Goal: Information Seeking & Learning: Check status

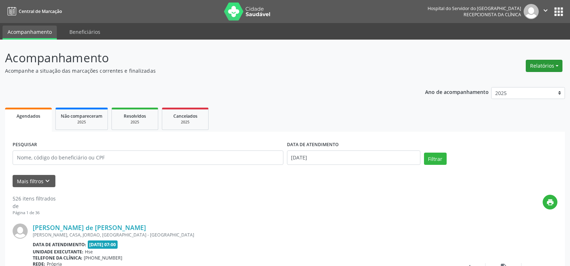
click at [539, 63] on button "Relatórios" at bounding box center [544, 66] width 37 height 12
click at [499, 79] on link "Agendamentos" at bounding box center [524, 81] width 77 height 10
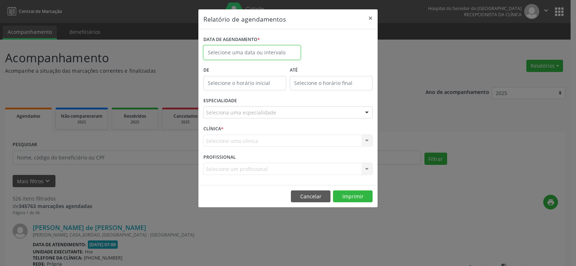
click at [261, 45] on input "text" at bounding box center [251, 52] width 97 height 14
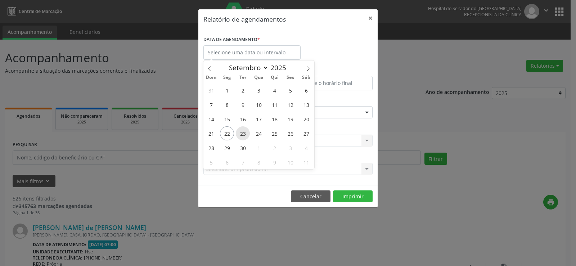
click at [242, 137] on span "23" at bounding box center [243, 133] width 14 height 14
type input "23/09/2025"
click at [242, 137] on span "23" at bounding box center [243, 133] width 14 height 14
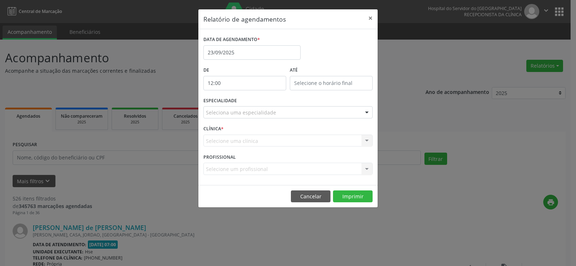
click at [244, 82] on input "12:00" at bounding box center [244, 83] width 83 height 14
click at [254, 101] on span at bounding box center [255, 102] width 5 height 7
type input "11:00"
type input "11"
click at [254, 101] on span at bounding box center [255, 102] width 5 height 7
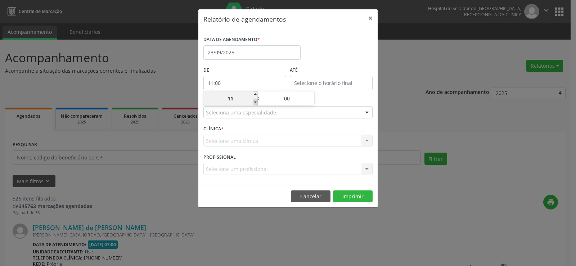
type input "10:00"
type input "10"
click at [254, 101] on span at bounding box center [255, 102] width 5 height 7
type input "09:00"
type input "09"
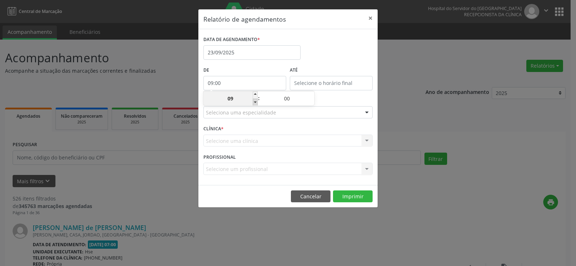
click at [254, 101] on span at bounding box center [255, 102] width 5 height 7
type input "08:00"
type input "08"
click at [254, 101] on span at bounding box center [255, 102] width 5 height 7
type input "07:00"
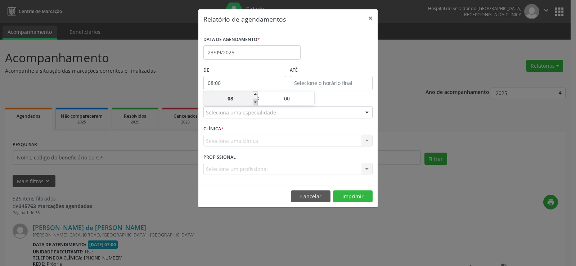
type input "07"
click at [256, 65] on label "De" at bounding box center [244, 70] width 83 height 11
click at [318, 80] on input "12:00" at bounding box center [331, 83] width 83 height 14
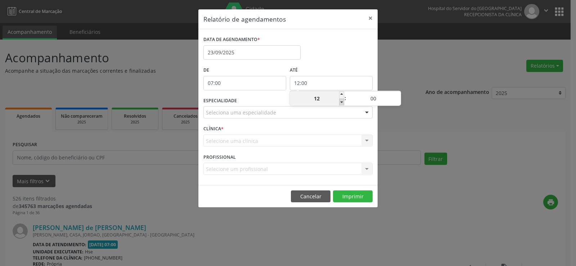
click at [341, 101] on span at bounding box center [341, 102] width 5 height 7
type input "11:00"
type input "11"
click at [397, 101] on span at bounding box center [397, 102] width 5 height 7
type input "10:55"
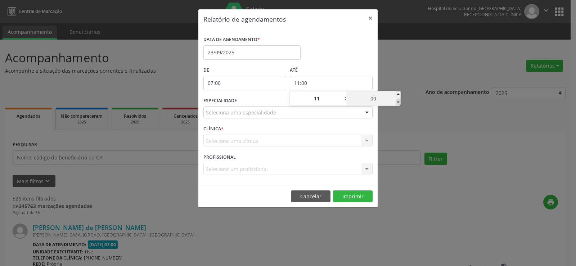
type input "10"
type input "55"
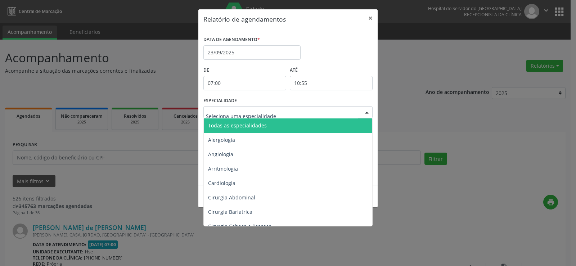
click at [250, 117] on div at bounding box center [287, 112] width 169 height 12
click at [244, 127] on span "Todas as especialidades" at bounding box center [237, 125] width 59 height 7
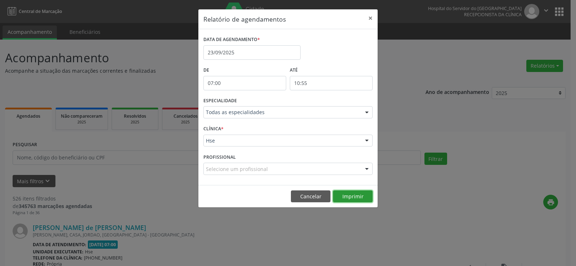
click at [350, 192] on button "Imprimir" at bounding box center [353, 196] width 40 height 12
click at [233, 80] on input "07:00" at bounding box center [244, 83] width 83 height 14
click at [253, 92] on span at bounding box center [255, 94] width 5 height 7
type input "08:00"
type input "08"
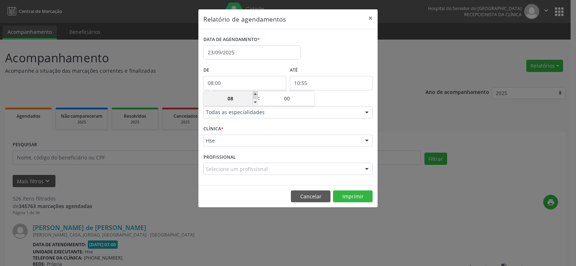
click at [253, 92] on span at bounding box center [255, 94] width 5 height 7
type input "09:00"
type input "09"
click at [253, 92] on span at bounding box center [255, 94] width 5 height 7
type input "10:00"
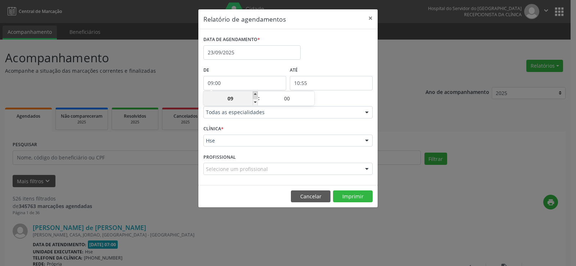
type input "10"
click at [253, 92] on span at bounding box center [255, 94] width 5 height 7
type input "11:00"
type input "11"
type input "11:55"
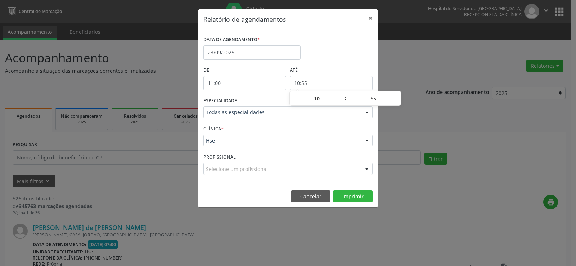
type input "11"
click at [324, 79] on input "11:55" at bounding box center [331, 83] width 83 height 14
click at [340, 94] on span at bounding box center [341, 94] width 5 height 7
type input "12:55"
type input "12"
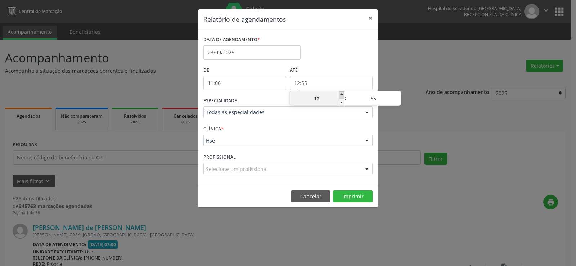
click at [340, 94] on span at bounding box center [341, 94] width 5 height 7
type input "13:55"
type input "13"
click at [340, 94] on span at bounding box center [341, 94] width 5 height 7
type input "14:55"
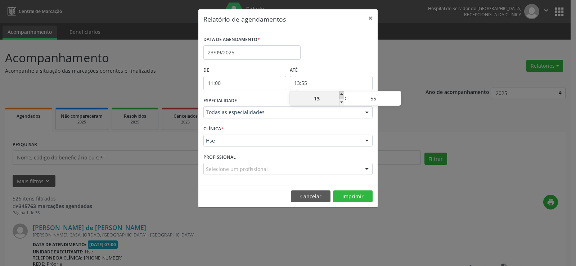
type input "14"
click at [340, 94] on span at bounding box center [341, 94] width 5 height 7
type input "15:55"
type input "15"
click at [340, 101] on span at bounding box center [341, 102] width 5 height 7
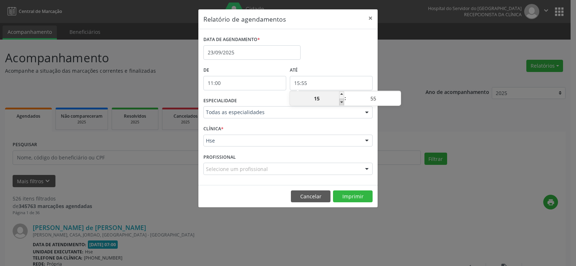
type input "14:55"
type input "14"
click at [353, 198] on button "Imprimir" at bounding box center [353, 196] width 40 height 12
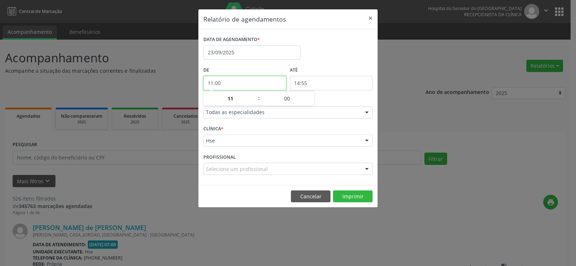
click at [240, 78] on input "11:00" at bounding box center [244, 83] width 83 height 14
click at [253, 92] on span at bounding box center [255, 94] width 5 height 7
type input "12:00"
type input "12"
click at [253, 92] on span at bounding box center [255, 94] width 5 height 7
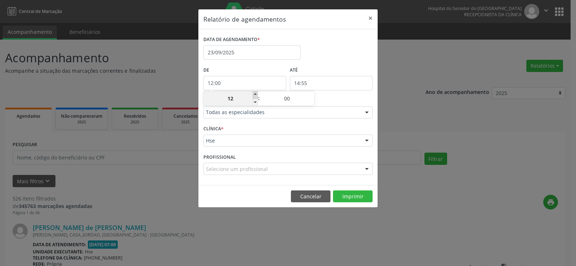
type input "13:00"
type input "13"
click at [253, 92] on span at bounding box center [255, 94] width 5 height 7
type input "14:00"
type input "14"
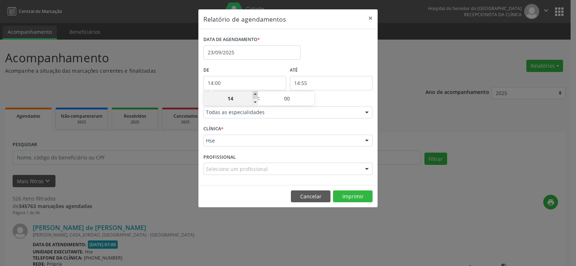
click at [253, 92] on span at bounding box center [255, 94] width 5 height 7
type input "15:00"
type input "15"
type input "15:55"
type input "15"
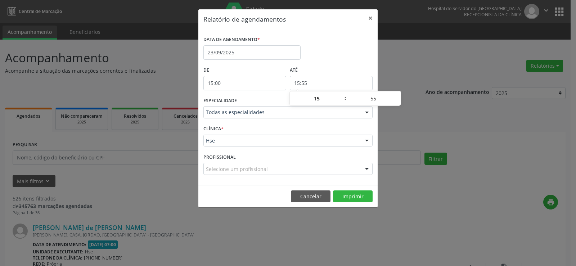
click at [312, 83] on input "15:55" at bounding box center [331, 83] width 83 height 14
click at [342, 94] on span at bounding box center [341, 94] width 5 height 7
type input "16:55"
type input "16"
click at [342, 94] on span at bounding box center [341, 94] width 5 height 7
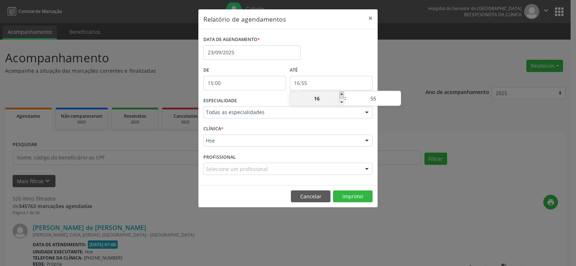
type input "17:55"
type input "17"
click at [342, 94] on span at bounding box center [341, 94] width 5 height 7
type input "18:55"
type input "18"
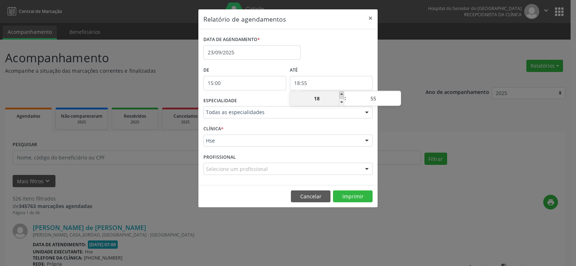
click at [342, 94] on span at bounding box center [341, 94] width 5 height 7
type input "19:55"
type input "19"
click at [355, 186] on footer "Cancelar Imprimir" at bounding box center [287, 196] width 179 height 23
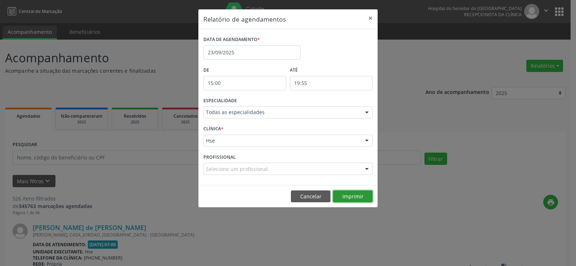
click at [356, 195] on button "Imprimir" at bounding box center [353, 196] width 40 height 12
click at [371, 14] on button "×" at bounding box center [370, 18] width 14 height 18
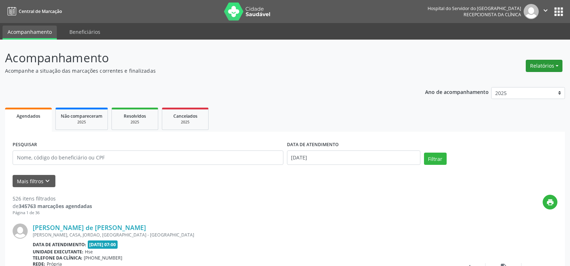
click at [562, 66] on button "Relatórios" at bounding box center [544, 66] width 37 height 12
click at [524, 83] on link "Agendamentos" at bounding box center [524, 81] width 77 height 10
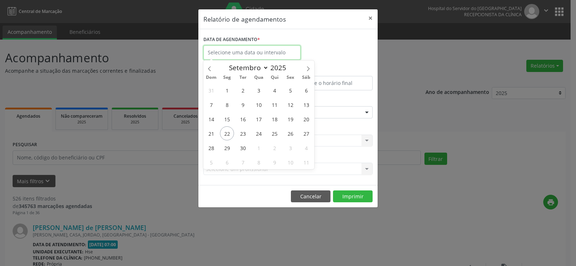
click at [254, 59] on body "Central de Marcação Hospital do Servidor do Estado Hse Recepcionista da clínica…" at bounding box center [288, 133] width 576 height 266
click at [242, 136] on span "23" at bounding box center [243, 133] width 14 height 14
type input "23/09/2025"
click at [242, 136] on span "23" at bounding box center [243, 133] width 14 height 14
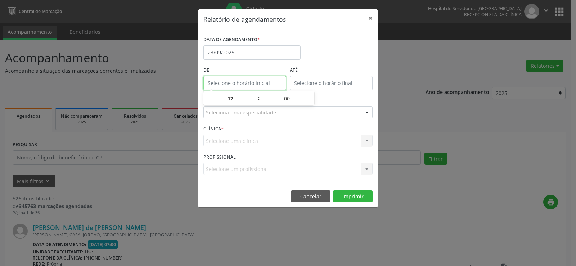
click at [246, 83] on input "text" at bounding box center [244, 83] width 83 height 14
click at [254, 101] on span at bounding box center [255, 102] width 5 height 7
type input "11:00"
type input "11"
click at [306, 87] on input "12:00" at bounding box center [331, 83] width 83 height 14
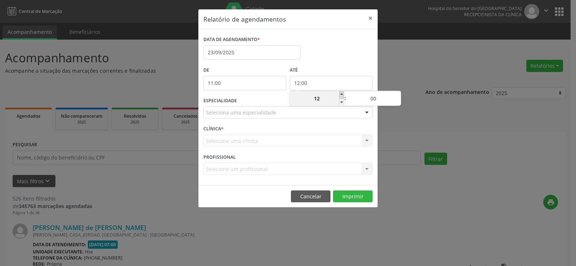
click at [341, 92] on span at bounding box center [341, 94] width 5 height 7
type input "13:00"
type input "13"
click at [341, 92] on span at bounding box center [341, 94] width 5 height 7
type input "14:00"
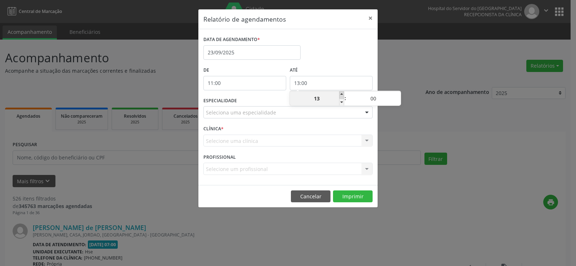
type input "14"
click at [399, 94] on span at bounding box center [397, 94] width 5 height 7
type input "14:05"
type input "05"
click at [399, 94] on span at bounding box center [397, 94] width 5 height 7
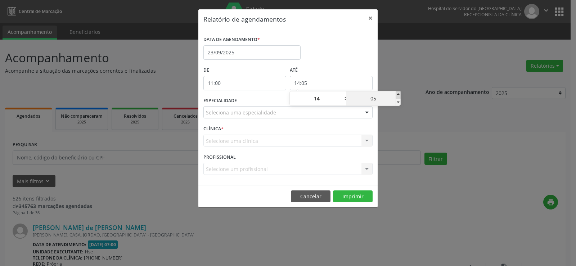
type input "14:10"
type input "10"
click at [399, 94] on span at bounding box center [397, 94] width 5 height 7
type input "14:15"
type input "15"
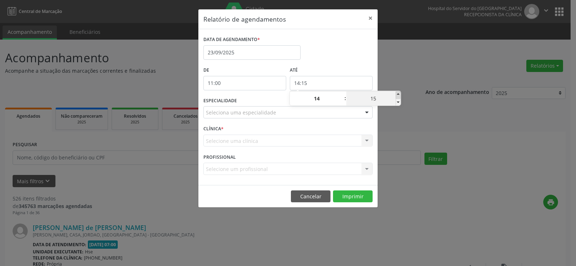
click at [399, 94] on span at bounding box center [397, 94] width 5 height 7
type input "14:20"
type input "20"
click at [399, 94] on span at bounding box center [397, 94] width 5 height 7
type input "14:25"
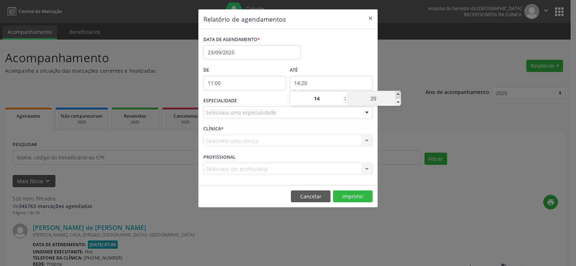
type input "25"
click at [399, 94] on span at bounding box center [397, 94] width 5 height 7
type input "14:30"
type input "30"
click at [399, 94] on span at bounding box center [397, 94] width 5 height 7
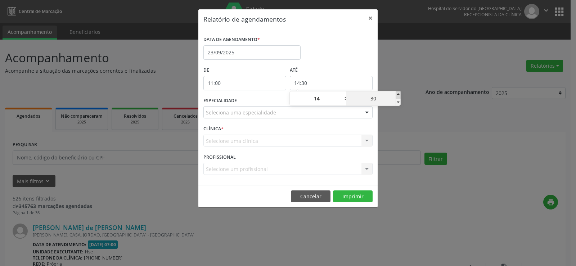
type input "14:35"
type input "35"
click at [399, 94] on span at bounding box center [397, 94] width 5 height 7
type input "14:40"
type input "40"
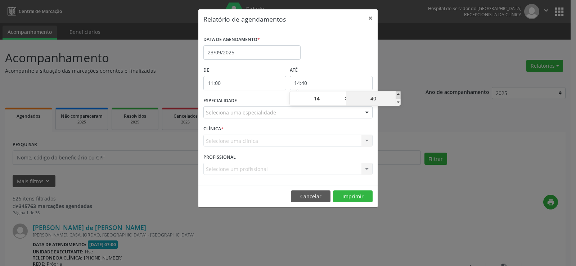
click at [399, 94] on span at bounding box center [397, 94] width 5 height 7
type input "14:45"
type input "45"
click at [399, 94] on span at bounding box center [397, 94] width 5 height 7
type input "14:50"
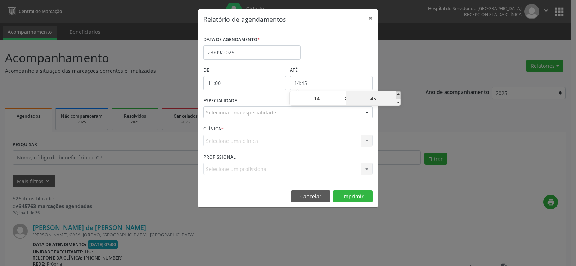
type input "50"
click at [399, 94] on span at bounding box center [397, 94] width 5 height 7
type input "14:55"
type input "55"
click at [409, 75] on div "Relatório de agendamentos × DATA DE AGENDAMENTO * 23/09/2025 De 11:00 ATÉ 14:55…" at bounding box center [288, 133] width 576 height 266
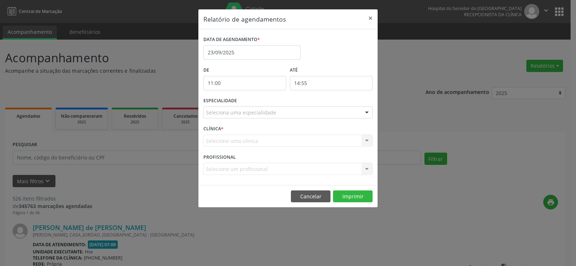
click at [366, 114] on div at bounding box center [366, 112] width 11 height 12
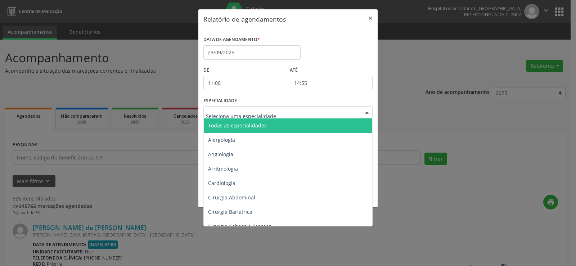
click at [355, 126] on span "Todas as especialidades" at bounding box center [288, 125] width 169 height 14
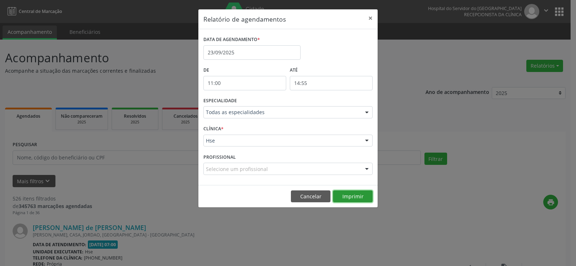
click at [358, 195] on button "Imprimir" at bounding box center [353, 196] width 40 height 12
click at [368, 17] on button "×" at bounding box center [370, 18] width 14 height 18
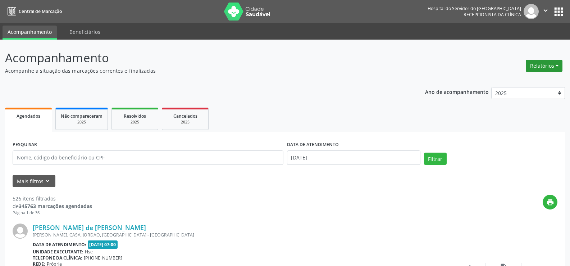
click at [541, 70] on button "Relatórios" at bounding box center [544, 66] width 37 height 12
click at [536, 81] on link "Agendamentos" at bounding box center [524, 81] width 77 height 10
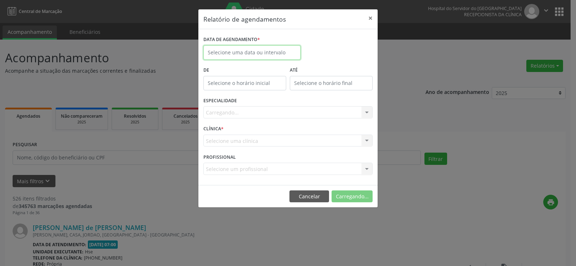
click at [248, 54] on input "text" at bounding box center [251, 52] width 97 height 14
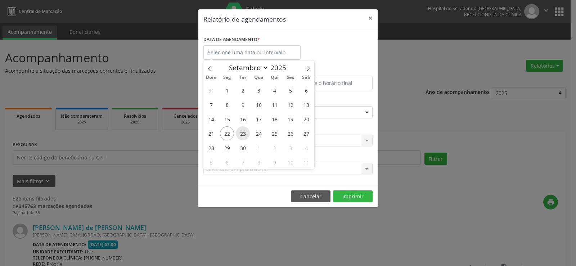
click at [247, 136] on span "23" at bounding box center [243, 133] width 14 height 14
type input "23/09/2025"
click at [247, 136] on span "23" at bounding box center [243, 133] width 14 height 14
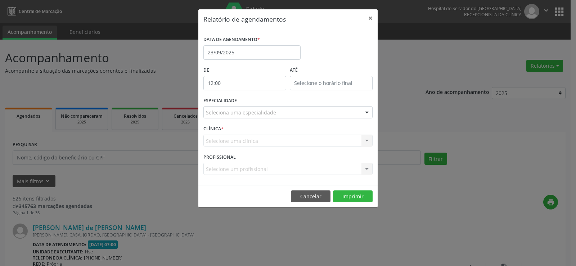
click at [243, 83] on input "12:00" at bounding box center [244, 83] width 83 height 14
click at [256, 94] on span at bounding box center [255, 94] width 5 height 7
type input "13:00"
type input "13"
click at [256, 94] on span at bounding box center [255, 94] width 5 height 7
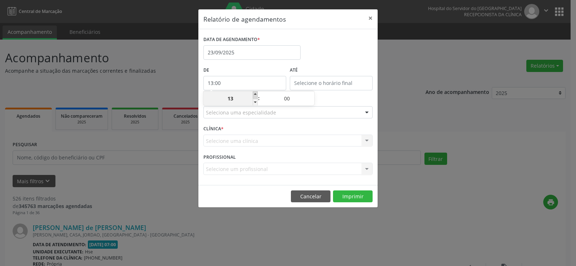
type input "14:00"
type input "14"
click at [256, 94] on span at bounding box center [255, 94] width 5 height 7
type input "15:00"
type input "15"
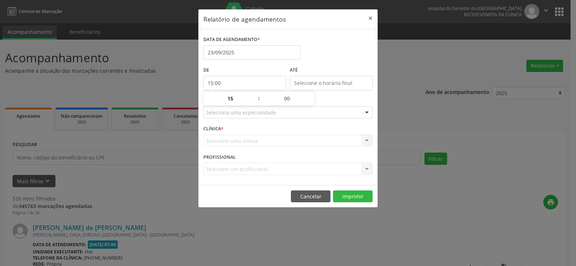
type input "15:00"
type input "15"
click at [328, 86] on input "15:00" at bounding box center [331, 83] width 83 height 14
click at [345, 94] on span ":" at bounding box center [345, 98] width 2 height 14
click at [344, 93] on span at bounding box center [341, 94] width 5 height 7
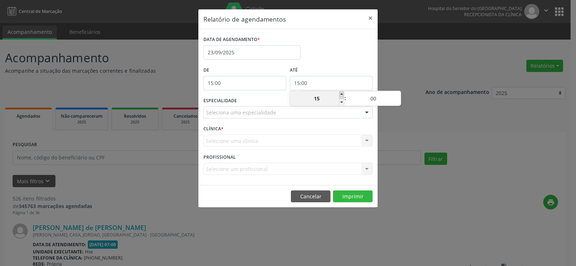
type input "16:00"
type input "16"
click at [344, 93] on span at bounding box center [341, 94] width 5 height 7
type input "17:00"
type input "17"
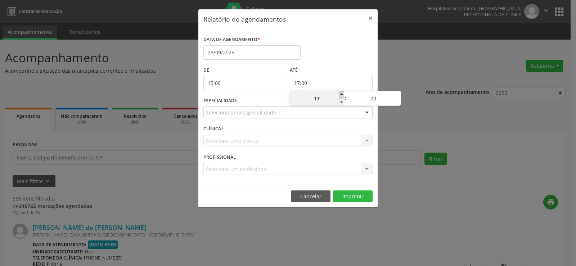
click at [344, 93] on span at bounding box center [341, 94] width 5 height 7
type input "18:00"
type input "18"
click at [344, 93] on span at bounding box center [341, 94] width 5 height 7
type input "19:00"
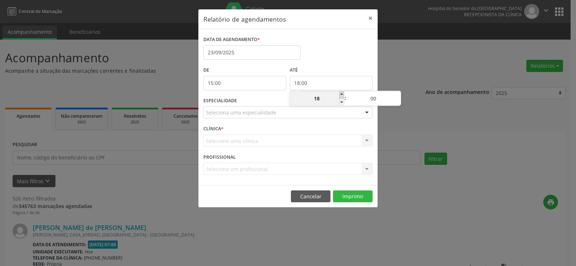
type input "19"
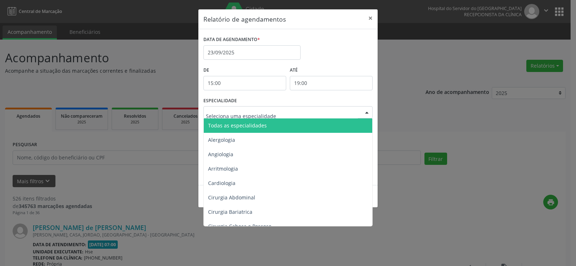
click at [340, 112] on div at bounding box center [287, 112] width 169 height 12
click at [336, 128] on span "Todas as especialidades" at bounding box center [288, 125] width 169 height 14
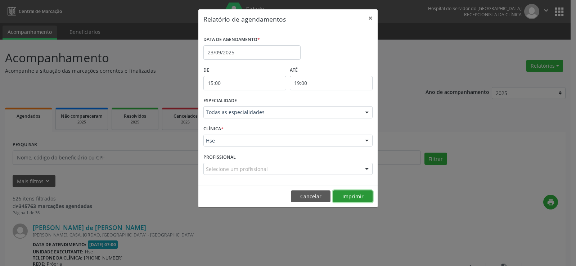
click at [356, 196] on button "Imprimir" at bounding box center [353, 196] width 40 height 12
click at [370, 18] on button "×" at bounding box center [370, 18] width 14 height 18
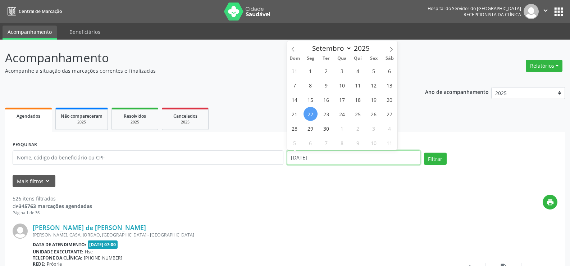
click at [340, 159] on input "22/09/2025" at bounding box center [353, 157] width 133 height 14
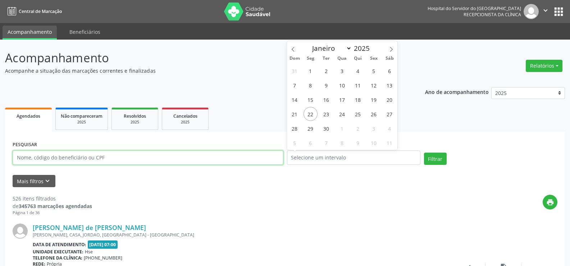
click at [185, 162] on input "text" at bounding box center [148, 157] width 271 height 14
click at [185, 160] on input "euza" at bounding box center [148, 157] width 271 height 14
click at [424, 153] on button "Filtrar" at bounding box center [435, 159] width 23 height 12
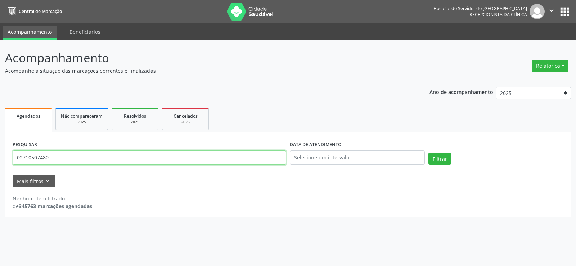
click at [88, 160] on input "02710507480" at bounding box center [149, 157] width 273 height 14
paste input "SIMONE DOS SANTOS ARAGAO SOUZA"
click at [428, 153] on button "Filtrar" at bounding box center [439, 159] width 23 height 12
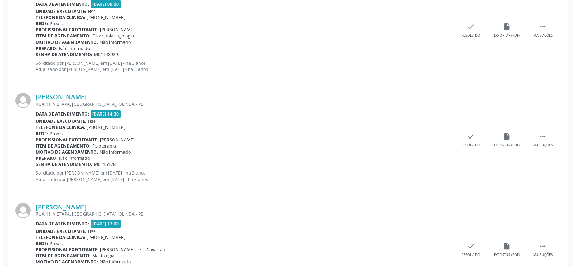
scroll to position [512, 0]
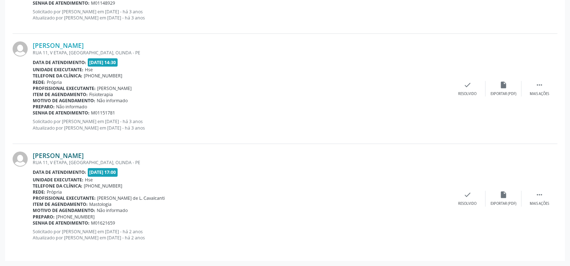
click at [84, 153] on link "Simone dos Santos Aragao Souza" at bounding box center [58, 155] width 51 height 8
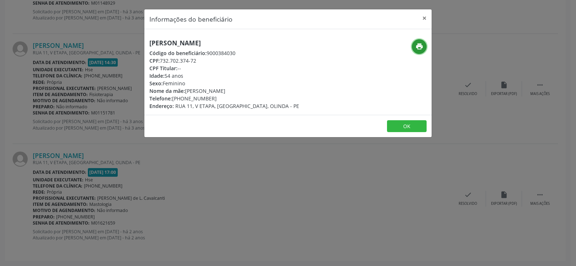
click at [419, 46] on icon "print" at bounding box center [419, 46] width 8 height 8
click at [184, 42] on h5 "Simone dos Santos Aragao Souza" at bounding box center [224, 43] width 150 height 8
copy div "Simone dos Santos Aragao Souza"
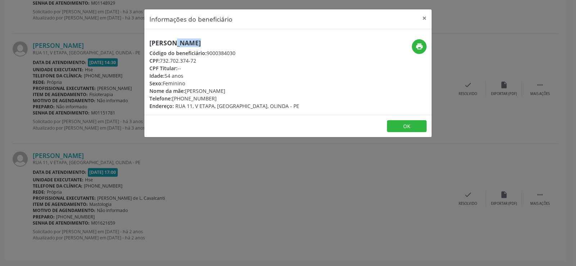
click at [64, 32] on div "Informações do beneficiário × Simone dos Santos Aragao Souza Código do benefici…" at bounding box center [288, 133] width 576 height 266
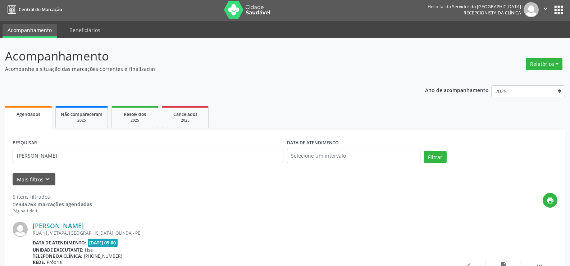
scroll to position [0, 0]
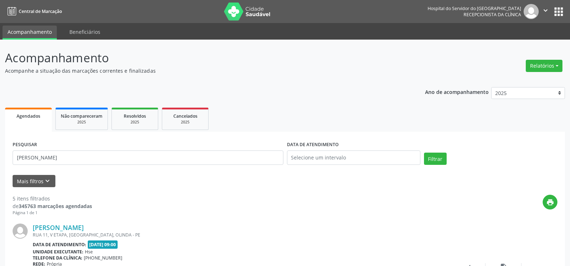
click at [95, 147] on div "PESQUISAR SIMONE DOS SANTOS ARAGAO SOUZA" at bounding box center [148, 154] width 274 height 31
click at [99, 157] on input "SIMONE DOS SANTOS ARAGAO SOUZA" at bounding box center [148, 157] width 271 height 14
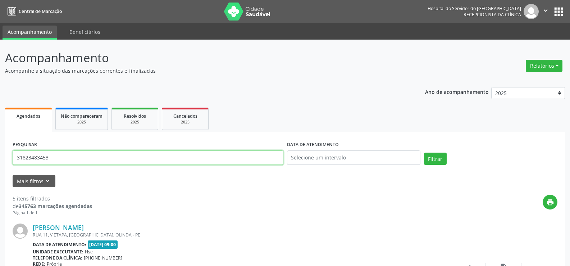
click at [424, 153] on button "Filtrar" at bounding box center [435, 159] width 23 height 12
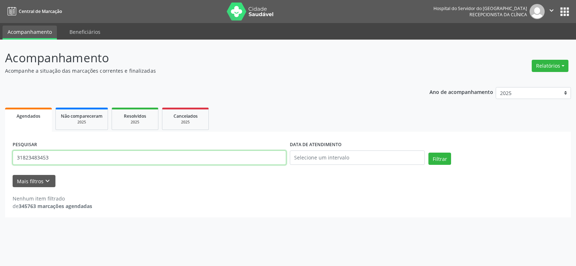
click at [99, 157] on input "31823483453" at bounding box center [149, 157] width 273 height 14
click at [428, 153] on button "Filtrar" at bounding box center [439, 159] width 23 height 12
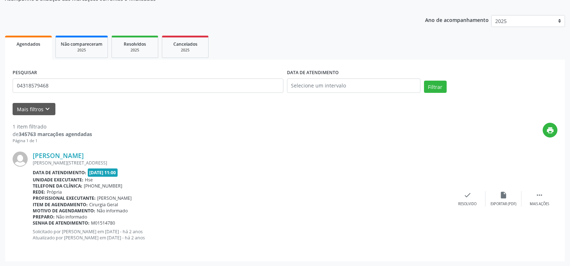
scroll to position [72, 0]
click at [84, 156] on link "Antonio Barbosa da Silva" at bounding box center [58, 155] width 51 height 8
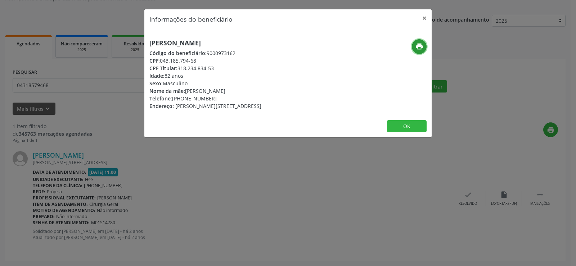
click at [422, 49] on icon "print" at bounding box center [419, 46] width 8 height 8
click at [72, 145] on div "Informações do beneficiário × Antonio Barbosa da Silva Código do beneficiário: …" at bounding box center [288, 133] width 576 height 266
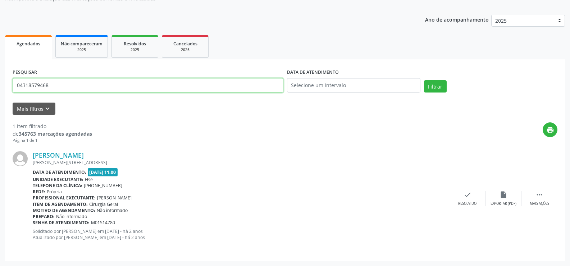
click at [47, 80] on input "04318579468" at bounding box center [148, 85] width 271 height 14
paste input "severina da trin"
click at [424, 80] on button "Filtrar" at bounding box center [435, 86] width 23 height 12
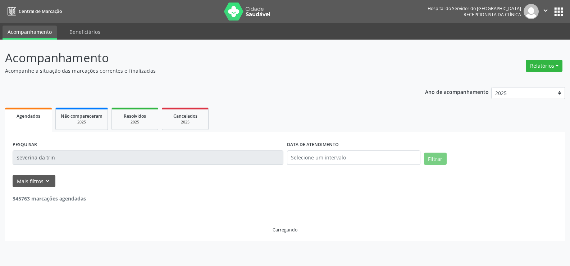
scroll to position [0, 0]
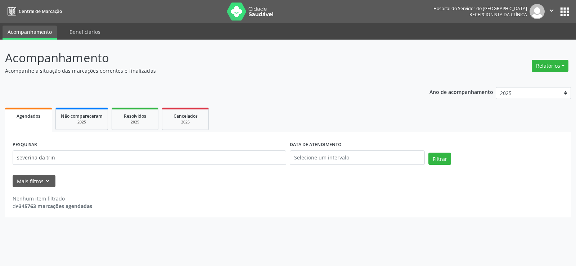
drag, startPoint x: 73, startPoint y: 139, endPoint x: 68, endPoint y: 149, distance: 10.8
click at [73, 140] on div "PESQUISAR severina da trin" at bounding box center [149, 154] width 277 height 31
click at [68, 149] on div "PESQUISAR severina da trin" at bounding box center [149, 154] width 277 height 31
click at [67, 158] on input "severina da trin" at bounding box center [149, 157] width 273 height 14
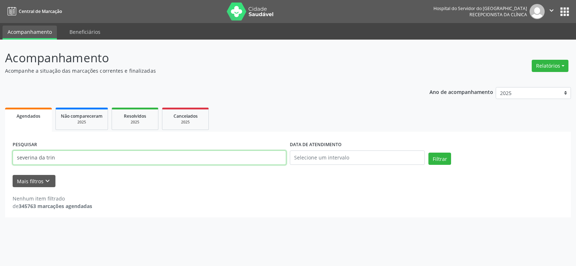
click at [67, 158] on input "severina da trin" at bounding box center [149, 157] width 273 height 14
click at [428, 153] on button "Filtrar" at bounding box center [439, 159] width 23 height 12
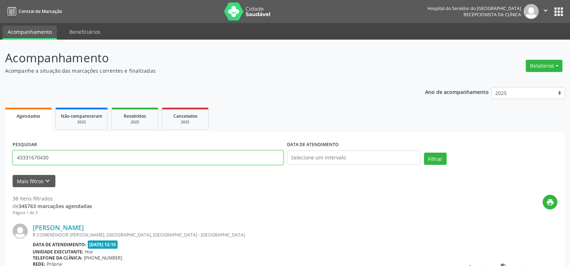
click at [139, 163] on input "43331670430" at bounding box center [148, 157] width 271 height 14
paste input "ronaldo gomi"
click at [424, 153] on button "Filtrar" at bounding box center [435, 159] width 23 height 12
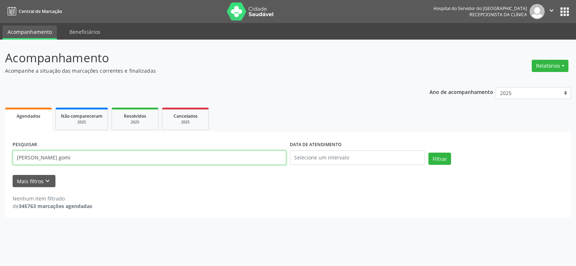
click at [91, 156] on input "ronaldo gomi" at bounding box center [149, 157] width 273 height 14
paste input "09510516449"
click at [428, 153] on button "Filtrar" at bounding box center [439, 159] width 23 height 12
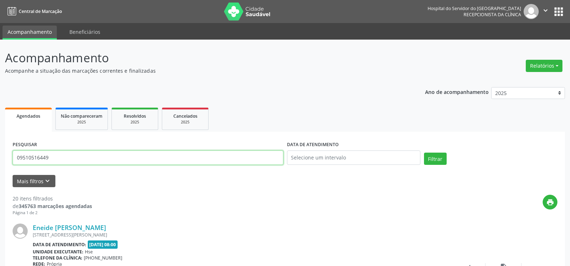
click at [135, 157] on input "09510516449" at bounding box center [148, 157] width 271 height 14
click at [424, 153] on button "Filtrar" at bounding box center [435, 159] width 23 height 12
click at [143, 154] on input "9000943878" at bounding box center [148, 157] width 271 height 14
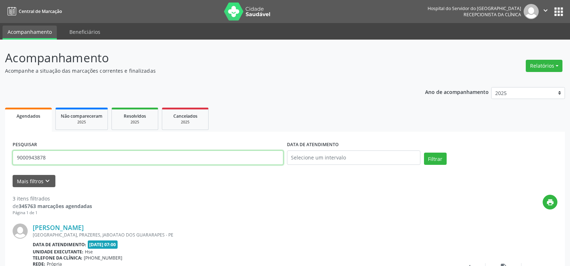
click at [143, 154] on input "9000943878" at bounding box center [148, 157] width 271 height 14
click at [424, 153] on button "Filtrar" at bounding box center [435, 159] width 23 height 12
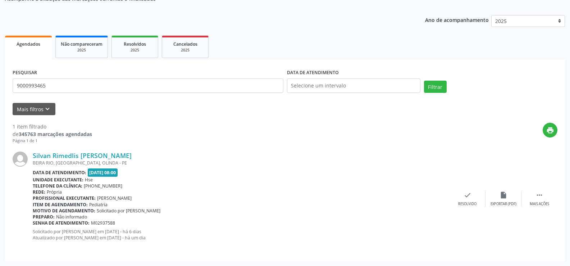
scroll to position [72, 0]
click at [123, 155] on link "Silvan Rimedlis Severino da Silva" at bounding box center [82, 155] width 99 height 8
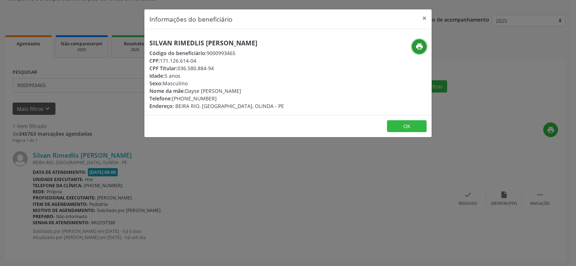
click at [421, 44] on icon "print" at bounding box center [419, 46] width 8 height 8
click at [75, 178] on div "Informações do beneficiário × Silvan Rimedlis Severino da Silva Código do benef…" at bounding box center [288, 133] width 576 height 266
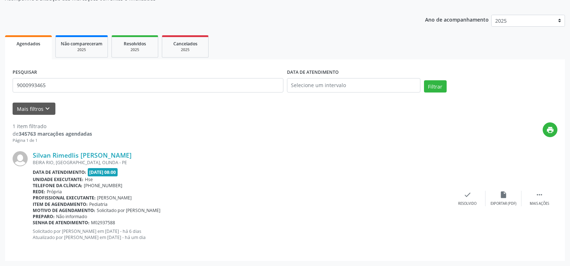
drag, startPoint x: 71, startPoint y: 75, endPoint x: 71, endPoint y: 79, distance: 4.7
click at [71, 76] on div "PESQUISAR 9000993465" at bounding box center [148, 82] width 274 height 31
click at [72, 81] on input "9000993465" at bounding box center [148, 85] width 271 height 14
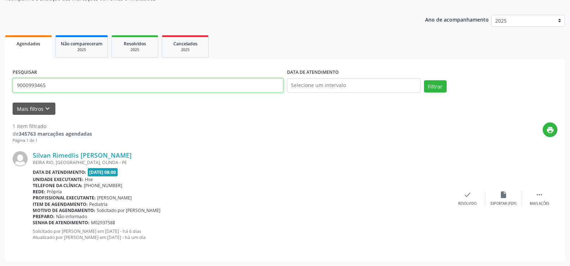
paste input "09510516449"
click at [424, 80] on button "Filtrar" at bounding box center [435, 86] width 23 height 12
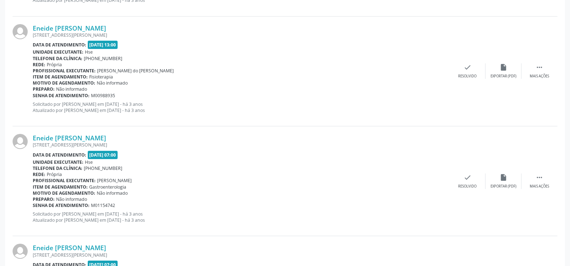
scroll to position [1583, 0]
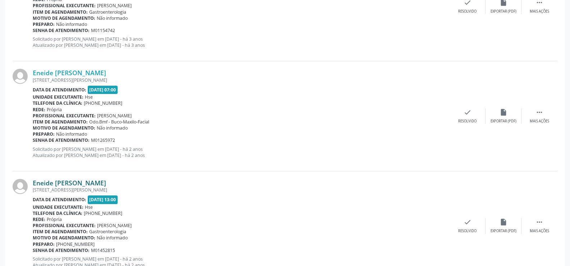
click at [66, 182] on link "Eneide Maria Ferreira" at bounding box center [69, 183] width 73 height 8
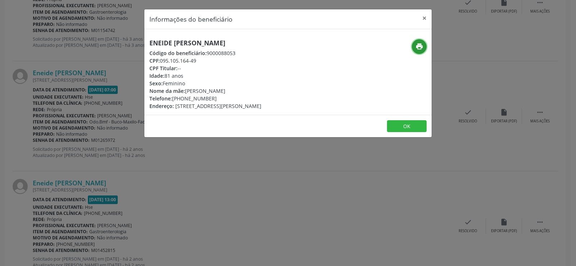
click at [423, 48] on button "print" at bounding box center [419, 46] width 15 height 15
click at [422, 18] on button "×" at bounding box center [424, 18] width 14 height 18
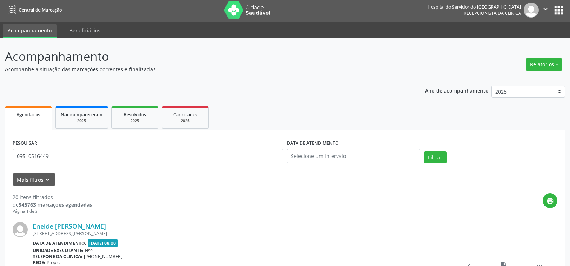
scroll to position [0, 0]
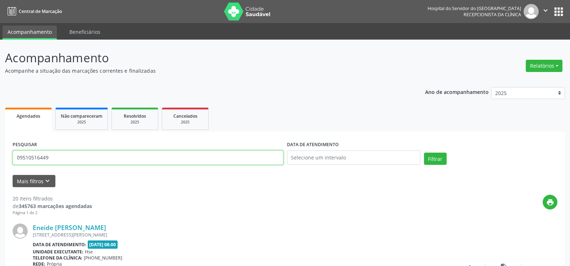
click at [62, 161] on input "09510516449" at bounding box center [148, 157] width 271 height 14
click at [424, 153] on button "Filtrar" at bounding box center [435, 159] width 23 height 12
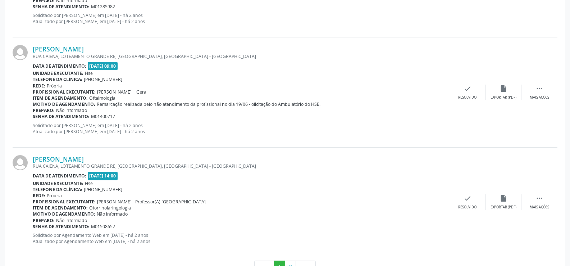
scroll to position [1631, 0]
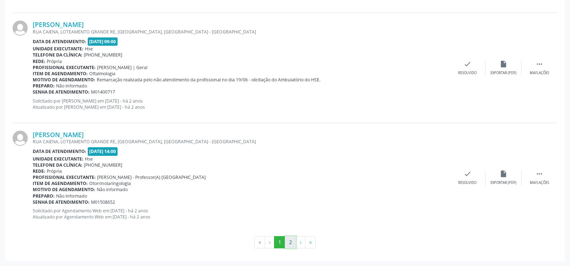
click at [292, 244] on button "2" at bounding box center [290, 242] width 11 height 12
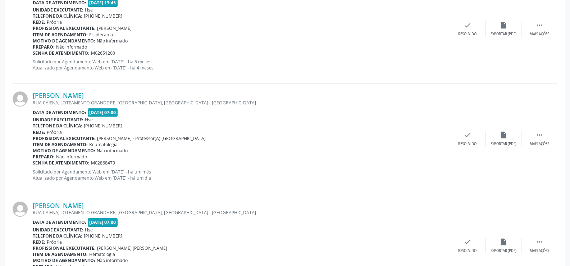
scroll to position [1553, 0]
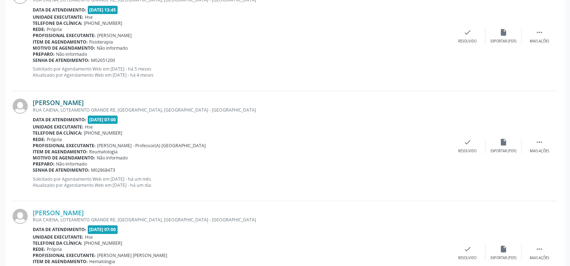
click at [84, 104] on link "[PERSON_NAME]" at bounding box center [58, 103] width 51 height 8
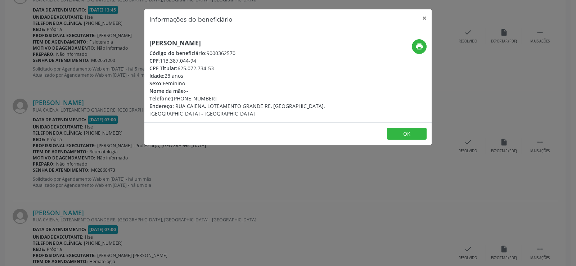
click at [164, 42] on h5 "[PERSON_NAME]" at bounding box center [239, 43] width 181 height 8
copy div "[PERSON_NAME]"
click at [28, 84] on div "Informações do beneficiário × Rayra Alessandra Gomes de Medeiros Código do bene…" at bounding box center [288, 133] width 576 height 266
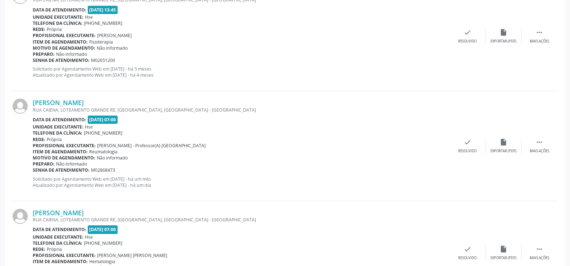
scroll to position [1409, 0]
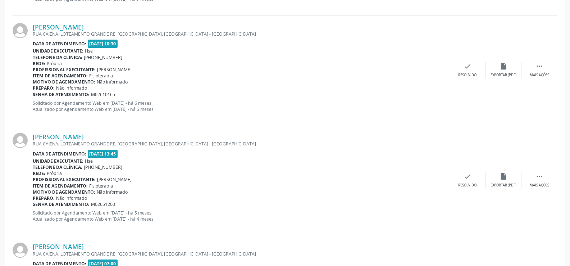
click at [77, 97] on b "Senha de atendimento:" at bounding box center [61, 94] width 57 height 6
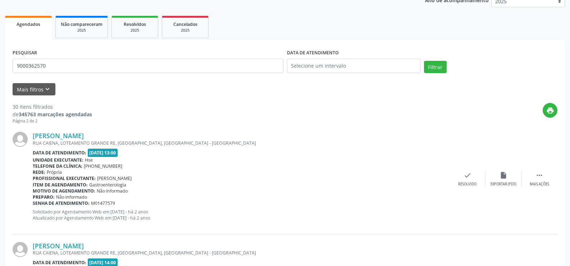
scroll to position [0, 0]
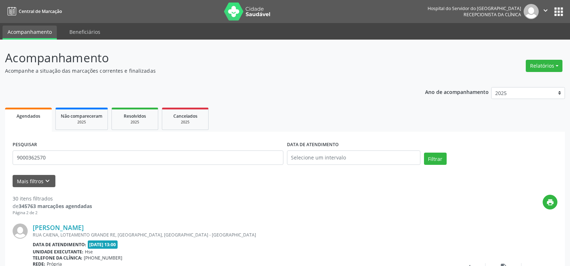
click at [90, 165] on div "PESQUISAR 9000362570" at bounding box center [148, 154] width 274 height 31
click at [90, 156] on input "9000362570" at bounding box center [148, 157] width 271 height 14
click at [424, 153] on button "Filtrar" at bounding box center [435, 159] width 23 height 12
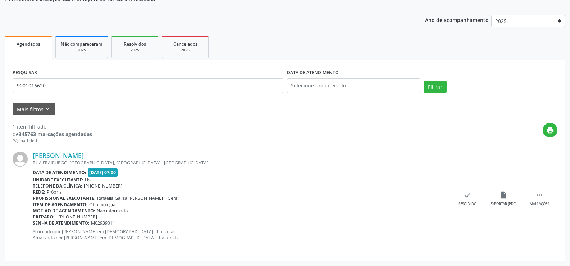
scroll to position [72, 0]
click at [84, 154] on link "Larissa Beatriz Benicio do Nascimento" at bounding box center [58, 155] width 51 height 8
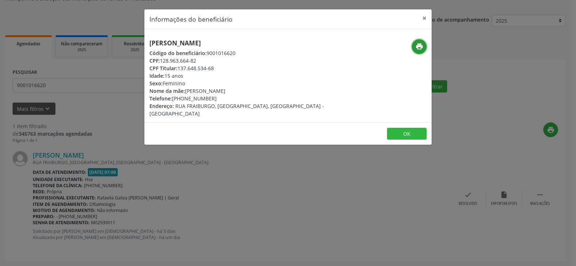
click at [420, 45] on icon "print" at bounding box center [419, 46] width 8 height 8
click at [422, 19] on button "×" at bounding box center [424, 18] width 14 height 18
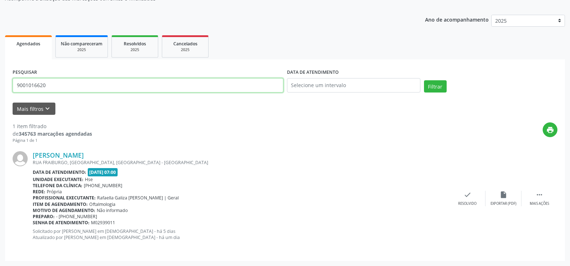
click at [146, 83] on input "9001016620" at bounding box center [148, 85] width 271 height 14
click at [424, 80] on button "Filtrar" at bounding box center [435, 86] width 23 height 12
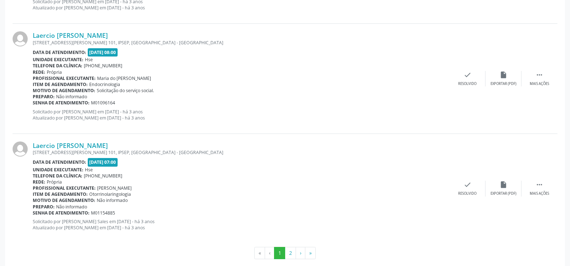
scroll to position [1631, 0]
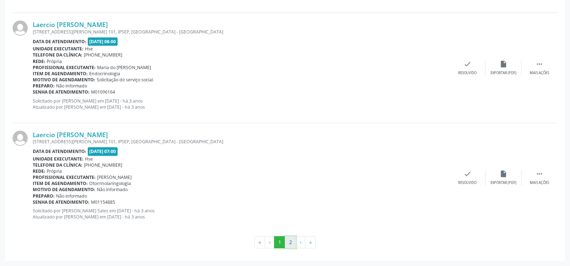
click at [290, 244] on button "2" at bounding box center [290, 242] width 11 height 12
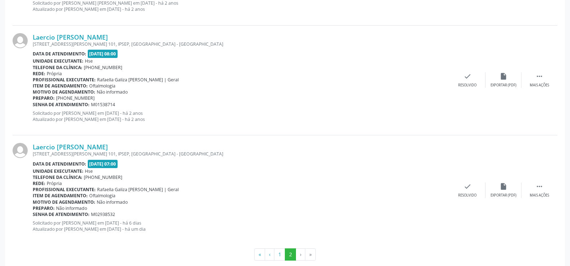
scroll to position [862, 0]
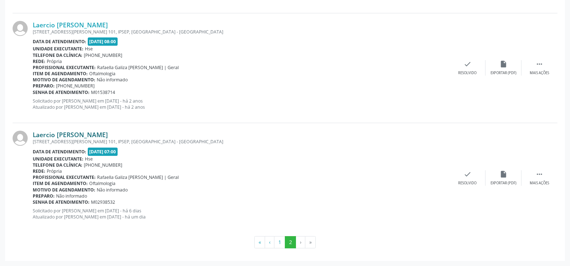
click at [94, 138] on link "Laercio [PERSON_NAME]" at bounding box center [70, 135] width 75 height 8
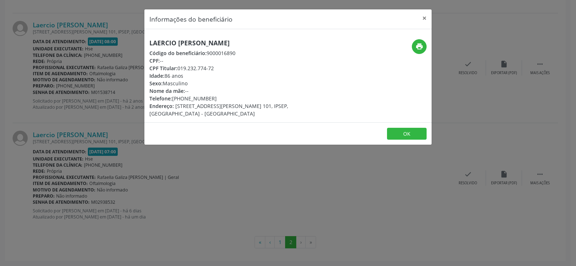
click at [174, 40] on h5 "Laercio [PERSON_NAME]" at bounding box center [239, 43] width 181 height 8
copy div "Laercio [PERSON_NAME]"
click at [85, 170] on div "Informações do beneficiário × Laercio Pedro dos Santos Código do beneficiário: …" at bounding box center [288, 133] width 576 height 266
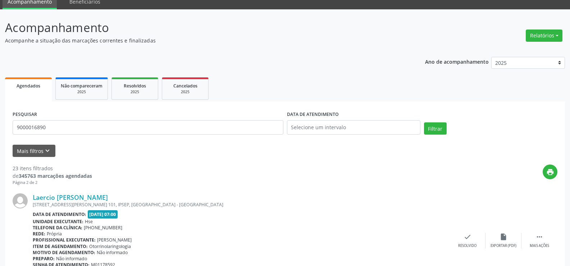
scroll to position [0, 0]
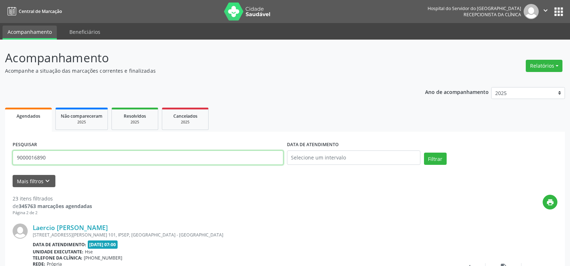
click at [117, 154] on input "9000016890" at bounding box center [148, 157] width 271 height 14
click at [424, 153] on button "Filtrar" at bounding box center [435, 159] width 23 height 12
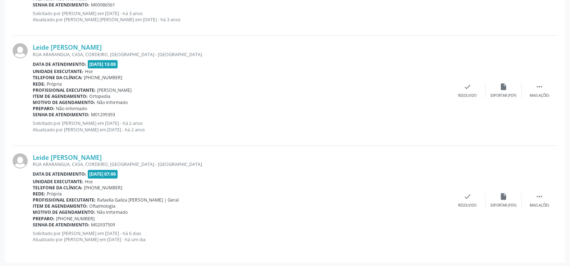
scroll to position [512, 0]
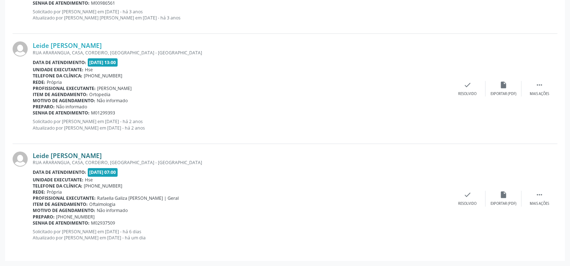
click at [101, 155] on link "Leide [PERSON_NAME]" at bounding box center [67, 155] width 69 height 8
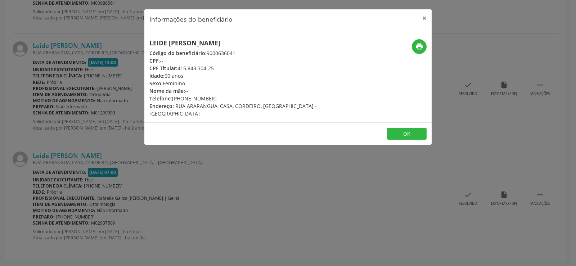
click at [203, 45] on h5 "Leide [PERSON_NAME]" at bounding box center [239, 43] width 181 height 8
copy div "Leide [PERSON_NAME]"
click at [100, 141] on div "Informações do beneficiário × Leide Maria da Silva Moura Código do beneficiário…" at bounding box center [288, 133] width 576 height 266
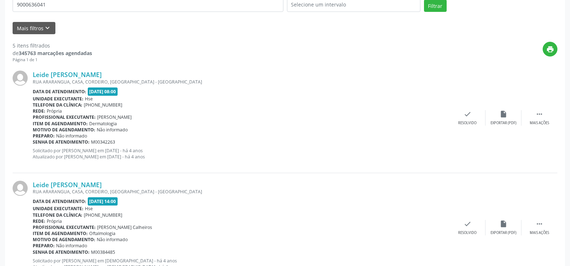
scroll to position [152, 0]
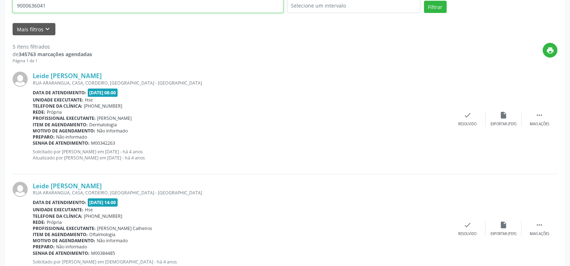
click at [74, 10] on input "9000636041" at bounding box center [148, 6] width 271 height 14
click at [424, 1] on button "Filtrar" at bounding box center [435, 7] width 23 height 12
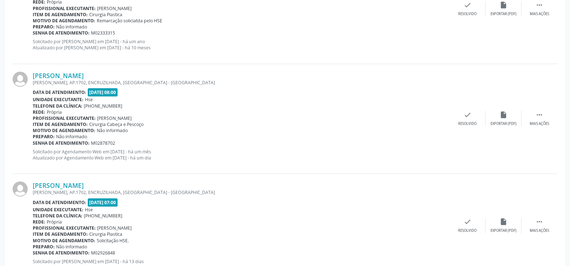
scroll to position [835, 0]
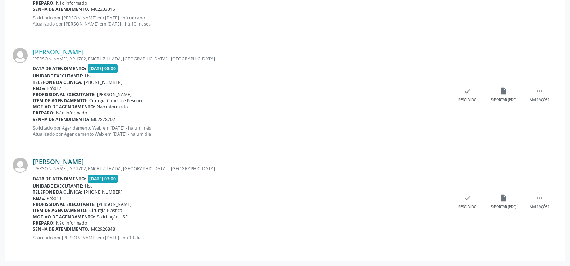
click at [84, 162] on link "[PERSON_NAME]" at bounding box center [58, 162] width 51 height 8
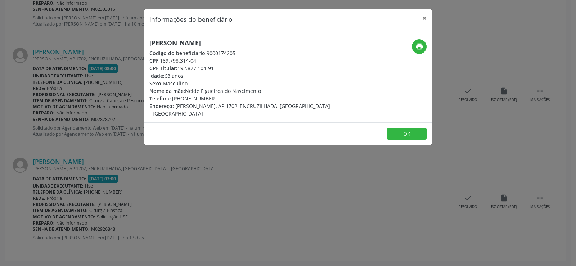
click at [274, 216] on div "Informações do beneficiário × Marco Aurelio Figueiroa do Nascimento Código do b…" at bounding box center [288, 133] width 576 height 266
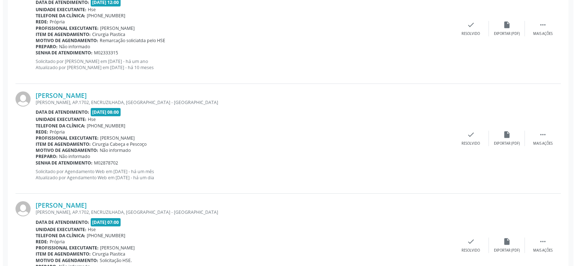
scroll to position [727, 0]
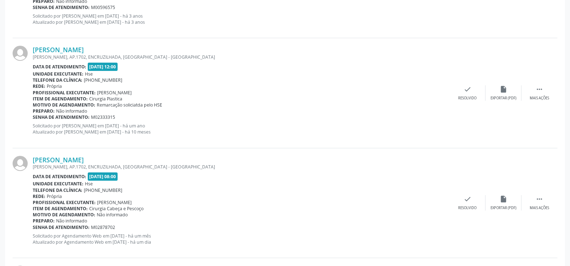
click at [133, 153] on div "Marco Aurelio Figueiroa do Nascimento AMARO COUTINHO, AP.1702, ENCRUZILHADA, RE…" at bounding box center [285, 203] width 545 height 110
click at [84, 160] on link "[PERSON_NAME]" at bounding box center [58, 160] width 51 height 8
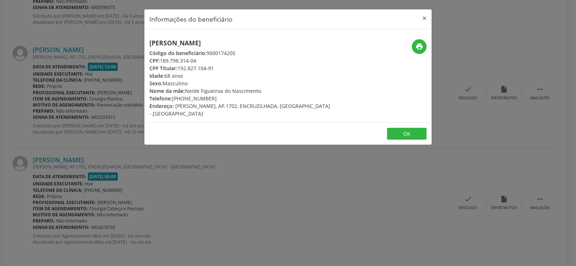
click at [208, 39] on h5 "[PERSON_NAME]" at bounding box center [239, 43] width 181 height 8
copy div "[PERSON_NAME]"
click at [101, 110] on div "Informações do beneficiário × Marco Aurelio Figueiroa do Nascimento Código do b…" at bounding box center [288, 133] width 576 height 266
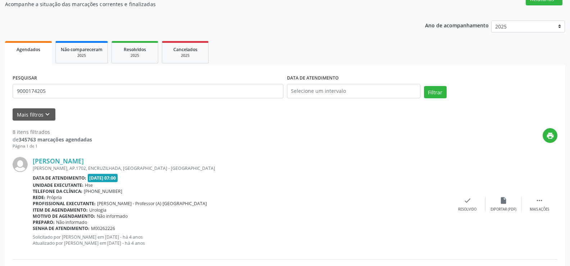
scroll to position [0, 0]
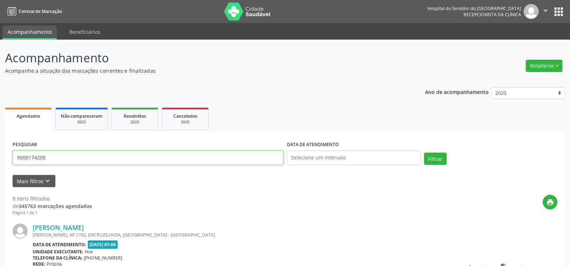
click at [90, 159] on input "9000174205" at bounding box center [148, 157] width 271 height 14
click at [424, 153] on button "Filtrar" at bounding box center [435, 159] width 23 height 12
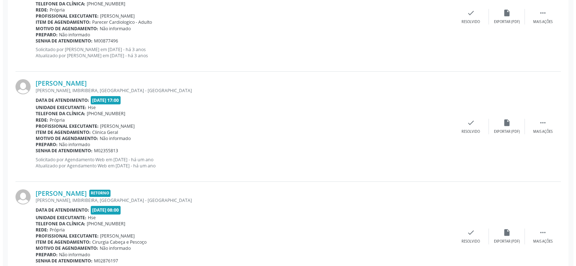
scroll to position [1061, 0]
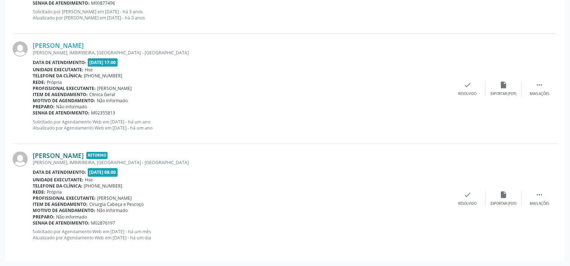
click at [73, 152] on link "[PERSON_NAME]" at bounding box center [58, 155] width 51 height 8
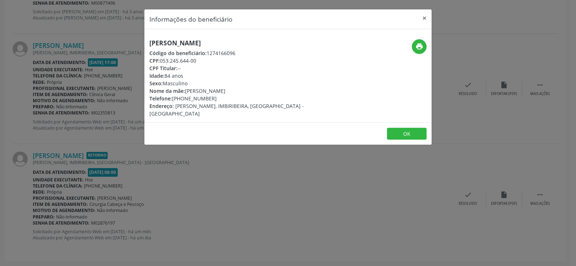
click at [175, 37] on div "Cleto Soares Barbosa Código do beneficiário: 1274166096 CPF: 053.245.644-00 CPF…" at bounding box center [287, 75] width 287 height 93
click at [182, 43] on h5 "[PERSON_NAME]" at bounding box center [239, 43] width 181 height 8
copy div "[PERSON_NAME]"
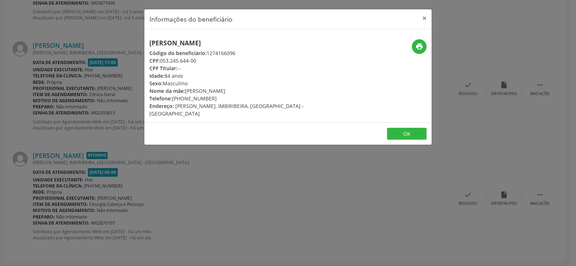
click at [46, 123] on div "Informações do beneficiário × Cleto Soares Barbosa Código do beneficiário: 1274…" at bounding box center [288, 133] width 576 height 266
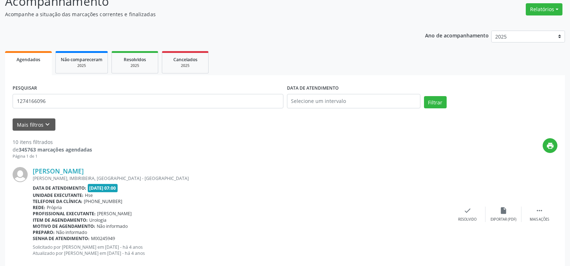
scroll to position [0, 0]
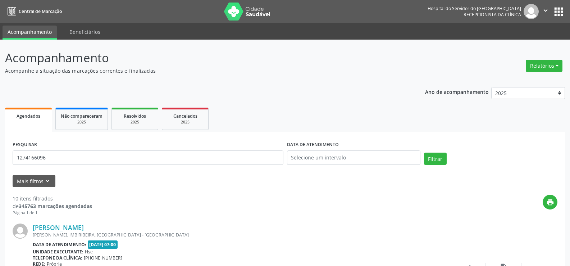
click at [113, 165] on div "PESQUISAR 1274166096" at bounding box center [148, 154] width 274 height 31
click at [113, 160] on input "1274166096" at bounding box center [148, 157] width 271 height 14
click at [424, 153] on button "Filtrar" at bounding box center [435, 159] width 23 height 12
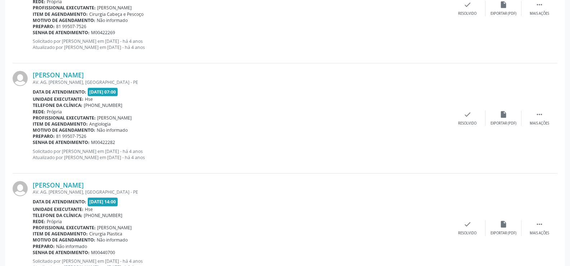
scroll to position [1631, 0]
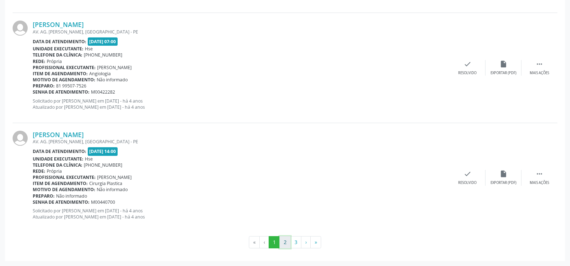
click at [288, 239] on button "2" at bounding box center [284, 242] width 11 height 12
click at [297, 247] on button "3" at bounding box center [295, 242] width 11 height 12
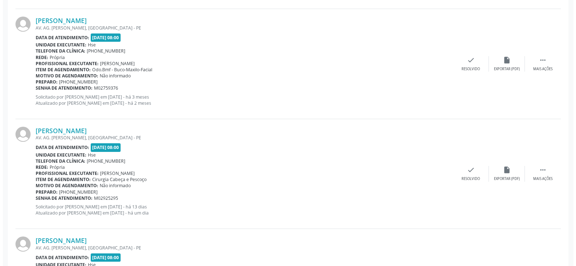
scroll to position [1077, 0]
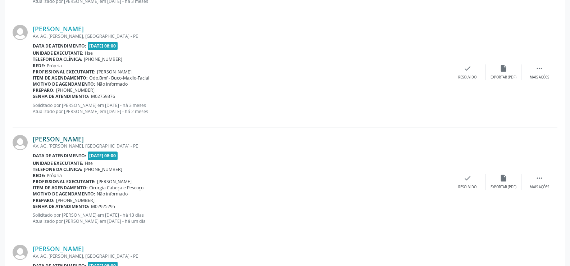
click at [74, 137] on link "[PERSON_NAME]" at bounding box center [58, 139] width 51 height 8
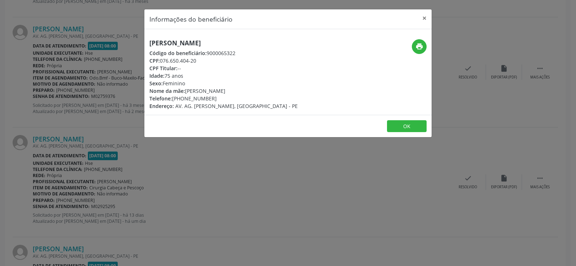
click at [188, 44] on h5 "[PERSON_NAME]" at bounding box center [223, 43] width 148 height 8
copy div "[PERSON_NAME]"
click at [78, 109] on div "Informações do beneficiário × Olivia Costa de Lima Código do beneficiário: 9000…" at bounding box center [288, 133] width 576 height 266
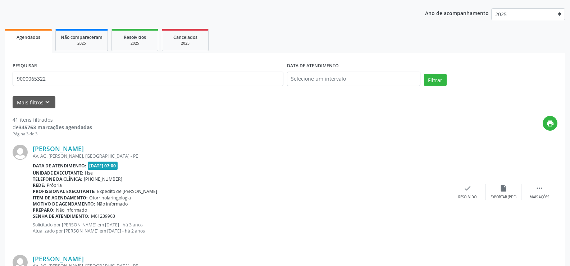
scroll to position [0, 0]
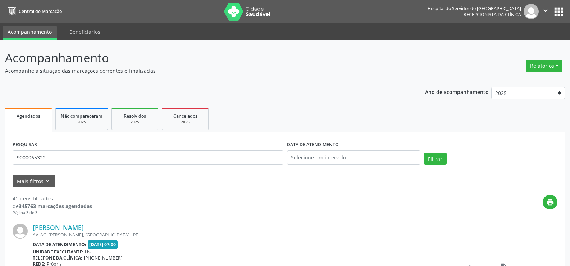
click at [107, 150] on div "PESQUISAR 9000065322" at bounding box center [148, 154] width 274 height 31
click at [108, 164] on input "9000065322" at bounding box center [148, 157] width 271 height 14
click at [424, 153] on button "Filtrar" at bounding box center [435, 159] width 23 height 12
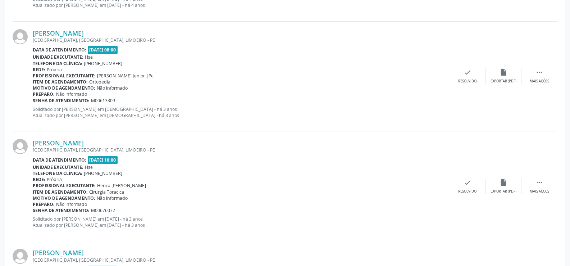
scroll to position [1631, 0]
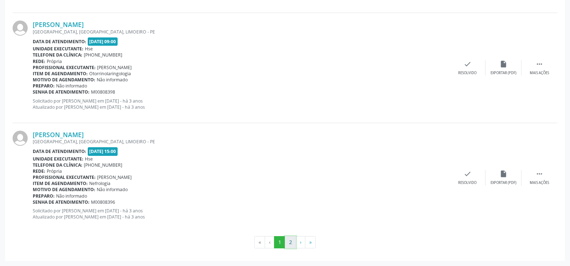
click at [292, 242] on button "2" at bounding box center [290, 242] width 11 height 12
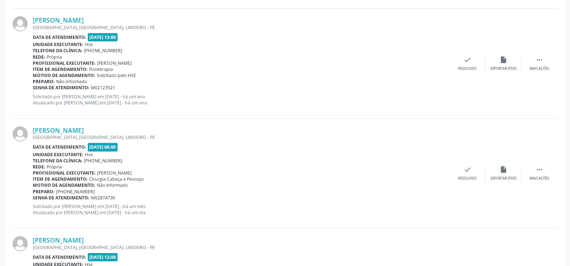
scroll to position [1033, 0]
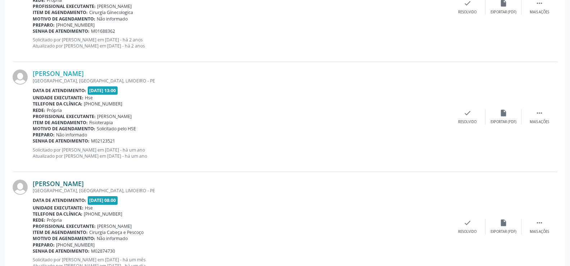
click at [74, 185] on link "[PERSON_NAME]" at bounding box center [58, 183] width 51 height 8
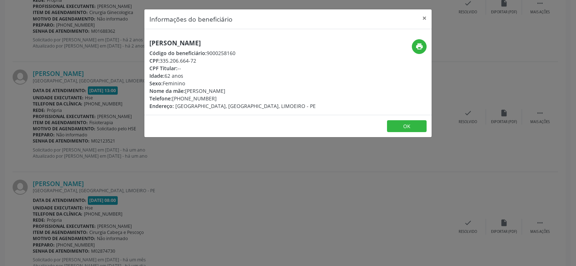
click at [202, 46] on h5 "[PERSON_NAME]" at bounding box center [232, 43] width 166 height 8
copy div "[PERSON_NAME]"
click at [107, 97] on div "Informações do beneficiário × Maria do Carmo da Silveira Código do beneficiário…" at bounding box center [288, 133] width 576 height 266
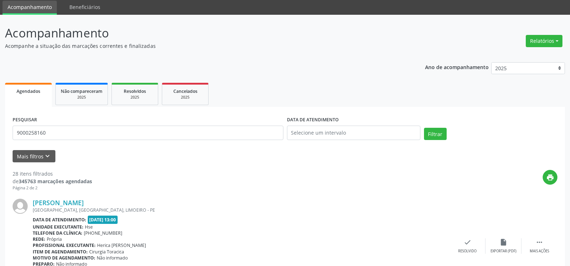
scroll to position [0, 0]
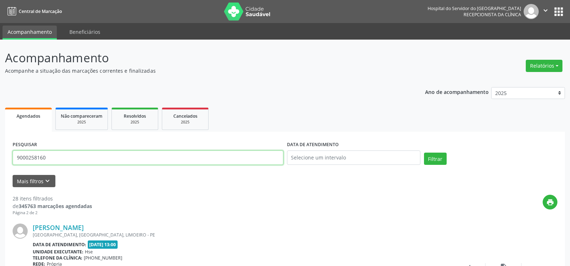
click at [117, 164] on input "9000258160" at bounding box center [148, 157] width 271 height 14
paste input "08407576468"
click at [424, 153] on button "Filtrar" at bounding box center [435, 159] width 23 height 12
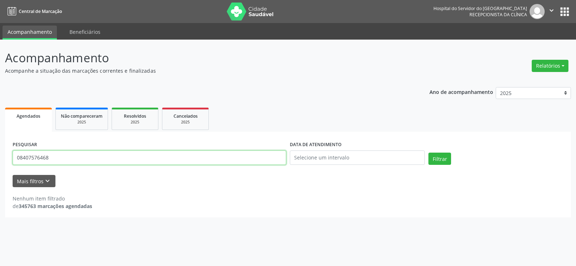
click at [92, 151] on input "08407576468" at bounding box center [149, 157] width 273 height 14
click at [428, 153] on button "Filtrar" at bounding box center [439, 159] width 23 height 12
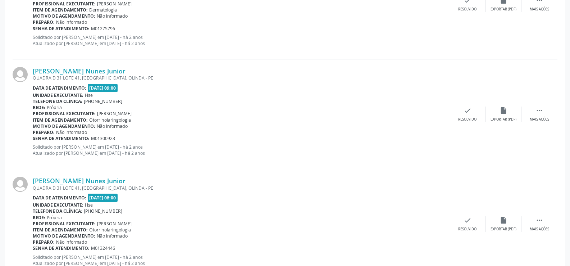
scroll to position [1631, 0]
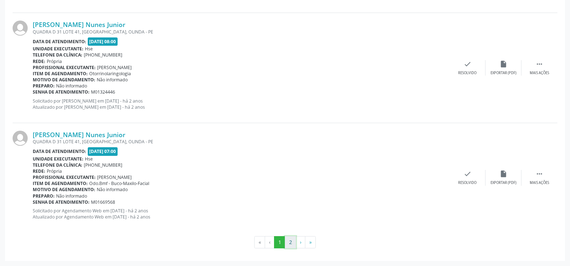
click at [294, 241] on button "2" at bounding box center [290, 242] width 11 height 12
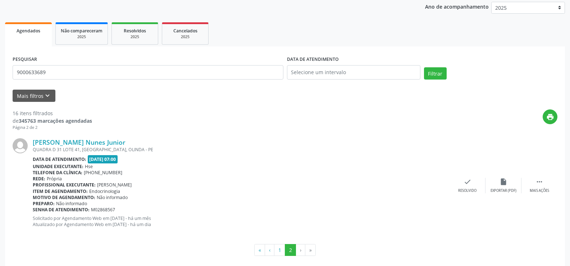
scroll to position [93, 0]
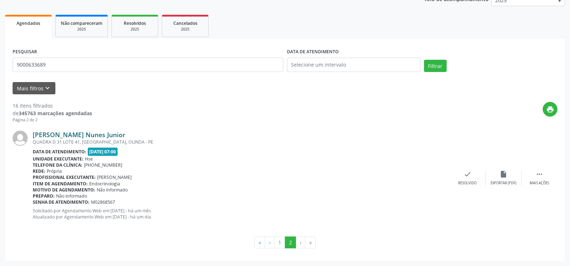
click at [110, 137] on link "[PERSON_NAME] Nunes Junior" at bounding box center [79, 135] width 93 height 8
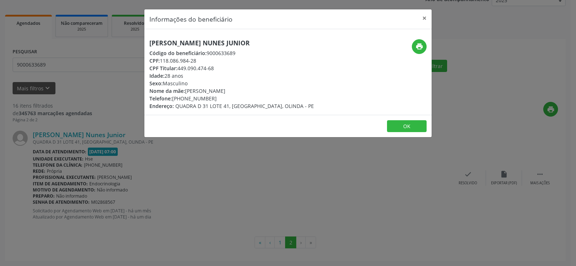
click at [197, 38] on div "Robertson Trajano Nunes Junior Código do beneficiário: 9000633689 CPF: 118.086.…" at bounding box center [287, 72] width 287 height 86
copy div "[PERSON_NAME] Nunes Junior"
click at [68, 51] on div "Informações do beneficiário × Robertson Trajano Nunes Junior Código do benefici…" at bounding box center [288, 133] width 576 height 266
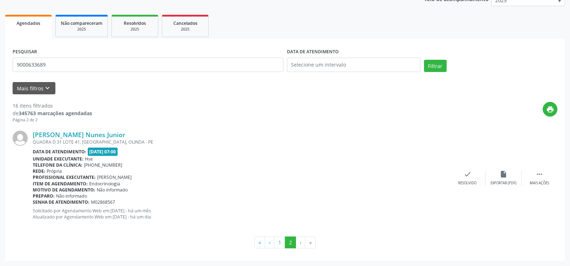
click at [69, 74] on div "PESQUISAR 9000633689" at bounding box center [148, 61] width 274 height 31
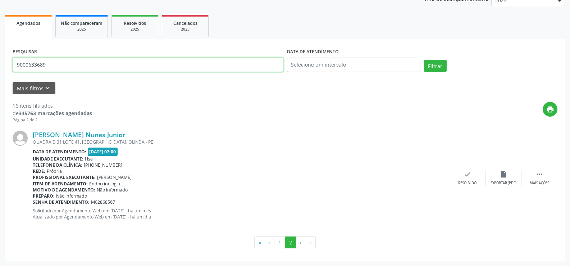
click at [68, 63] on input "9000633689" at bounding box center [148, 65] width 271 height 14
click at [424, 60] on button "Filtrar" at bounding box center [435, 66] width 23 height 12
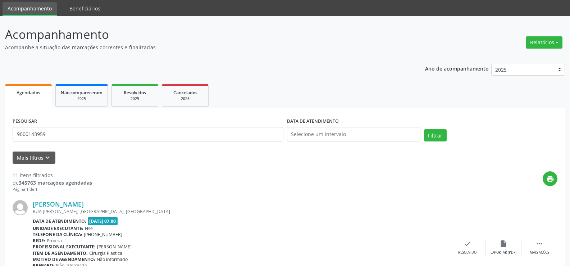
scroll to position [0, 0]
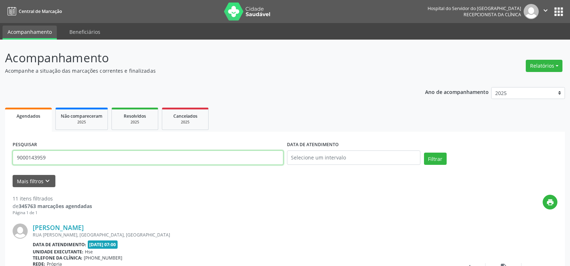
click at [93, 155] on input "9000143959" at bounding box center [148, 157] width 271 height 14
click at [424, 153] on button "Filtrar" at bounding box center [435, 159] width 23 height 12
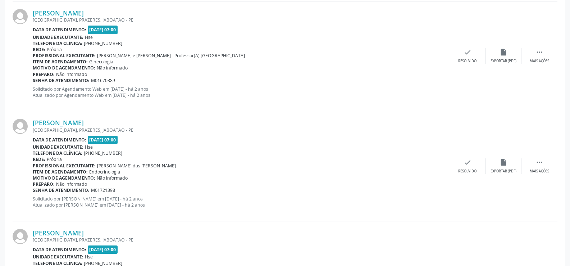
scroll to position [1281, 0]
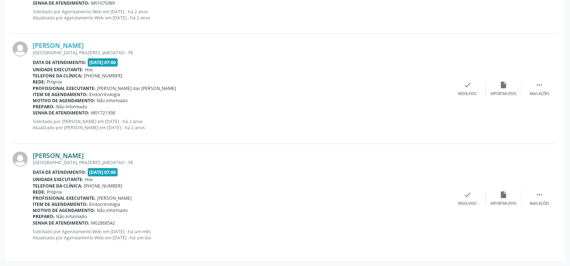
click at [84, 152] on link "[PERSON_NAME]" at bounding box center [58, 155] width 51 height 8
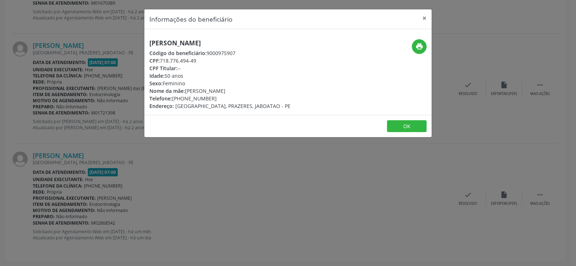
click at [176, 40] on h5 "[PERSON_NAME]" at bounding box center [219, 43] width 141 height 8
copy div "[PERSON_NAME]"
click at [78, 148] on div "Informações do beneficiário × Marilene Amanso Alves do Nascimento Código do ben…" at bounding box center [288, 133] width 576 height 266
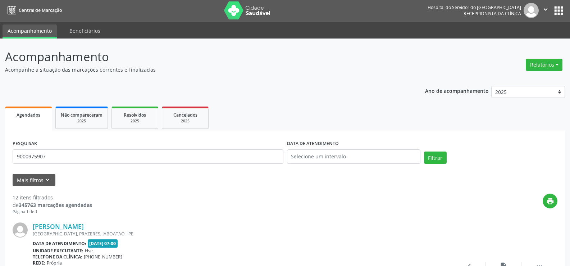
scroll to position [0, 0]
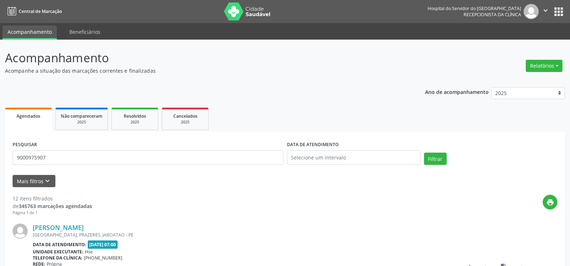
click at [73, 159] on input "9000975907" at bounding box center [148, 157] width 271 height 14
click at [424, 153] on button "Filtrar" at bounding box center [435, 159] width 23 height 12
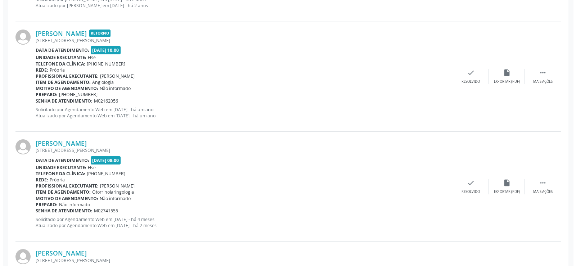
scroll to position [402, 0]
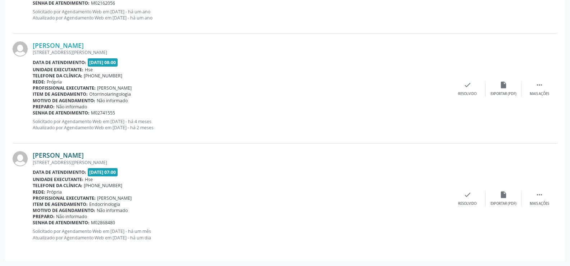
click at [77, 154] on link "[PERSON_NAME]" at bounding box center [58, 155] width 51 height 8
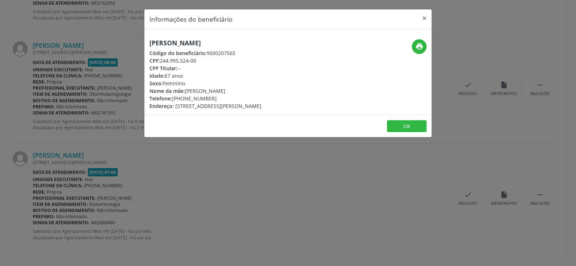
click at [181, 39] on h5 "[PERSON_NAME]" at bounding box center [205, 43] width 112 height 8
click at [73, 162] on div "Informações do beneficiário × Ilka Muniz da Silva Gonzalez Código do beneficiár…" at bounding box center [288, 133] width 576 height 266
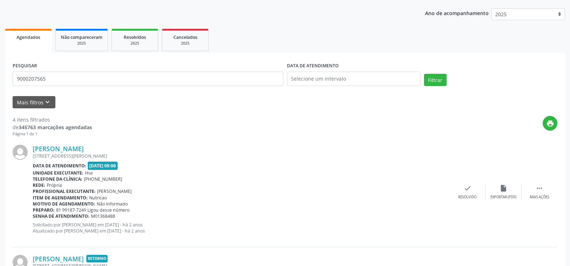
scroll to position [0, 0]
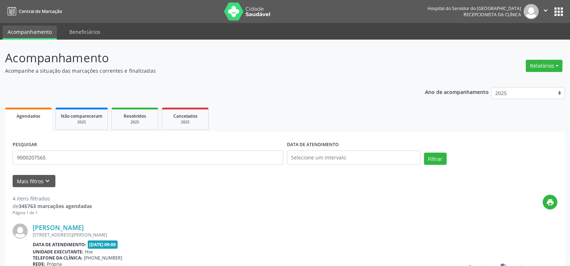
click at [132, 165] on div "PESQUISAR 9000207565" at bounding box center [148, 154] width 274 height 31
click at [136, 152] on input "9000207565" at bounding box center [148, 157] width 271 height 14
click at [424, 153] on button "Filtrar" at bounding box center [435, 159] width 23 height 12
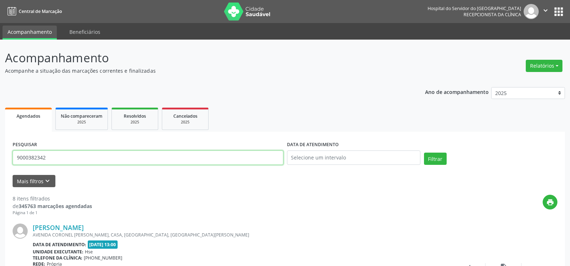
click at [114, 157] on input "9000382342" at bounding box center [148, 157] width 271 height 14
click at [424, 153] on button "Filtrar" at bounding box center [435, 159] width 23 height 12
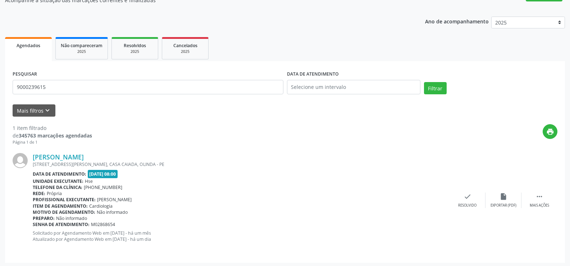
scroll to position [72, 0]
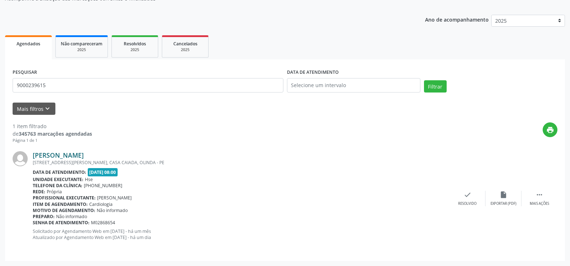
click at [71, 153] on link "Saulo da Silva Maia" at bounding box center [58, 155] width 51 height 8
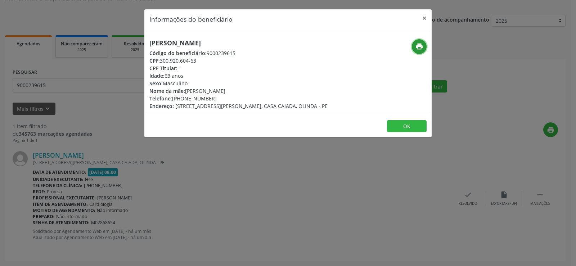
click at [420, 44] on icon "print" at bounding box center [419, 46] width 8 height 8
click at [93, 95] on div "Informações do beneficiário × Saulo da Silva Maia Código do beneficiário: 90002…" at bounding box center [288, 133] width 576 height 266
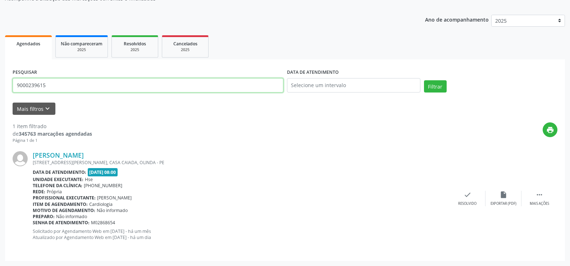
click at [82, 79] on input "9000239615" at bounding box center [148, 85] width 271 height 14
click at [424, 80] on button "Filtrar" at bounding box center [435, 86] width 23 height 12
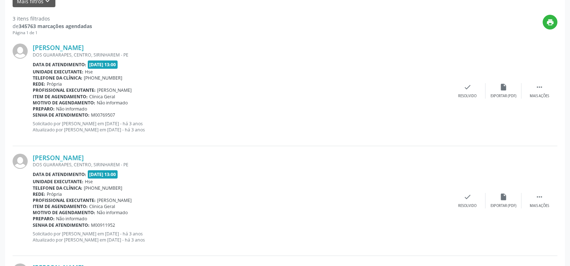
scroll to position [292, 0]
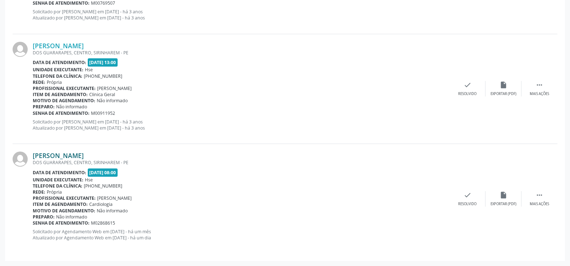
click at [64, 157] on link "[PERSON_NAME]" at bounding box center [58, 155] width 51 height 8
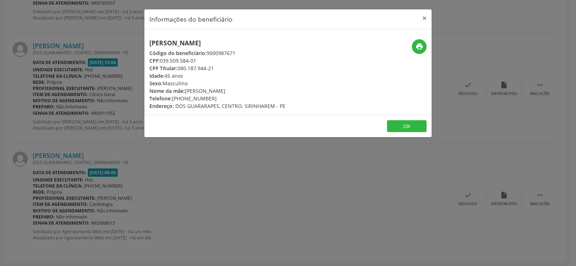
click at [167, 40] on h5 "[PERSON_NAME]" at bounding box center [217, 43] width 136 height 8
click at [144, 154] on div "Informações do beneficiário × Marcos Jose da Silva Código do beneficiário: 9000…" at bounding box center [288, 133] width 576 height 266
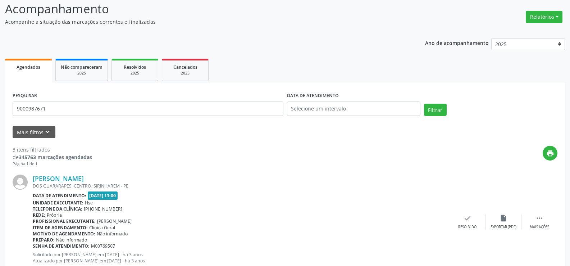
scroll to position [0, 0]
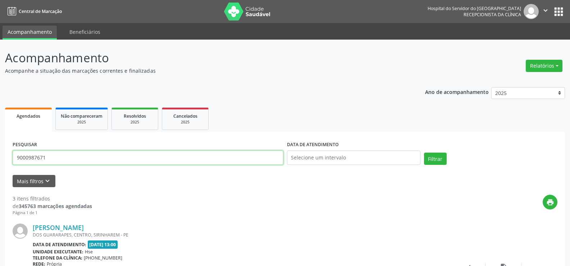
click at [78, 152] on input "9000987671" at bounding box center [148, 157] width 271 height 14
click at [424, 153] on button "Filtrar" at bounding box center [435, 159] width 23 height 12
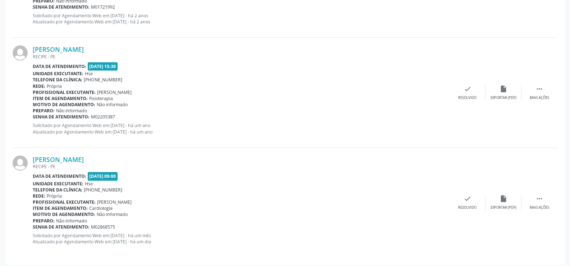
scroll to position [512, 0]
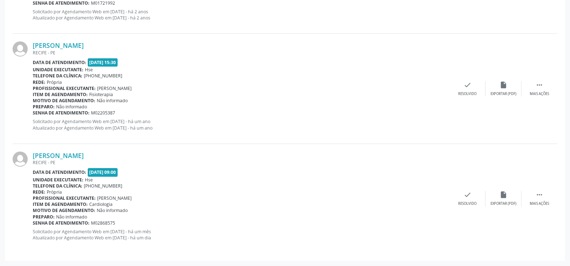
click at [77, 167] on div "Iranete de Souza Nunes RECIFE - PE Data de atendimento: 23/09/2025 - 09:00 Unid…" at bounding box center [241, 198] width 417 height 94
click at [76, 160] on div "RECIFE - PE" at bounding box center [241, 162] width 417 height 6
click at [77, 155] on link "[PERSON_NAME]" at bounding box center [58, 155] width 51 height 8
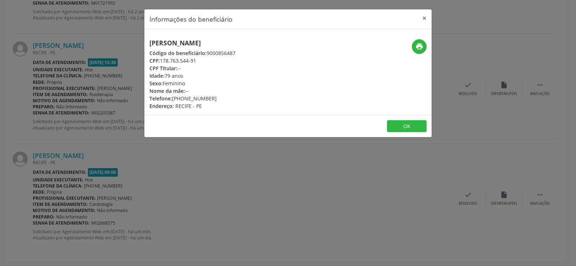
click at [205, 39] on h5 "[PERSON_NAME]" at bounding box center [192, 43] width 86 height 8
click at [42, 72] on div "Informações do beneficiário × Iranete de Souza Nunes Código do beneficiário: 90…" at bounding box center [288, 133] width 576 height 266
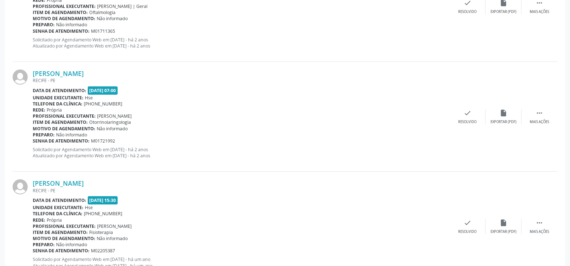
scroll to position [368, 0]
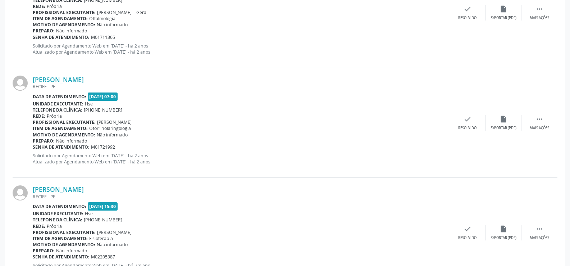
click at [72, 156] on p "Solicitado por Agendamento Web em 03/12/2023 - há 2 anos Atualizado por Agendam…" at bounding box center [241, 159] width 417 height 12
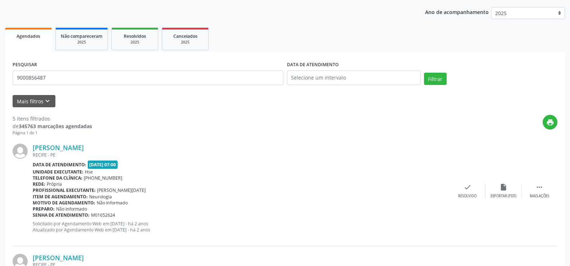
scroll to position [0, 0]
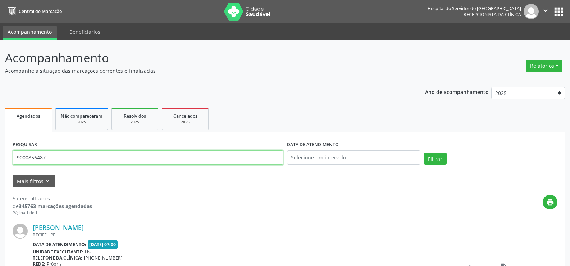
click at [121, 152] on input "9000856487" at bounding box center [148, 157] width 271 height 14
click at [424, 153] on button "Filtrar" at bounding box center [435, 159] width 23 height 12
click at [113, 160] on input "9000331603" at bounding box center [148, 157] width 271 height 14
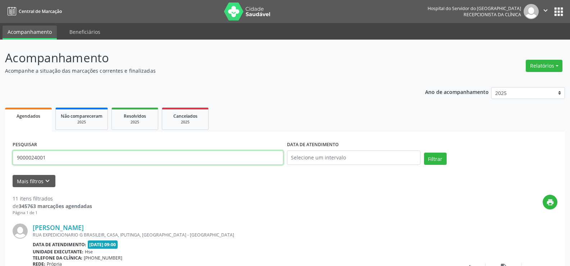
click at [424, 153] on button "Filtrar" at bounding box center [435, 159] width 23 height 12
click at [74, 162] on input "9000024001" at bounding box center [148, 157] width 271 height 14
click at [424, 153] on button "Filtrar" at bounding box center [435, 159] width 23 height 12
click at [85, 163] on input "9000024000" at bounding box center [148, 157] width 271 height 14
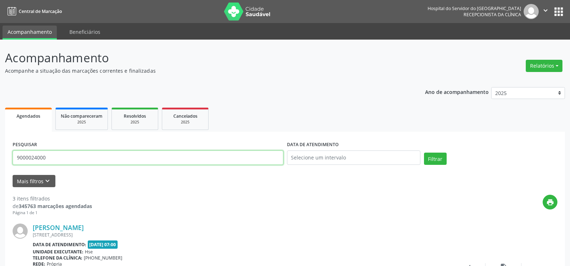
click at [85, 163] on input "9000024000" at bounding box center [148, 157] width 271 height 14
click at [424, 153] on button "Filtrar" at bounding box center [435, 159] width 23 height 12
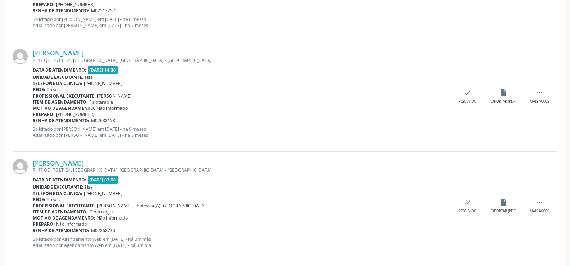
scroll to position [731, 0]
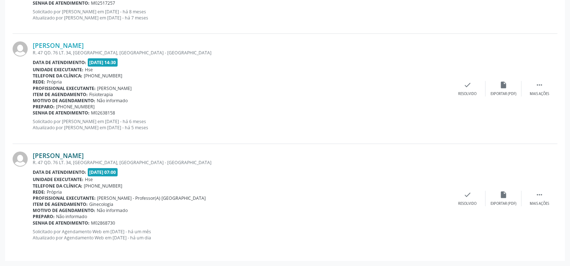
click at [84, 155] on link "Severina Maria da Conceicao" at bounding box center [58, 155] width 51 height 8
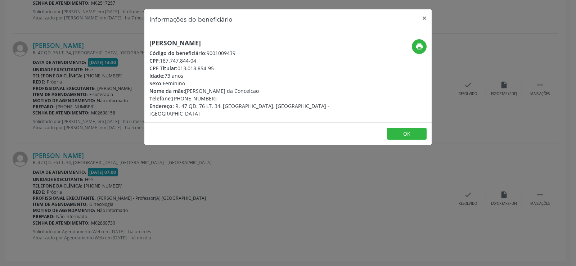
click at [167, 44] on h5 "Severina Maria da Conceicao" at bounding box center [239, 43] width 181 height 8
click at [63, 49] on div "Informações do beneficiário × Severina Maria da Conceicao Código do beneficiári…" at bounding box center [288, 133] width 576 height 266
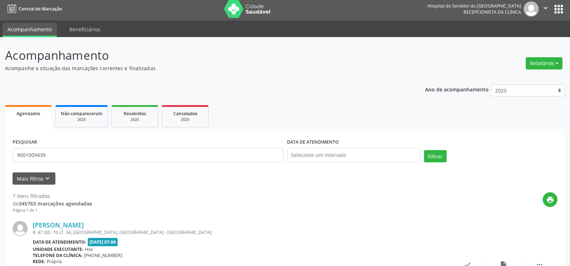
scroll to position [0, 0]
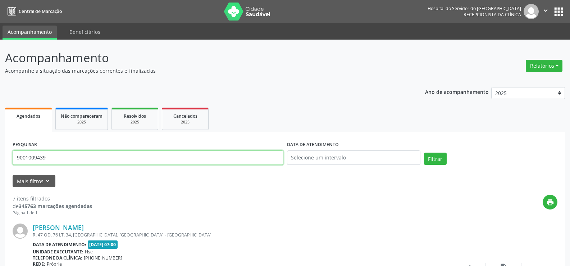
click at [113, 160] on input "9001009439" at bounding box center [148, 157] width 271 height 14
click at [424, 153] on button "Filtrar" at bounding box center [435, 159] width 23 height 12
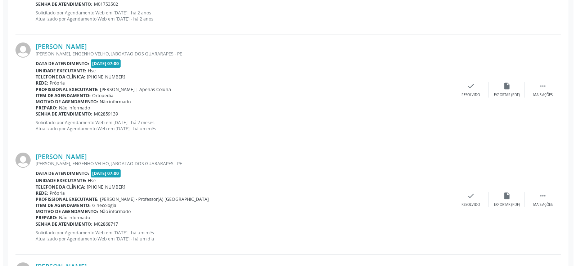
scroll to position [723, 0]
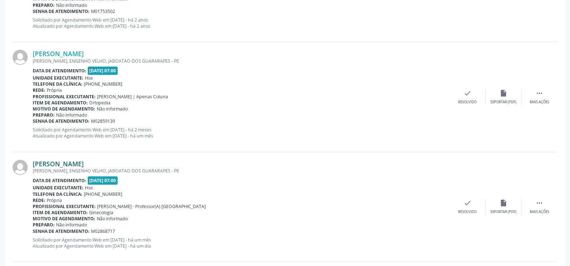
click at [84, 165] on link "[PERSON_NAME]" at bounding box center [58, 164] width 51 height 8
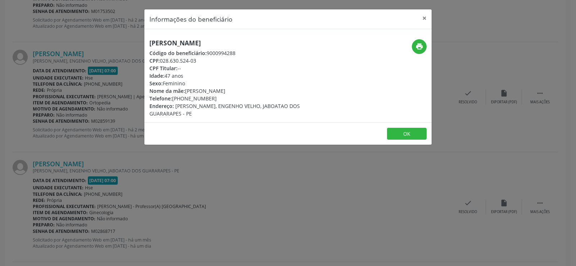
click at [182, 46] on h5 "[PERSON_NAME]" at bounding box center [239, 43] width 181 height 8
click at [71, 95] on div "Informações do beneficiário × Luciana Alves do Nascimento Sena Código do benefi…" at bounding box center [288, 133] width 576 height 266
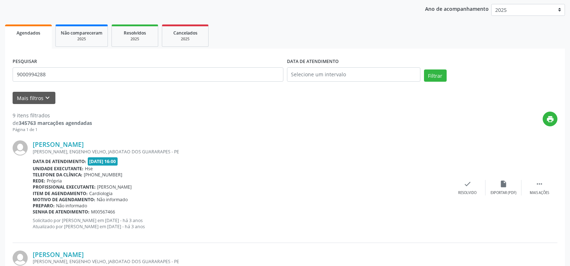
scroll to position [0, 0]
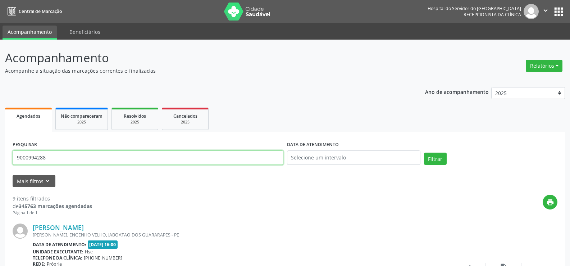
click at [71, 156] on input "9000994288" at bounding box center [148, 157] width 271 height 14
click at [424, 153] on button "Filtrar" at bounding box center [435, 159] width 23 height 12
click at [87, 163] on input "9000985455" at bounding box center [148, 157] width 271 height 14
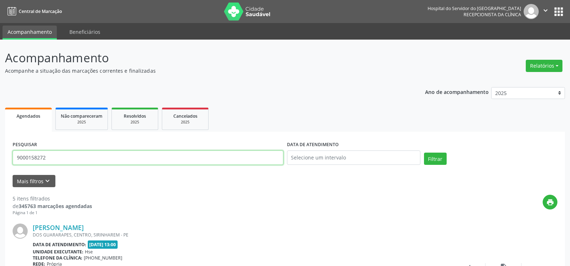
click at [424, 153] on button "Filtrar" at bounding box center [435, 159] width 23 height 12
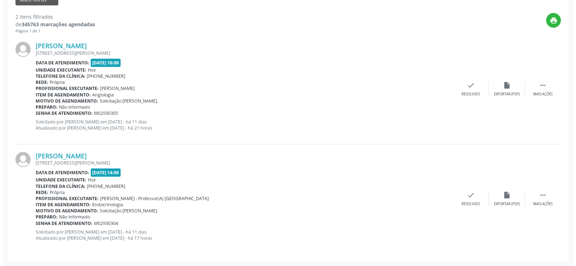
scroll to position [182, 0]
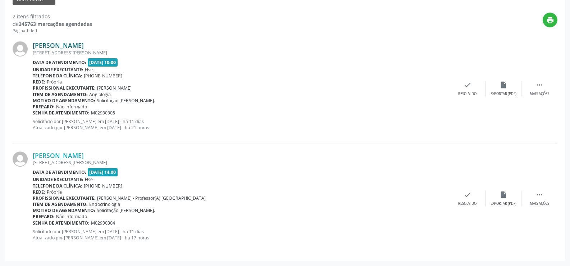
click at [50, 48] on link "[PERSON_NAME]" at bounding box center [58, 45] width 51 height 8
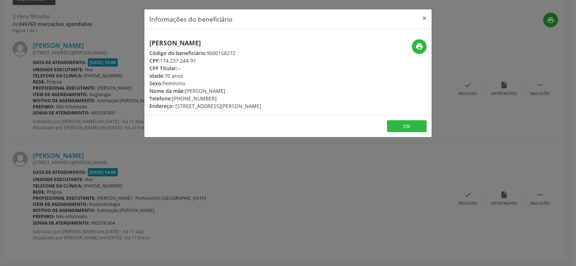
click at [195, 40] on h5 "[PERSON_NAME]" at bounding box center [205, 43] width 112 height 8
click at [83, 192] on div "Informações do beneficiário × Ivone Barbosa Código do beneficiário: 9000158272 …" at bounding box center [288, 133] width 576 height 266
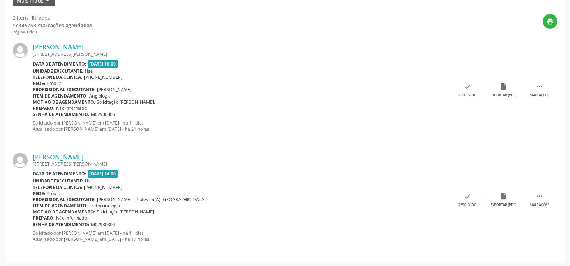
scroll to position [0, 0]
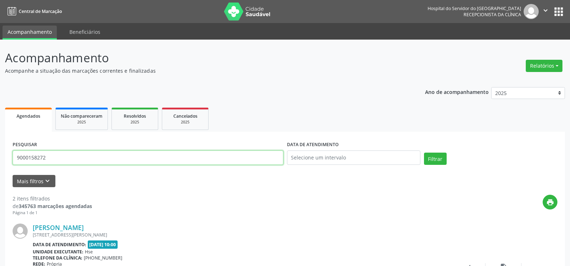
click at [108, 158] on input "9000158272" at bounding box center [148, 157] width 271 height 14
click at [424, 153] on button "Filtrar" at bounding box center [435, 159] width 23 height 12
click at [74, 157] on input "9000331603" at bounding box center [148, 157] width 271 height 14
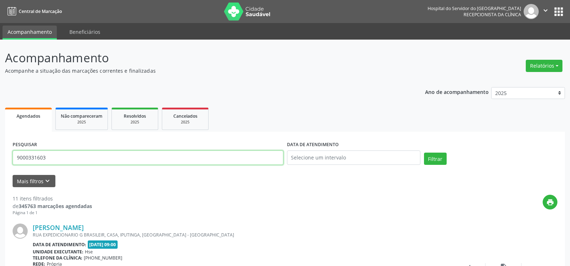
click at [74, 157] on input "9000331603" at bounding box center [148, 157] width 271 height 14
paste input "[PERSON_NAME]"
click at [424, 153] on button "Filtrar" at bounding box center [435, 159] width 23 height 12
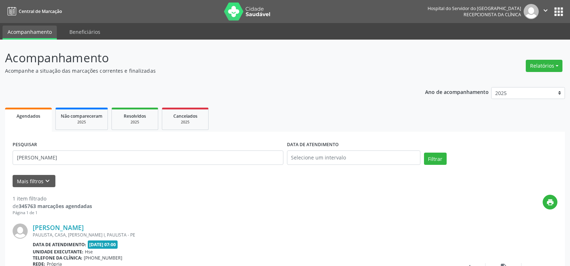
scroll to position [72, 0]
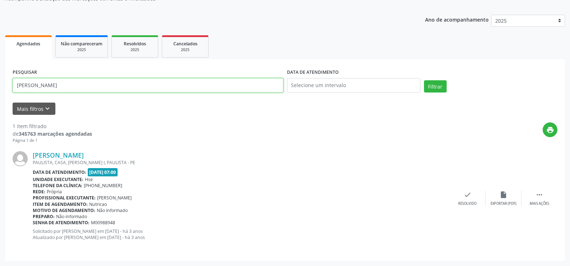
click at [112, 84] on input "[PERSON_NAME]" at bounding box center [148, 85] width 271 height 14
click at [424, 80] on button "Filtrar" at bounding box center [435, 86] width 23 height 12
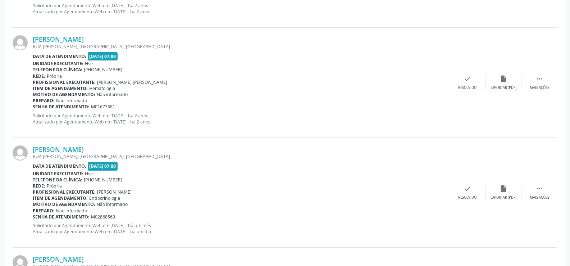
scroll to position [1063, 0]
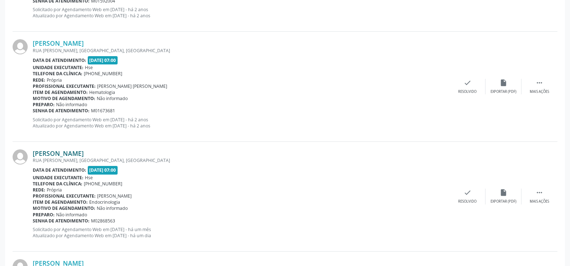
click at [76, 154] on link "[PERSON_NAME]" at bounding box center [58, 153] width 51 height 8
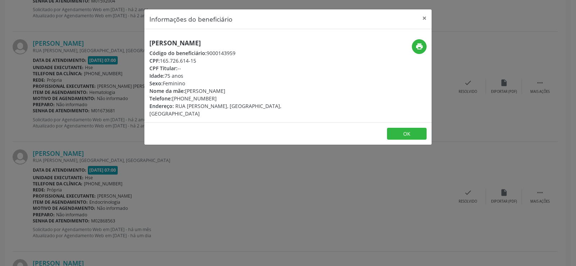
click at [169, 40] on h5 "[PERSON_NAME]" at bounding box center [239, 43] width 181 height 8
click at [104, 70] on div "Informações do beneficiário × Lindalva de Lucena Barbosa Código do beneficiário…" at bounding box center [288, 133] width 576 height 266
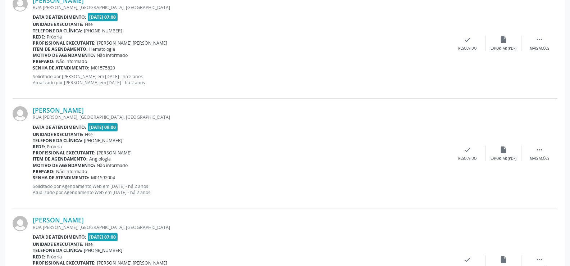
scroll to position [775, 0]
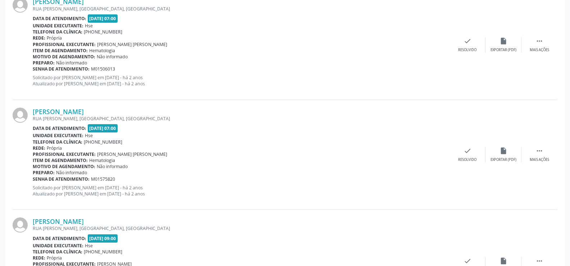
click at [69, 177] on b "Senha de atendimento:" at bounding box center [61, 179] width 57 height 6
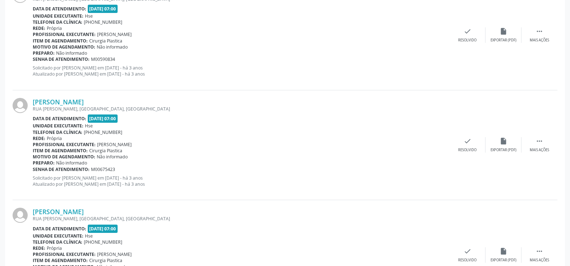
scroll to position [0, 0]
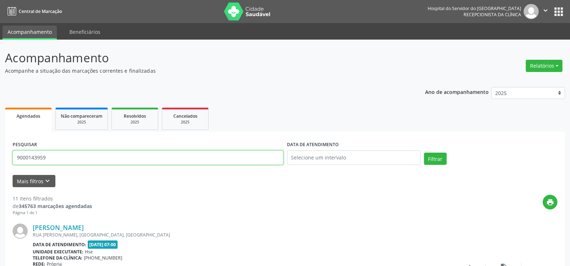
click at [63, 159] on input "9000143959" at bounding box center [148, 157] width 271 height 14
click at [424, 153] on button "Filtrar" at bounding box center [435, 159] width 23 height 12
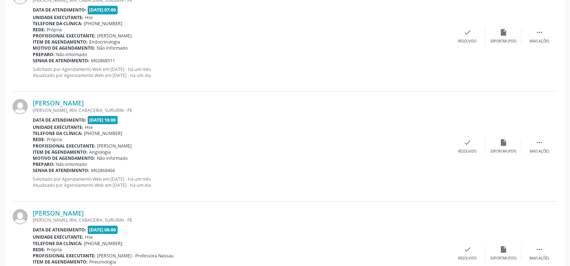
scroll to position [647, 0]
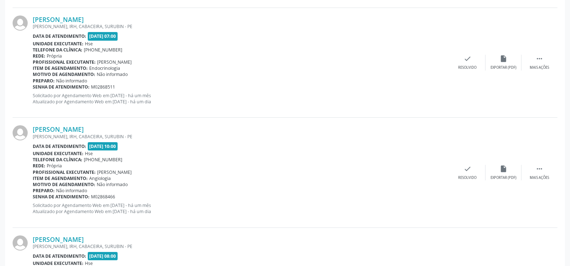
click at [91, 64] on b "Profissional executante:" at bounding box center [64, 62] width 63 height 6
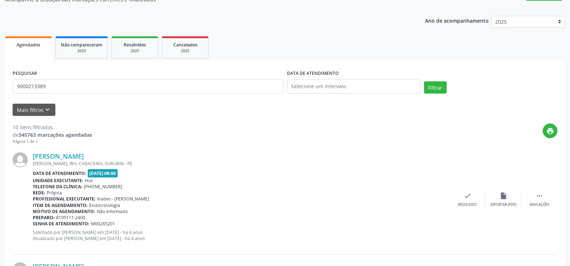
scroll to position [0, 0]
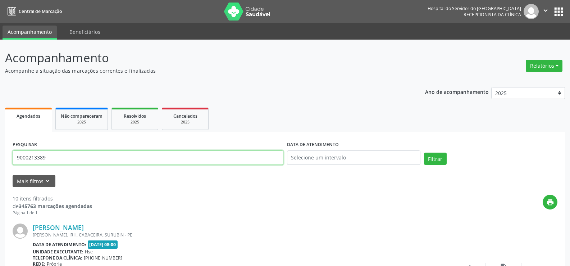
click at [138, 154] on input "9000213389" at bounding box center [148, 157] width 271 height 14
paste input "[PERSON_NAME]"
click at [424, 153] on button "Filtrar" at bounding box center [435, 159] width 23 height 12
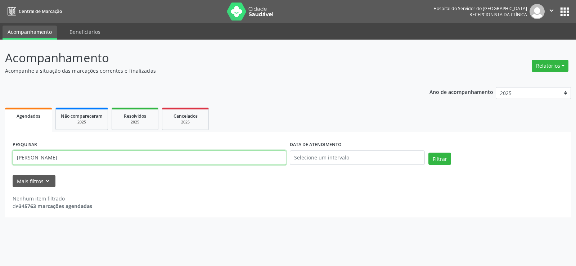
click at [94, 162] on input "[PERSON_NAME]" at bounding box center [149, 157] width 273 height 14
paste input "02810202486"
click at [428, 153] on button "Filtrar" at bounding box center [439, 159] width 23 height 12
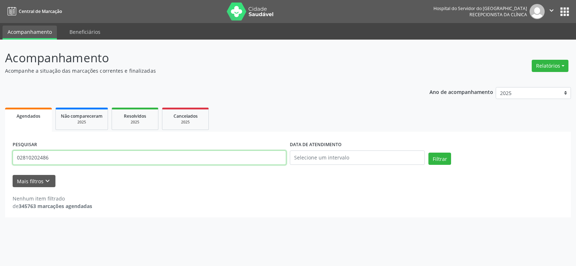
click at [86, 150] on input "02810202486" at bounding box center [149, 157] width 273 height 14
click at [87, 155] on input "02810202486" at bounding box center [149, 157] width 273 height 14
paste input "[PERSON_NAME]"
drag, startPoint x: 84, startPoint y: 156, endPoint x: 165, endPoint y: 167, distance: 81.6
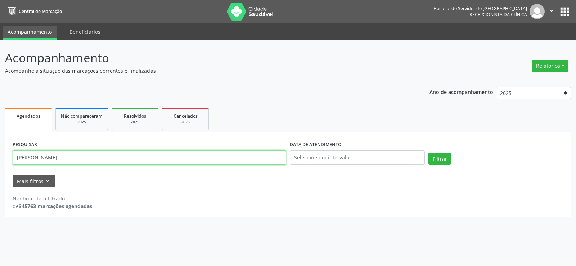
click at [165, 167] on div "PESQUISAR ANA PAULA DO NASCIMENTO SILVA SANTOS" at bounding box center [149, 154] width 277 height 31
drag, startPoint x: 154, startPoint y: 158, endPoint x: 85, endPoint y: 165, distance: 69.5
click at [85, 165] on div "PESQUISAR ANA PAULA DO NASCIMENTO SILVA SANTOS" at bounding box center [149, 154] width 277 height 31
type input "ANA PAULA DO NASCIMENTO"
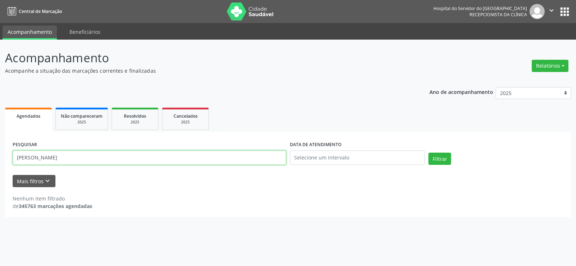
click at [428, 153] on button "Filtrar" at bounding box center [439, 159] width 23 height 12
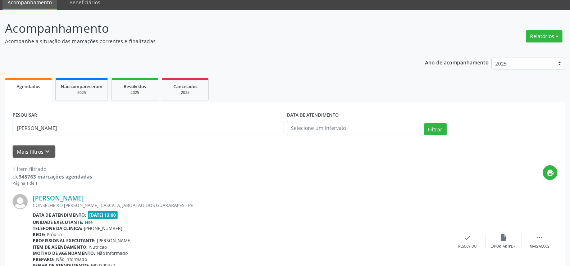
scroll to position [72, 0]
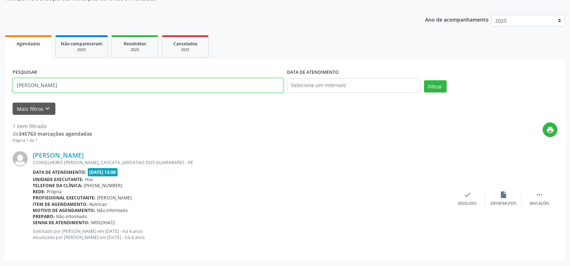
click at [107, 79] on input "ANA PAULA DO NASCIMENTO" at bounding box center [148, 85] width 271 height 14
click at [79, 34] on ul "Agendados Não compareceram 2025 Resolvidos 2025 Cancelados 2025" at bounding box center [285, 46] width 560 height 26
click at [82, 41] on span "Não compareceram" at bounding box center [82, 44] width 42 height 6
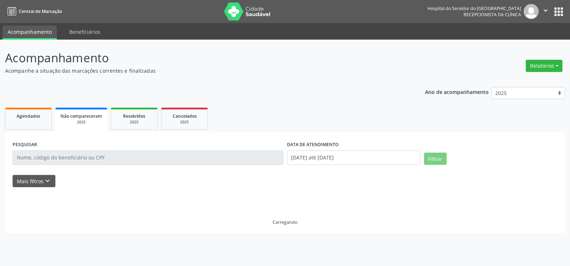
scroll to position [0, 0]
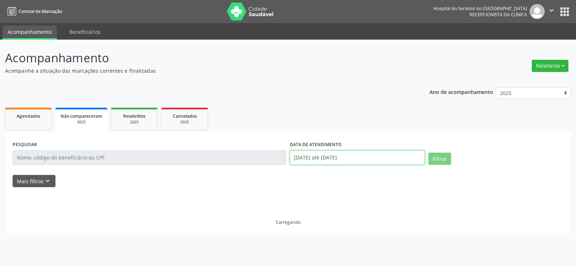
click at [336, 163] on input "[DATE] até [DATE]" at bounding box center [357, 157] width 135 height 14
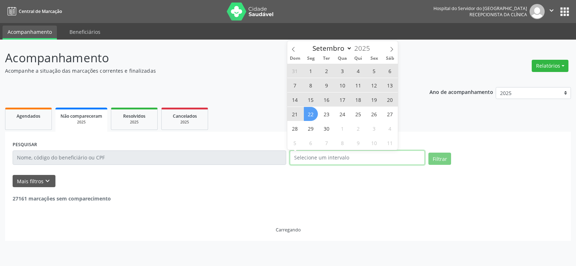
select select "0"
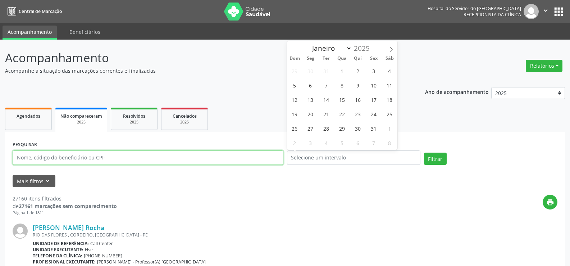
click at [134, 157] on input "text" at bounding box center [148, 157] width 271 height 14
paste input "ANA PAULA DO NASCIMENTO"
type input "ANA PAULA DO NASCIMENTO"
click at [424, 153] on button "Filtrar" at bounding box center [435, 159] width 23 height 12
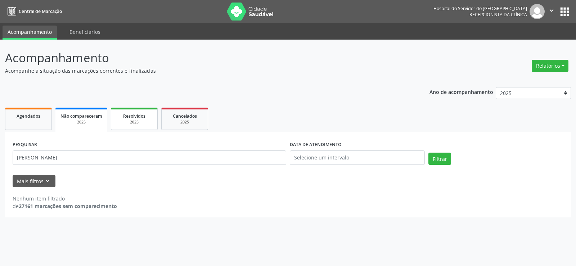
click at [146, 114] on div "Resolvidos" at bounding box center [134, 116] width 36 height 8
select select "8"
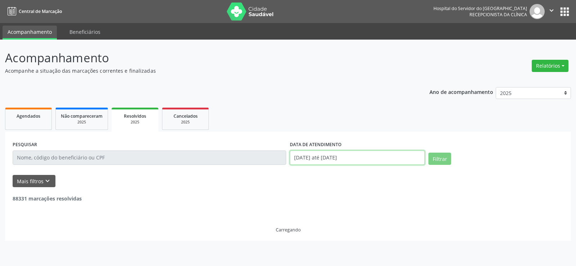
click at [304, 155] on input "[DATE] até [DATE]" at bounding box center [357, 157] width 135 height 14
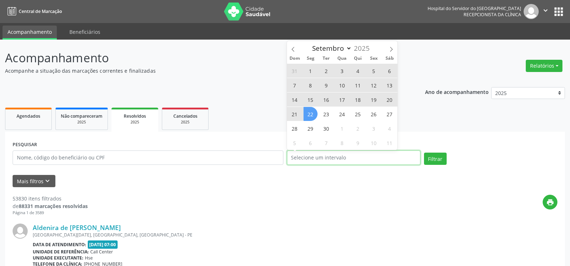
select select "0"
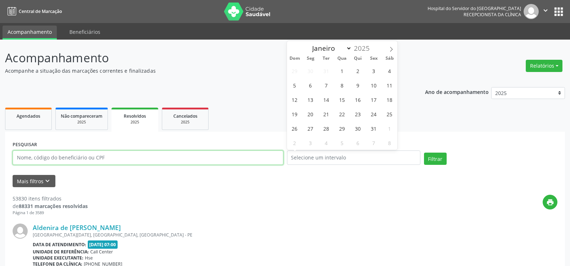
click at [244, 164] on input "text" at bounding box center [148, 157] width 271 height 14
paste input "ANA PAULA DO NASCIMENTO"
type input "ANA PAULA DO NASCIMENTO"
click at [424, 153] on button "Filtrar" at bounding box center [435, 159] width 23 height 12
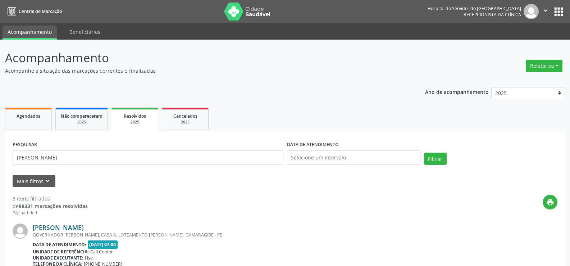
click at [84, 228] on link "Ana Paula do Nascimento Silva Santos" at bounding box center [58, 227] width 51 height 8
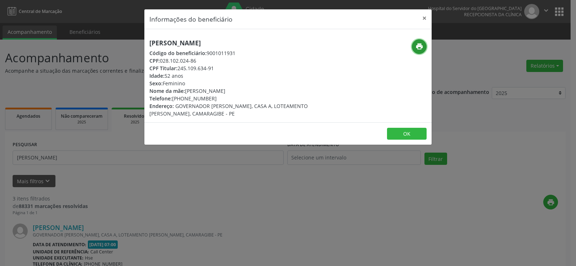
click at [420, 47] on icon "print" at bounding box center [419, 46] width 8 height 8
click at [424, 18] on button "×" at bounding box center [424, 18] width 14 height 18
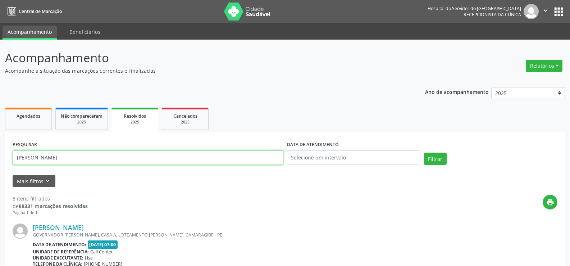
click at [129, 156] on input "ANA PAULA DO NASCIMENTO" at bounding box center [148, 157] width 271 height 14
drag, startPoint x: 129, startPoint y: 156, endPoint x: 115, endPoint y: 161, distance: 14.6
click at [129, 156] on input "ANA PAULA DO NASCIMENTO" at bounding box center [148, 157] width 271 height 14
click at [32, 122] on link "Agendados" at bounding box center [28, 119] width 47 height 22
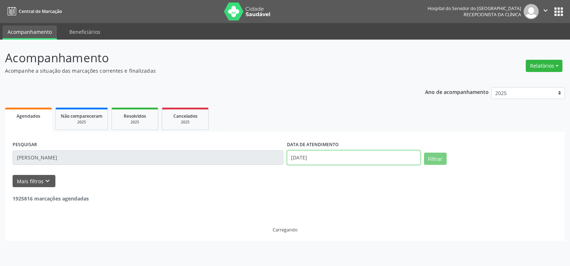
click at [303, 155] on input "22/09/2025" at bounding box center [353, 157] width 133 height 14
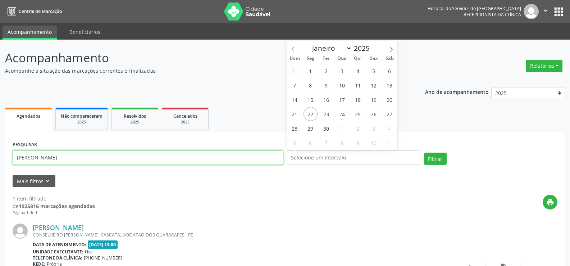
click at [35, 154] on input "ANA PAULA DO NASCIMENTO" at bounding box center [148, 157] width 271 height 14
click at [424, 153] on button "Filtrar" at bounding box center [435, 159] width 23 height 12
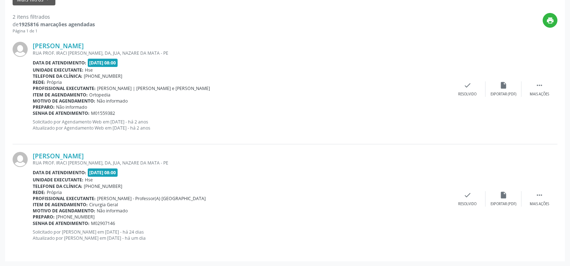
scroll to position [182, 0]
click at [61, 151] on link "[PERSON_NAME]" at bounding box center [58, 155] width 51 height 8
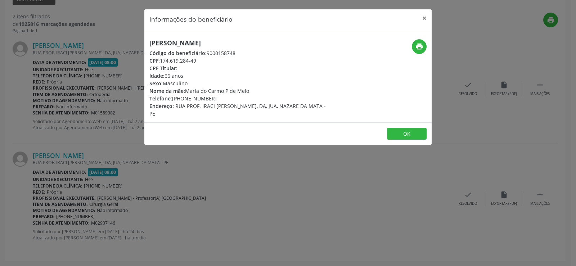
click at [184, 46] on h5 "[PERSON_NAME]" at bounding box center [239, 43] width 181 height 8
click at [72, 118] on div "Informações do beneficiário × Marcelo Pereira de Melo Código do beneficiário: 9…" at bounding box center [288, 133] width 576 height 266
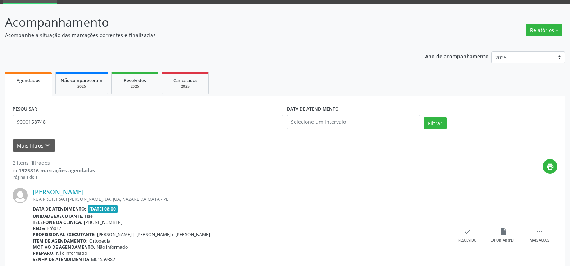
scroll to position [0, 0]
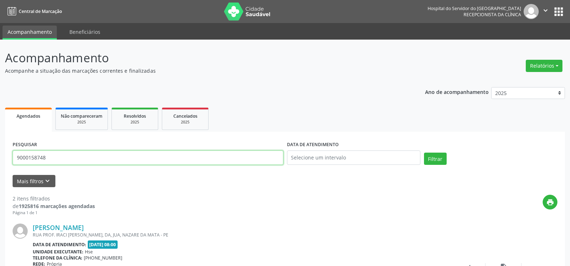
click at [92, 152] on input "9000158748" at bounding box center [148, 157] width 271 height 14
click at [424, 153] on button "Filtrar" at bounding box center [435, 159] width 23 height 12
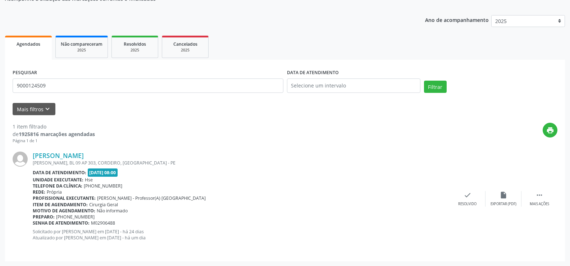
scroll to position [72, 0]
click at [67, 151] on link "[PERSON_NAME]" at bounding box center [58, 155] width 51 height 8
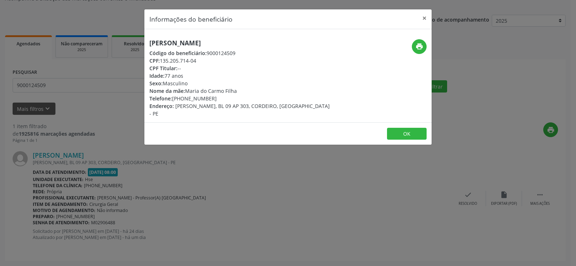
click at [203, 44] on h5 "[PERSON_NAME]" at bounding box center [239, 43] width 181 height 8
click at [66, 83] on div "Informações do beneficiário × Emidio Manoel de Sa Código do beneficiário: 90001…" at bounding box center [288, 133] width 576 height 266
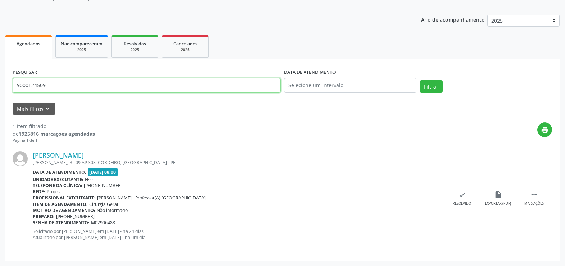
click at [66, 83] on input "9000124509" at bounding box center [147, 85] width 268 height 14
click at [66, 83] on input "9000124509" at bounding box center [148, 85] width 271 height 14
click at [424, 80] on button "Filtrar" at bounding box center [435, 86] width 23 height 12
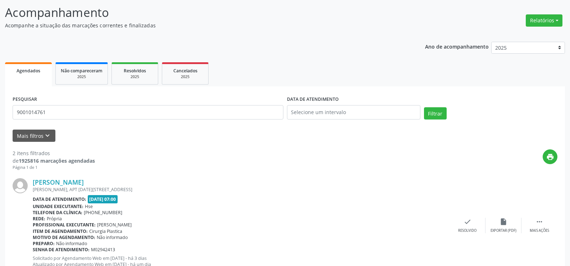
scroll to position [176, 0]
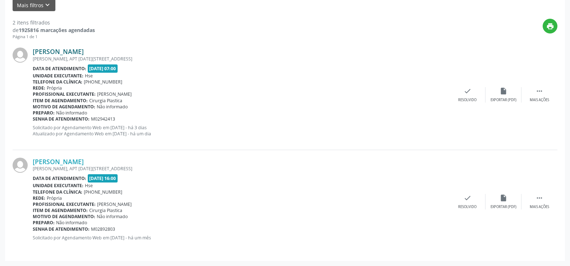
click at [84, 51] on link "Vanessa de Araujo Silva" at bounding box center [58, 51] width 51 height 8
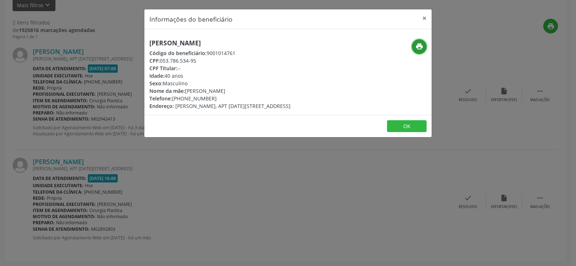
click at [419, 45] on icon "print" at bounding box center [419, 46] width 8 height 8
click at [64, 102] on div "Informações do beneficiário × Vanessa de Araujo Silva Código do beneficiário: 9…" at bounding box center [288, 133] width 576 height 266
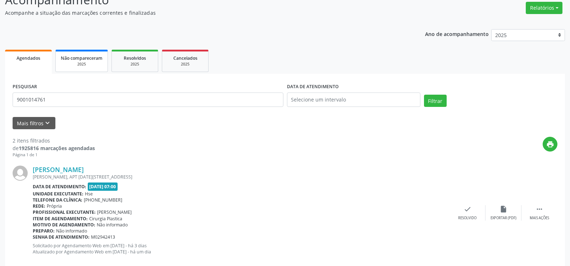
scroll to position [0, 0]
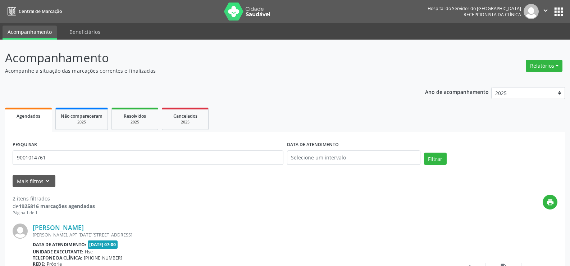
click at [76, 149] on div "PESQUISAR 9001014761" at bounding box center [148, 154] width 274 height 31
click at [81, 162] on input "9001014761" at bounding box center [148, 157] width 271 height 14
click at [134, 162] on input "9001014761" at bounding box center [148, 157] width 271 height 14
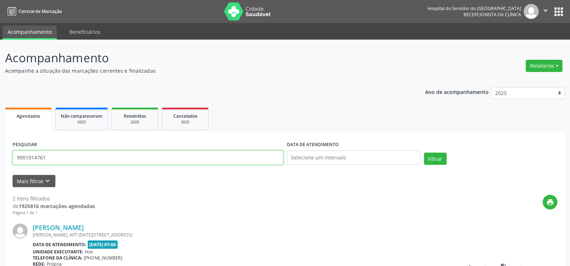
click at [134, 162] on input "9001014761" at bounding box center [148, 157] width 271 height 14
click at [100, 155] on input "9001014761" at bounding box center [148, 157] width 271 height 14
click at [424, 153] on button "Filtrar" at bounding box center [435, 159] width 23 height 12
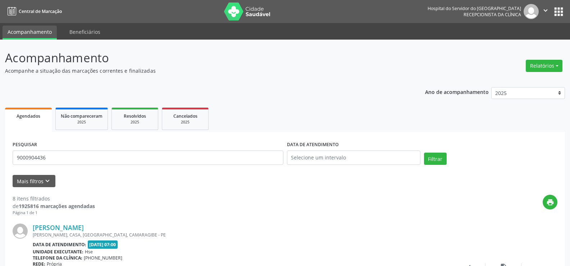
click at [65, 150] on div "PESQUISAR 9000904436" at bounding box center [148, 154] width 274 height 31
click at [69, 154] on input "9000904436" at bounding box center [148, 157] width 271 height 14
click at [424, 153] on button "Filtrar" at bounding box center [435, 159] width 23 height 12
click at [81, 157] on input "9001014363" at bounding box center [148, 157] width 271 height 14
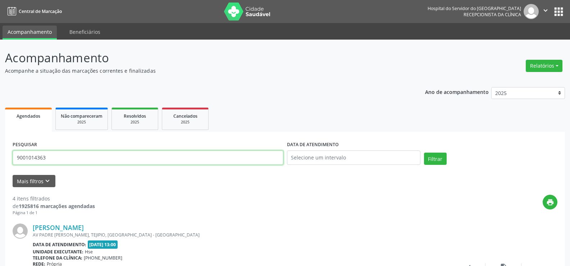
click at [81, 157] on input "9001014363" at bounding box center [148, 157] width 271 height 14
click at [424, 153] on button "Filtrar" at bounding box center [435, 159] width 23 height 12
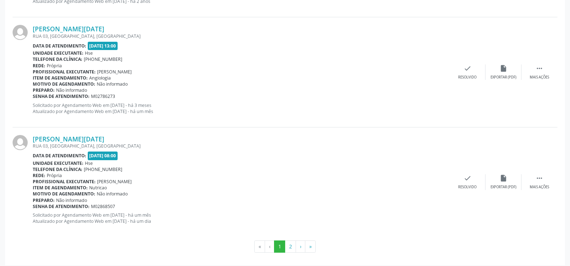
scroll to position [1631, 0]
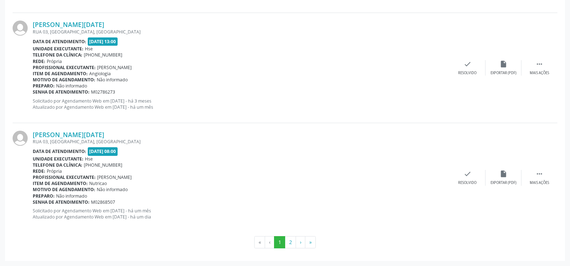
click at [90, 138] on div "RUA 03, [GEOGRAPHIC_DATA], [GEOGRAPHIC_DATA]" at bounding box center [241, 141] width 417 height 6
click at [89, 137] on link "[PERSON_NAME][DATE]" at bounding box center [69, 135] width 72 height 8
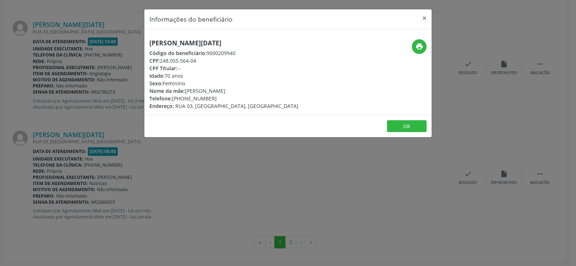
click at [171, 44] on h5 "[PERSON_NAME][DATE]" at bounding box center [223, 43] width 149 height 8
click at [278, 225] on div "Informações do beneficiário × Vera Lucia Nunes da Silva Código do beneficiário:…" at bounding box center [288, 133] width 576 height 266
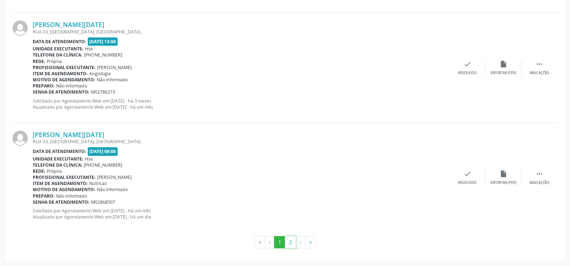
drag, startPoint x: 295, startPoint y: 246, endPoint x: 291, endPoint y: 247, distance: 4.0
click at [295, 247] on button "2" at bounding box center [290, 242] width 11 height 12
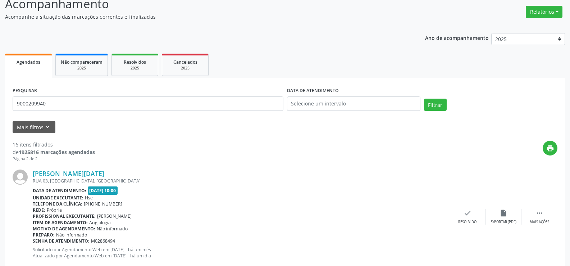
scroll to position [0, 0]
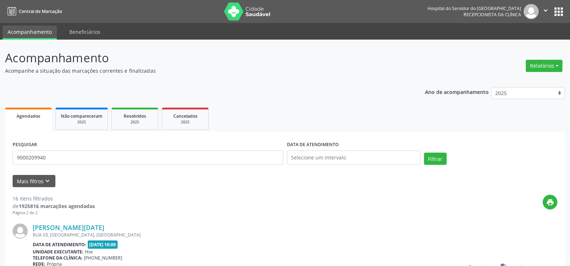
click at [53, 167] on div "PESQUISAR 9000209940" at bounding box center [148, 154] width 274 height 31
click at [59, 153] on input "9000209940" at bounding box center [148, 157] width 271 height 14
click at [59, 153] on input "900" at bounding box center [148, 157] width 271 height 14
click at [424, 153] on button "Filtrar" at bounding box center [435, 159] width 23 height 12
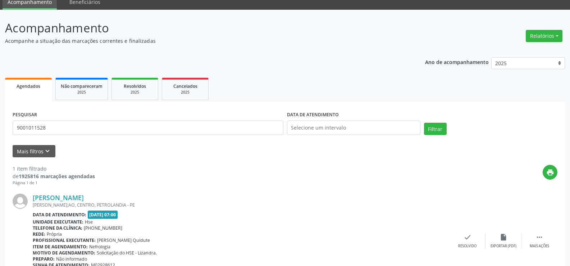
scroll to position [72, 0]
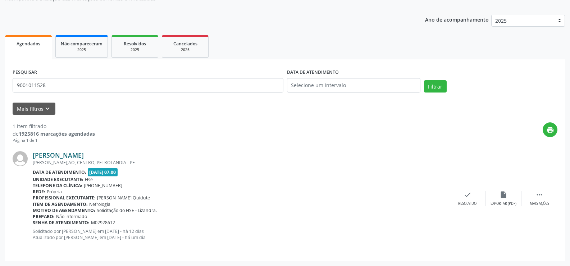
click at [83, 156] on link "Adalberto Rodrigues Lima" at bounding box center [58, 155] width 51 height 8
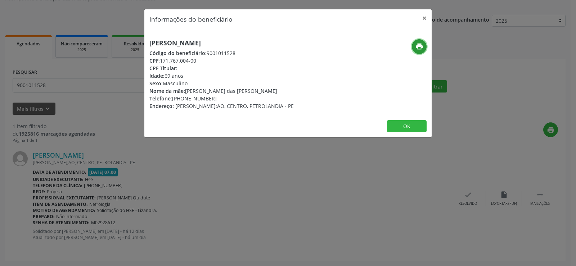
click at [414, 48] on button "print" at bounding box center [419, 46] width 15 height 15
click at [421, 22] on button "×" at bounding box center [424, 18] width 14 height 18
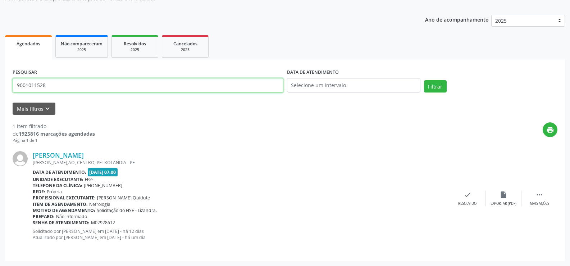
click at [117, 85] on input "9001011528" at bounding box center [148, 85] width 271 height 14
click at [136, 86] on input "9001011528" at bounding box center [148, 85] width 271 height 14
click at [424, 80] on button "Filtrar" at bounding box center [435, 86] width 23 height 12
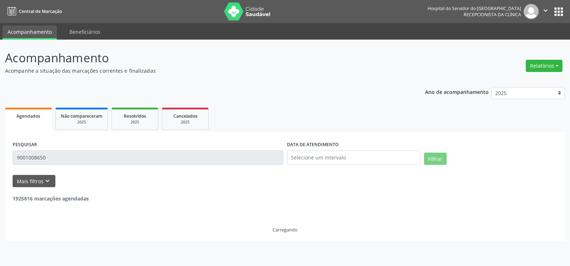
scroll to position [0, 0]
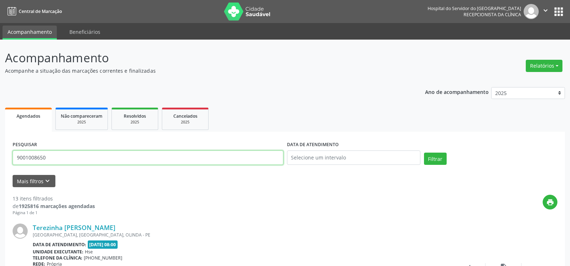
click at [95, 153] on input "9001008650" at bounding box center [148, 157] width 271 height 14
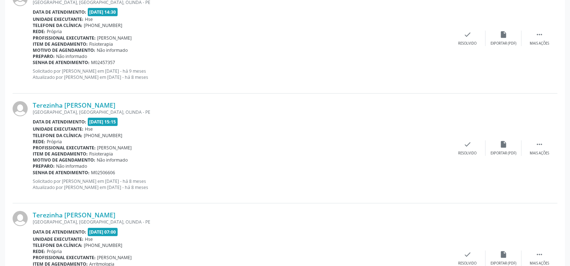
scroll to position [1390, 0]
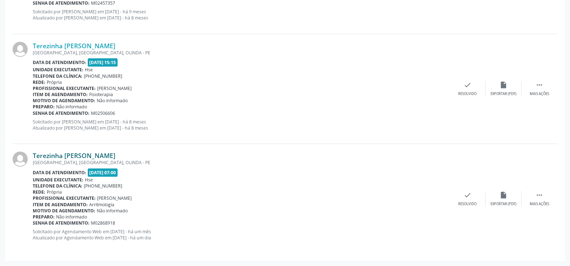
click at [95, 156] on link "Terezinha Josefa da Conceicao" at bounding box center [74, 155] width 83 height 8
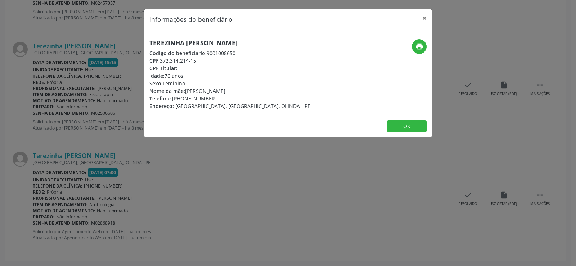
click at [195, 40] on h5 "Terezinha Josefa da Conceicao" at bounding box center [229, 43] width 161 height 8
click at [64, 112] on div "Informações do beneficiário × Terezinha Josefa da Conceicao Código do beneficiá…" at bounding box center [288, 133] width 576 height 266
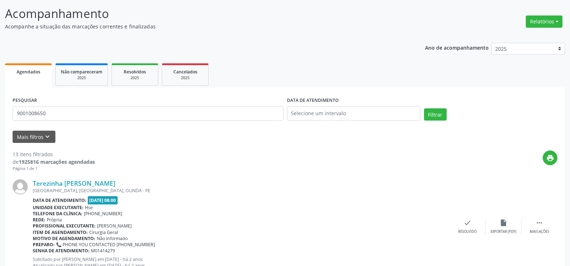
scroll to position [0, 0]
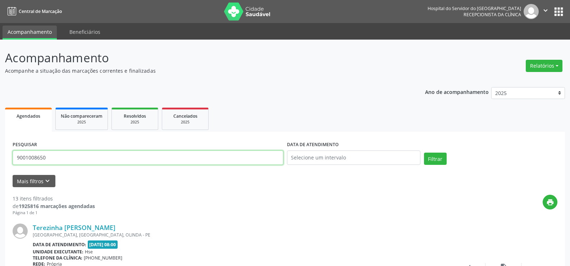
click at [84, 158] on input "9001008650" at bounding box center [148, 157] width 271 height 14
click at [424, 153] on button "Filtrar" at bounding box center [435, 159] width 23 height 12
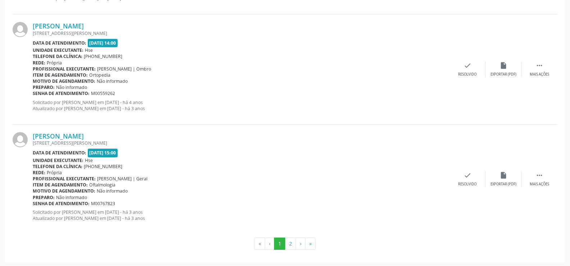
scroll to position [1631, 0]
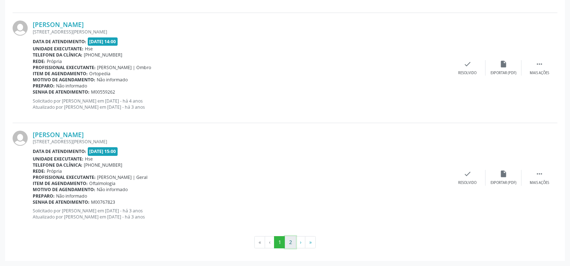
click at [291, 242] on button "2" at bounding box center [290, 242] width 11 height 12
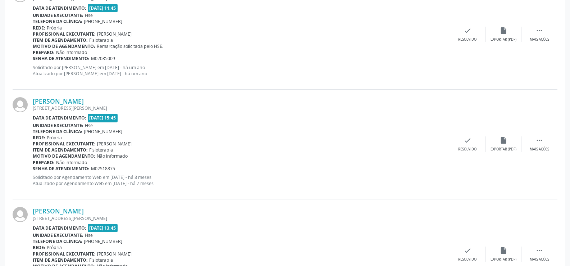
scroll to position [1301, 0]
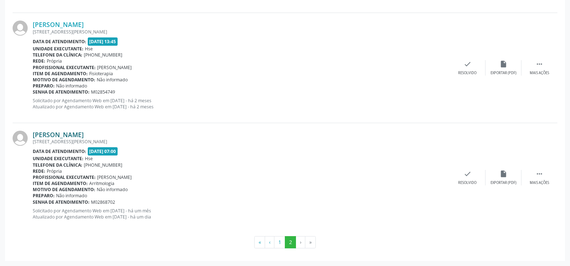
click at [84, 131] on link "[PERSON_NAME]" at bounding box center [58, 135] width 51 height 8
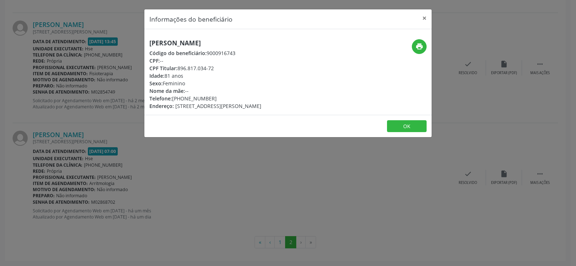
click at [179, 26] on header "Informações do beneficiário ×" at bounding box center [287, 19] width 287 height 20
click at [179, 41] on h5 "[PERSON_NAME]" at bounding box center [205, 43] width 112 height 8
click at [86, 105] on div "Informações do beneficiário × Maria da Penha Alves Almeida Código do beneficiár…" at bounding box center [288, 133] width 576 height 266
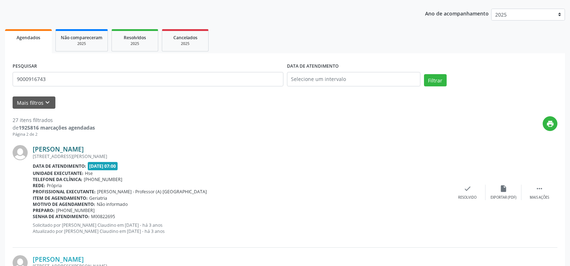
scroll to position [0, 0]
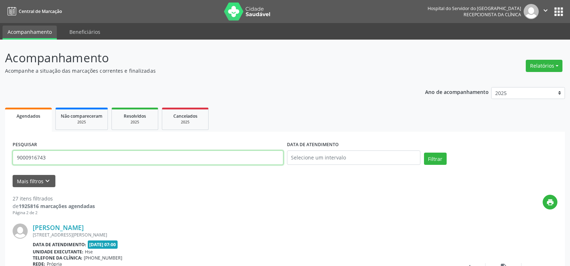
click at [105, 158] on input "9000916743" at bounding box center [148, 157] width 271 height 14
click at [424, 153] on button "Filtrar" at bounding box center [435, 159] width 23 height 12
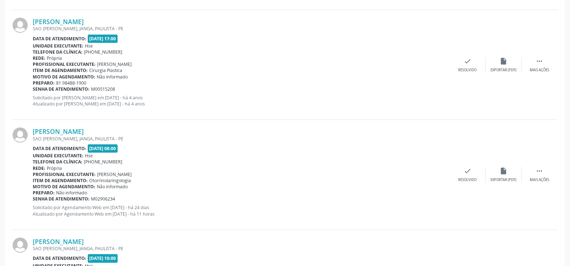
scroll to position [362, 0]
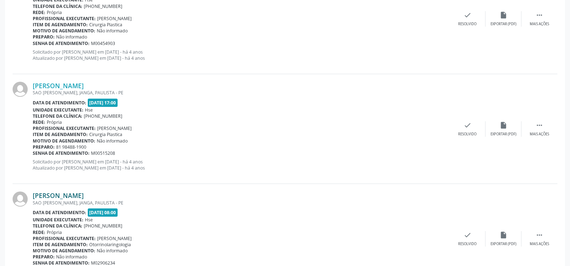
click at [73, 191] on link "Julia Silva de Araujo" at bounding box center [58, 195] width 51 height 8
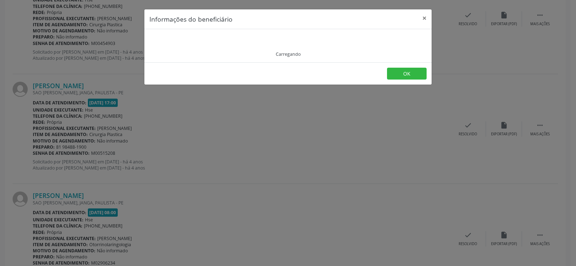
click at [76, 194] on div "Informações do beneficiário × Carregando OK" at bounding box center [288, 133] width 576 height 266
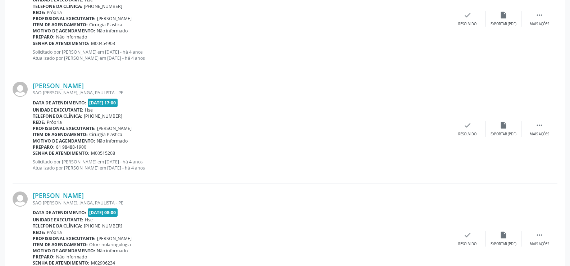
click at [64, 200] on div "SAO JOAO DE DEUS, JANGA, PAULISTA - PE" at bounding box center [241, 203] width 417 height 6
click at [74, 196] on link "Julia Silva de Araujo" at bounding box center [58, 195] width 51 height 8
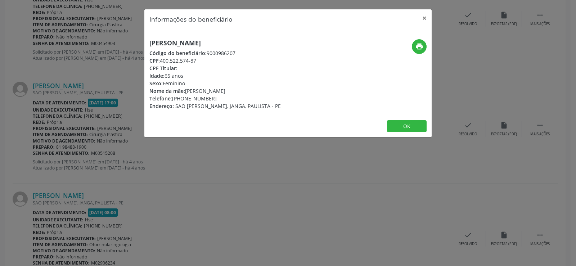
click at [188, 31] on div "Julia Silva de Araujo Código do beneficiário: 9000986207 CPF: 400.522.574-87 CP…" at bounding box center [287, 72] width 287 height 86
click at [188, 40] on h5 "Julia Silva de Araujo" at bounding box center [214, 43] width 131 height 8
click at [36, 62] on div "Informações do beneficiário × Julia Silva de Araujo Código do beneficiário: 900…" at bounding box center [288, 133] width 576 height 266
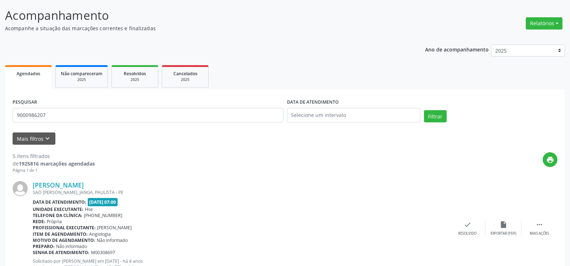
scroll to position [0, 0]
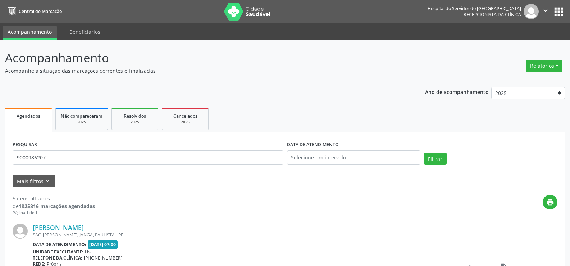
click at [93, 165] on div "PESQUISAR 9000986207" at bounding box center [148, 154] width 274 height 31
click at [93, 161] on input "9000986207" at bounding box center [148, 157] width 271 height 14
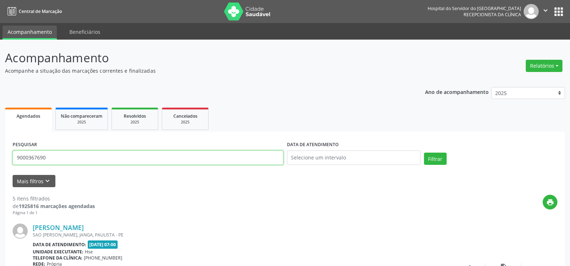
click at [424, 153] on button "Filtrar" at bounding box center [435, 159] width 23 height 12
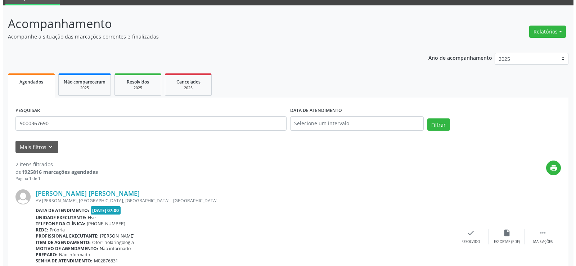
scroll to position [180, 0]
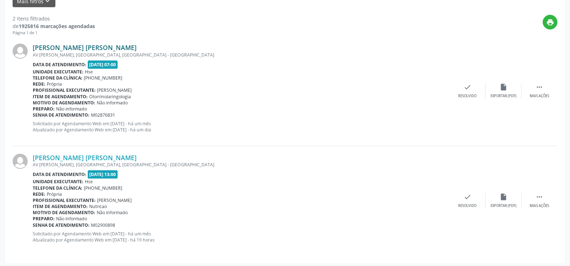
click at [107, 50] on link "Maria da Conceicao A. B. de Albuquerque" at bounding box center [85, 48] width 104 height 8
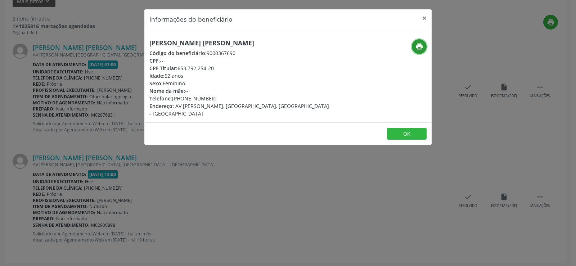
click at [419, 45] on icon "print" at bounding box center [419, 46] width 8 height 8
click at [68, 169] on div "Informações do beneficiário × Maria da Conceicao A. B. de Albuquerque Código do…" at bounding box center [288, 133] width 576 height 266
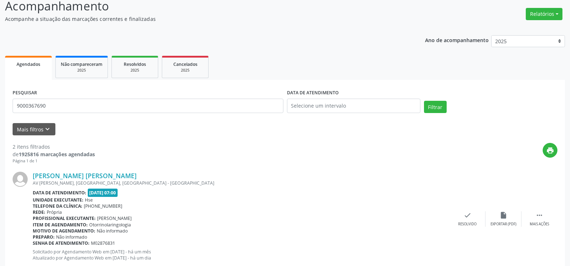
scroll to position [0, 0]
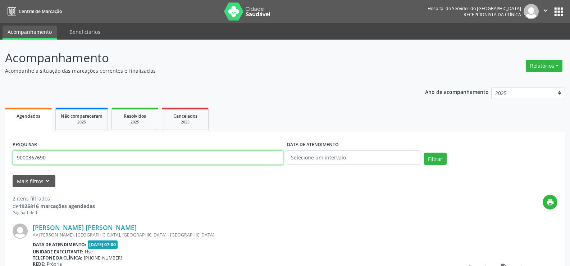
click at [77, 159] on input "9000367690" at bounding box center [148, 157] width 271 height 14
click at [424, 153] on button "Filtrar" at bounding box center [435, 159] width 23 height 12
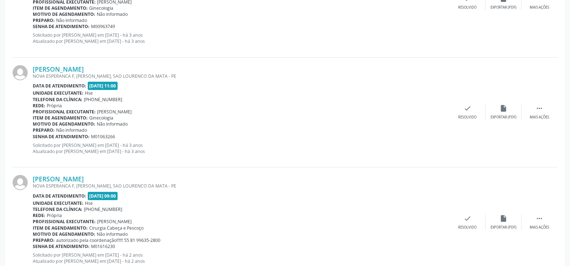
scroll to position [1610, 0]
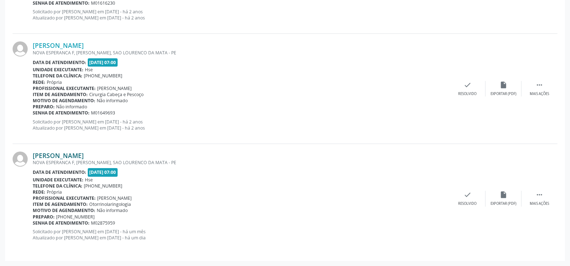
click at [84, 154] on link "Severina Ramos de Lima" at bounding box center [58, 155] width 51 height 8
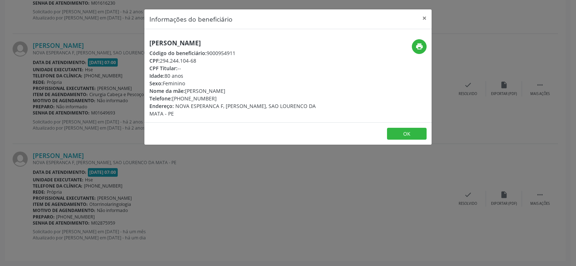
click at [171, 41] on h5 "Severina Ramos de Lima" at bounding box center [239, 43] width 181 height 8
click at [172, 41] on h5 "Severina Ramos de Lima" at bounding box center [239, 43] width 181 height 8
click at [44, 22] on div "Informações do beneficiário × Severina Ramos de Lima Código do beneficiário: 90…" at bounding box center [288, 133] width 576 height 266
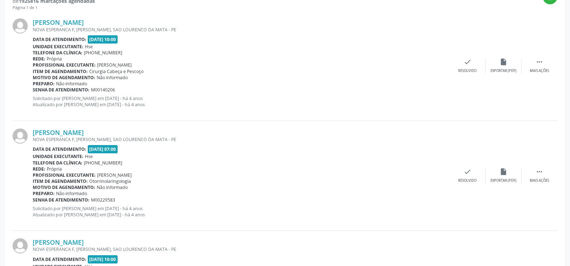
scroll to position [0, 0]
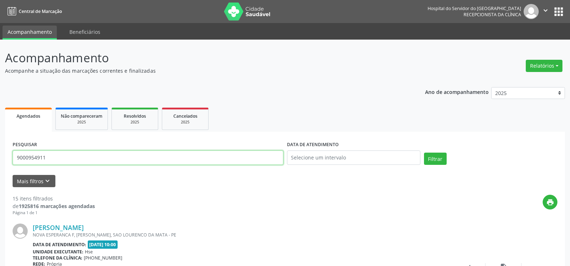
click at [108, 156] on input "9000954911" at bounding box center [148, 157] width 271 height 14
click at [424, 153] on button "Filtrar" at bounding box center [435, 159] width 23 height 12
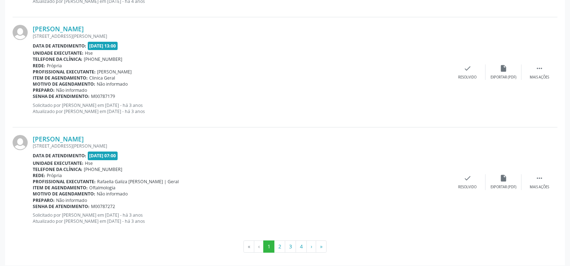
scroll to position [1631, 0]
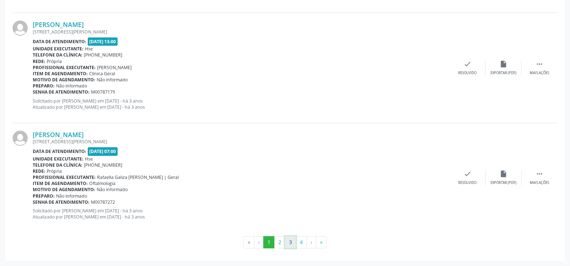
click at [287, 245] on button "3" at bounding box center [290, 242] width 11 height 12
click at [302, 247] on button "4" at bounding box center [301, 242] width 11 height 12
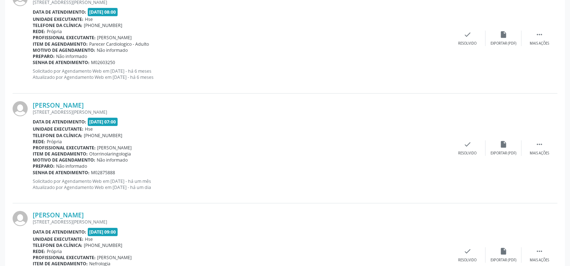
scroll to position [216, 0]
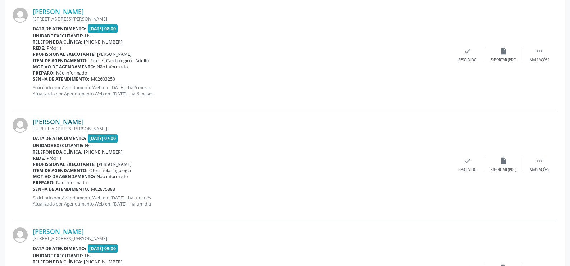
click at [84, 121] on link "[PERSON_NAME]" at bounding box center [58, 122] width 51 height 8
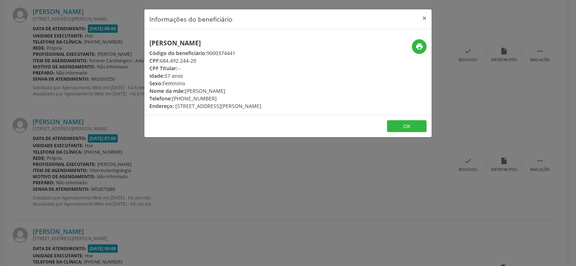
click at [197, 40] on h5 "[PERSON_NAME]" at bounding box center [205, 43] width 112 height 8
click at [84, 116] on div "Informações do beneficiário × Maria do Socorro Borges Pereira Código do benefic…" at bounding box center [288, 133] width 576 height 266
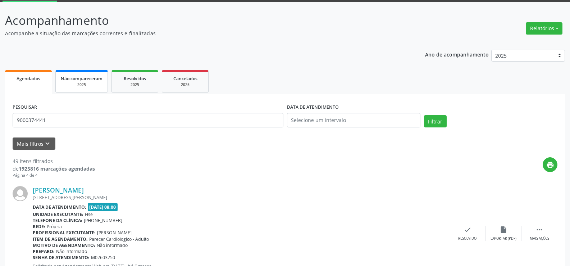
scroll to position [0, 0]
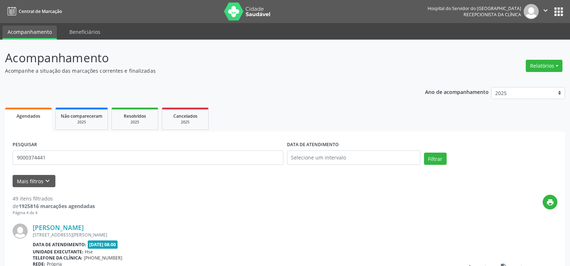
drag, startPoint x: 112, startPoint y: 173, endPoint x: 108, endPoint y: 135, distance: 37.7
click at [112, 173] on form "PESQUISAR 9000374441 DATA DE ATENDIMENTO Filtrar UNIDADE EXECUTANTE Selecione u…" at bounding box center [285, 163] width 545 height 48
click at [110, 162] on input "9000374441" at bounding box center [148, 157] width 271 height 14
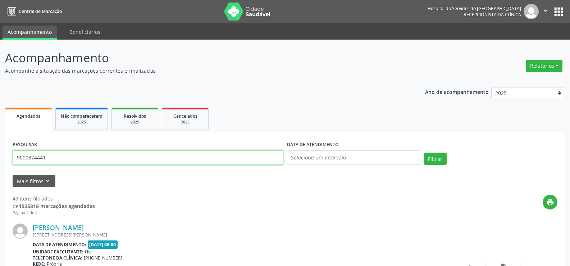
type input "9"
click at [424, 153] on button "Filtrar" at bounding box center [435, 159] width 23 height 12
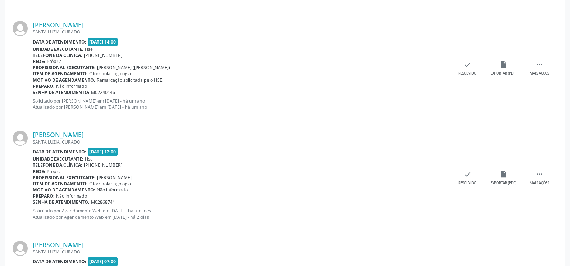
scroll to position [512, 0]
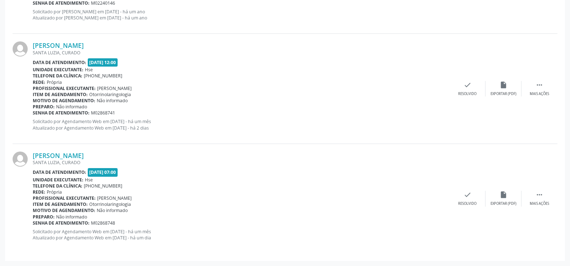
click at [69, 91] on b "Item de agendamento:" at bounding box center [60, 94] width 55 height 6
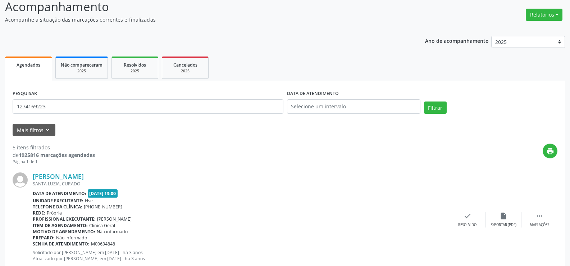
scroll to position [0, 0]
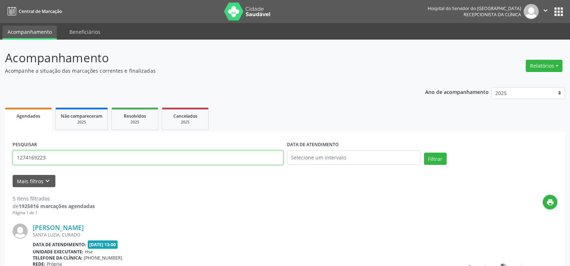
click at [100, 157] on input "1274169223" at bounding box center [148, 157] width 271 height 14
paste input "901444945"
click at [424, 153] on button "Filtrar" at bounding box center [435, 159] width 23 height 12
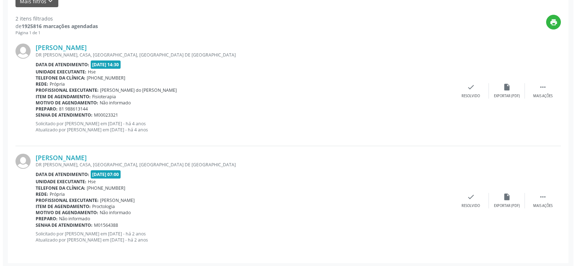
scroll to position [182, 0]
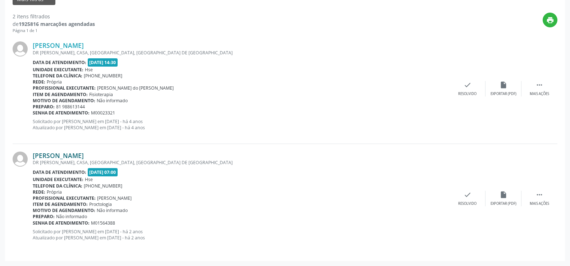
click at [84, 152] on link "Maria do Socorro Lima Carvalho da Silva" at bounding box center [58, 155] width 51 height 8
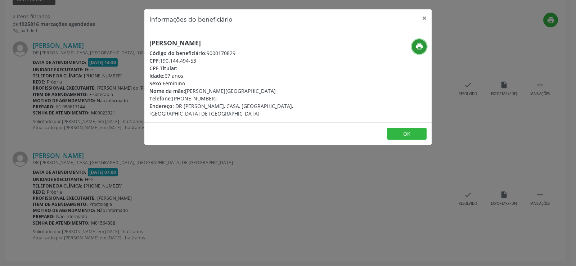
click at [419, 44] on icon "print" at bounding box center [419, 46] width 8 height 8
click at [142, 162] on div "Informações do beneficiário × Maria do Socorro Lima Carvalho da Silva Código do…" at bounding box center [288, 133] width 576 height 266
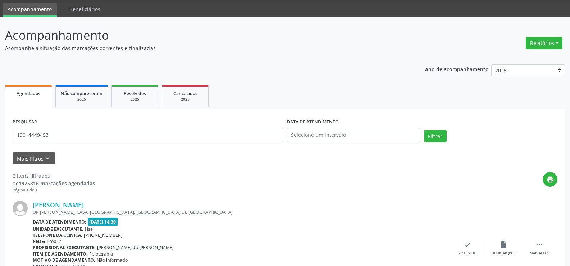
scroll to position [0, 0]
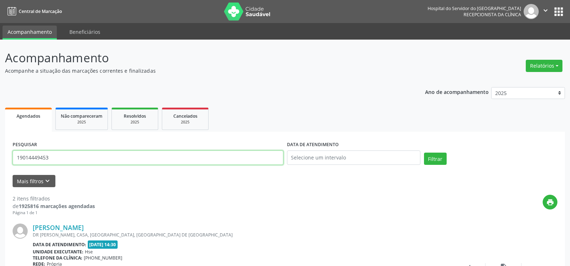
click at [129, 156] on input "19014449453" at bounding box center [148, 157] width 271 height 14
click at [424, 153] on button "Filtrar" at bounding box center [435, 159] width 23 height 12
click at [114, 158] on input "9001014363" at bounding box center [148, 157] width 271 height 14
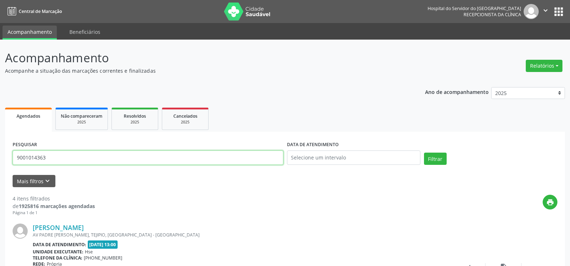
click at [114, 158] on input "9001014363" at bounding box center [148, 157] width 271 height 14
click at [424, 153] on button "Filtrar" at bounding box center [435, 159] width 23 height 12
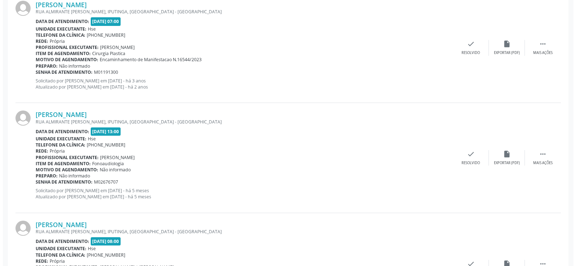
scroll to position [1281, 0]
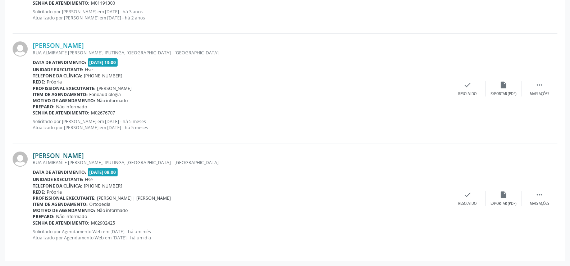
click at [84, 154] on link "[PERSON_NAME]" at bounding box center [58, 155] width 51 height 8
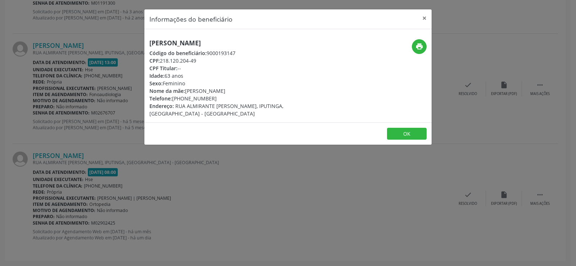
click at [209, 39] on div "Janete Arcelino da Silva Código do beneficiário: 9000193147 CPF: 218.120.204-49…" at bounding box center [287, 75] width 287 height 93
click at [209, 39] on h5 "[PERSON_NAME]" at bounding box center [239, 43] width 181 height 8
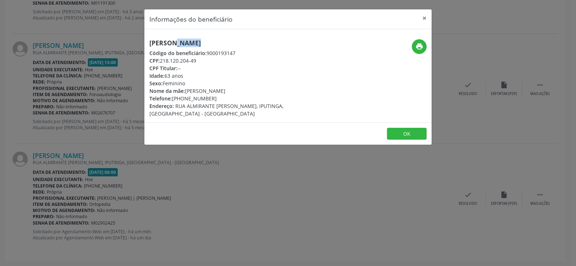
click at [209, 39] on h5 "[PERSON_NAME]" at bounding box center [239, 43] width 181 height 8
click at [47, 117] on div "Informações do beneficiário × Janete Arcelino da Silva Código do beneficiário: …" at bounding box center [288, 133] width 576 height 266
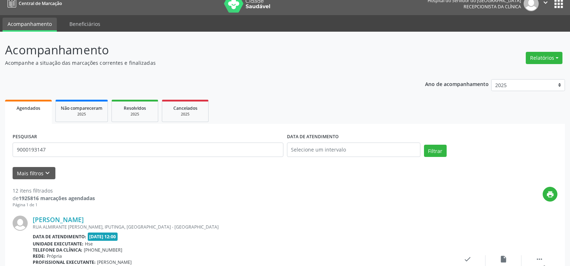
scroll to position [0, 0]
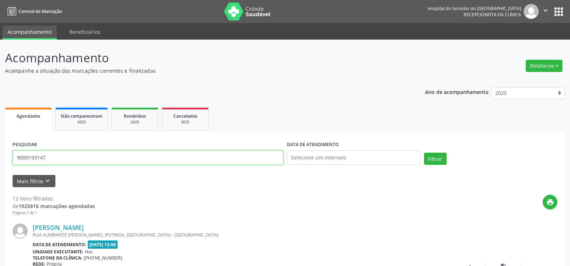
click at [117, 160] on input "9000193147" at bounding box center [148, 157] width 271 height 14
click at [424, 153] on button "Filtrar" at bounding box center [435, 159] width 23 height 12
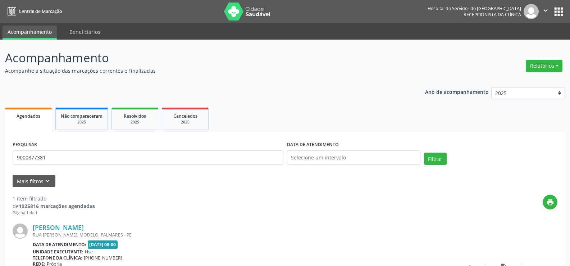
scroll to position [72, 0]
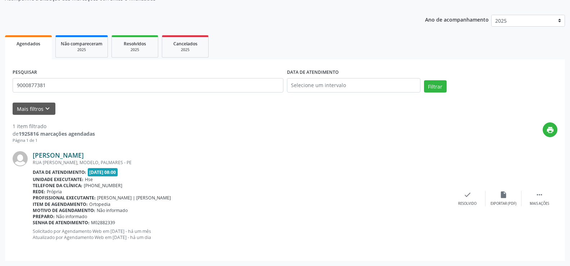
click at [84, 157] on link "Danielli Reis Miranda Filha" at bounding box center [58, 155] width 51 height 8
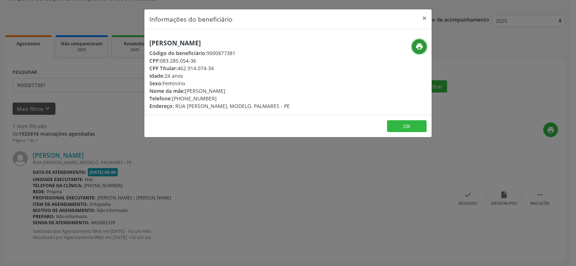
click at [418, 44] on icon "print" at bounding box center [419, 46] width 8 height 8
click at [53, 166] on div "Informações do beneficiário × Danielli Reis Miranda Filha Código do beneficiári…" at bounding box center [288, 133] width 576 height 266
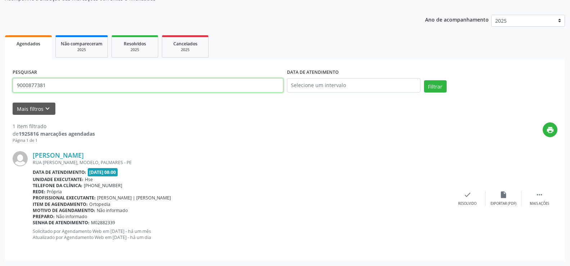
click at [65, 91] on input "9000877381" at bounding box center [148, 85] width 271 height 14
click at [424, 80] on button "Filtrar" at bounding box center [435, 86] width 23 height 12
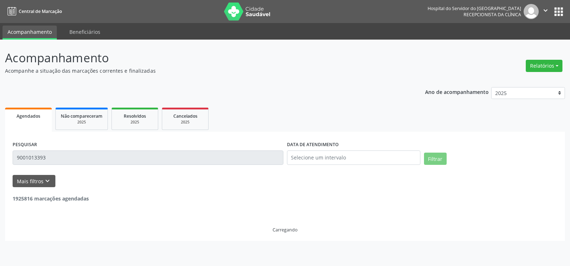
scroll to position [0, 0]
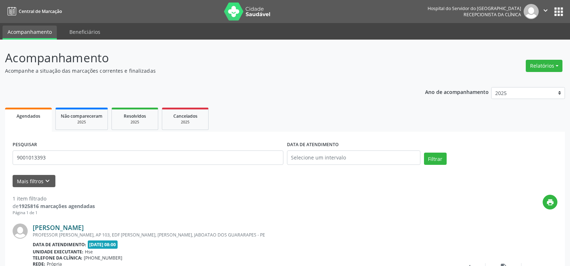
click at [84, 231] on link "Yago Henrique dos Santos Silva" at bounding box center [58, 227] width 51 height 8
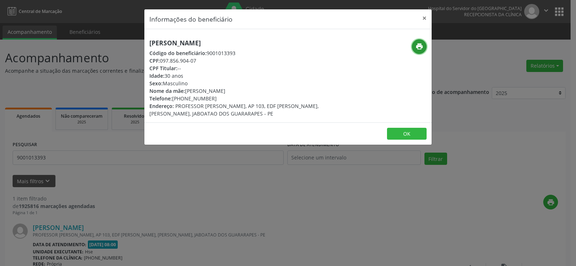
click at [421, 44] on icon "print" at bounding box center [419, 46] width 8 height 8
click at [96, 100] on div "Informações do beneficiário × Yago Henrique dos Santos Silva Código do benefici…" at bounding box center [288, 133] width 576 height 266
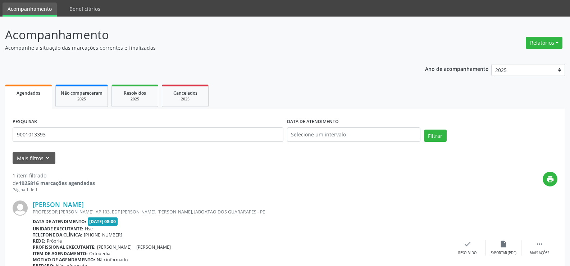
scroll to position [72, 0]
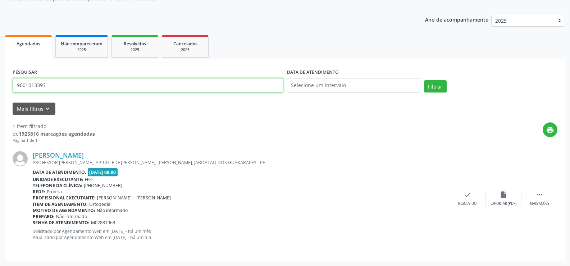
click at [103, 89] on input "9001013393" at bounding box center [148, 85] width 271 height 14
click at [424, 80] on button "Filtrar" at bounding box center [435, 86] width 23 height 12
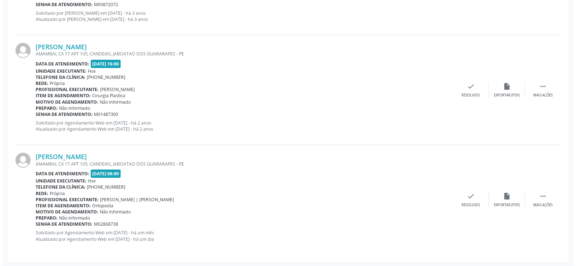
scroll to position [402, 0]
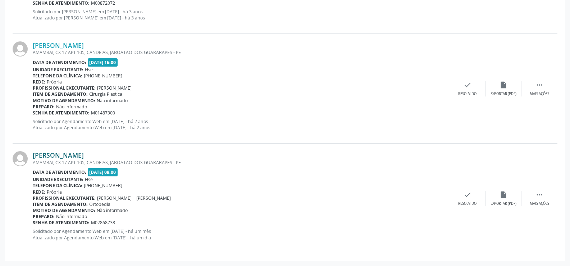
click at [55, 155] on link "[PERSON_NAME]" at bounding box center [58, 155] width 51 height 8
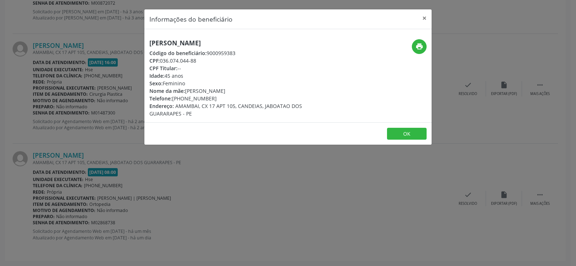
click at [192, 48] on div "Juliana Leite Freixeira Código do beneficiário: 9000959383 CPF: 036.074.044-88 …" at bounding box center [239, 78] width 181 height 78
click at [191, 44] on h5 "[PERSON_NAME]" at bounding box center [239, 43] width 181 height 8
click at [74, 127] on div "Informações do beneficiário × Juliana Leite Freixeira Código do beneficiário: 9…" at bounding box center [288, 133] width 576 height 266
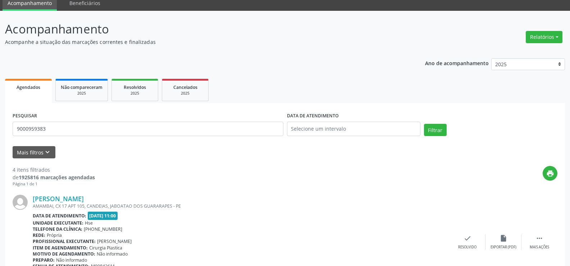
scroll to position [0, 0]
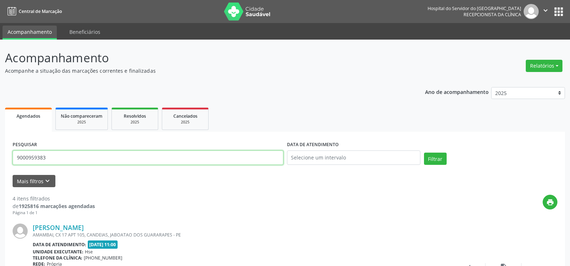
click at [109, 153] on input "9000959383" at bounding box center [148, 157] width 271 height 14
paste input "SILVIO FERNANDO DE OLIVEIRA"
click at [424, 153] on button "Filtrar" at bounding box center [435, 159] width 23 height 12
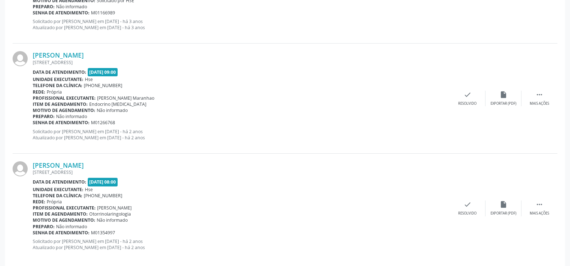
scroll to position [1631, 0]
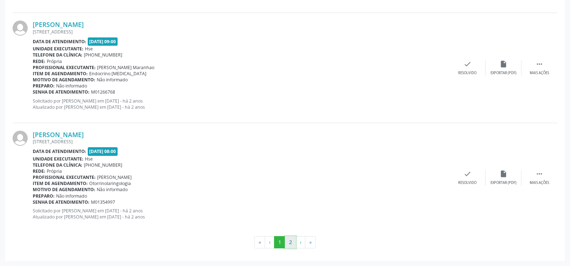
click at [292, 242] on button "2" at bounding box center [290, 242] width 11 height 12
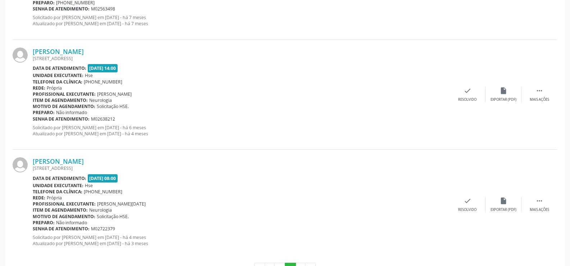
scroll to position [862, 0]
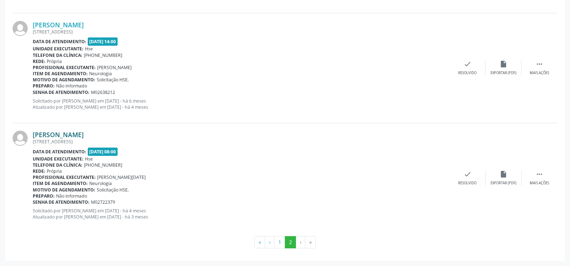
click at [84, 135] on link "Silvio Fernando de Oliveira" at bounding box center [58, 135] width 51 height 8
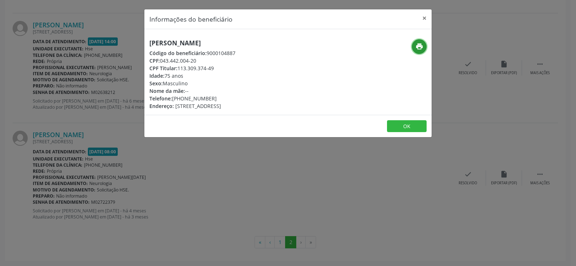
click at [419, 47] on icon "print" at bounding box center [419, 46] width 8 height 8
click at [76, 151] on div "Informações do beneficiário × Silvio Fernando de Oliveira Código do beneficiári…" at bounding box center [288, 133] width 576 height 266
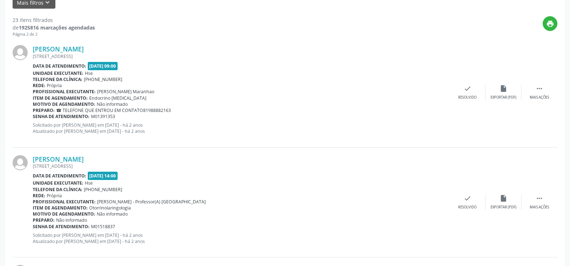
scroll to position [0, 0]
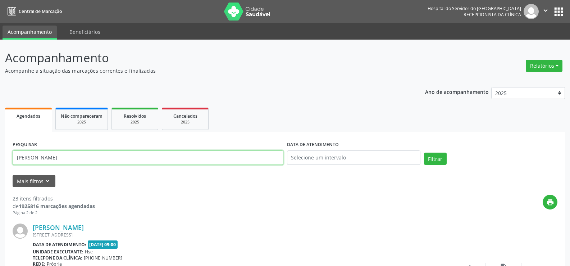
click at [87, 155] on input "SILVIO FERNANDO DE OLIVEIRA" at bounding box center [148, 157] width 271 height 14
click at [424, 153] on button "Filtrar" at bounding box center [435, 159] width 23 height 12
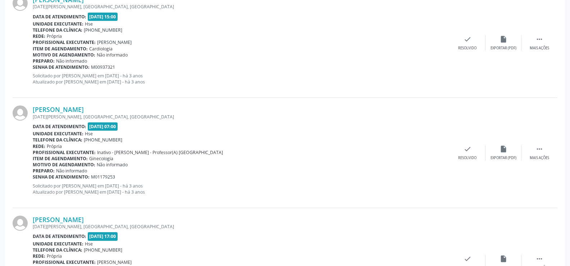
scroll to position [1631, 0]
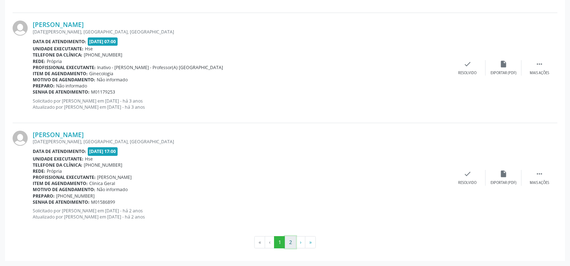
click at [288, 239] on button "2" at bounding box center [290, 242] width 11 height 12
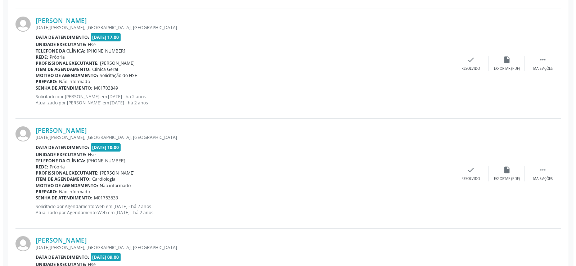
scroll to position [422, 0]
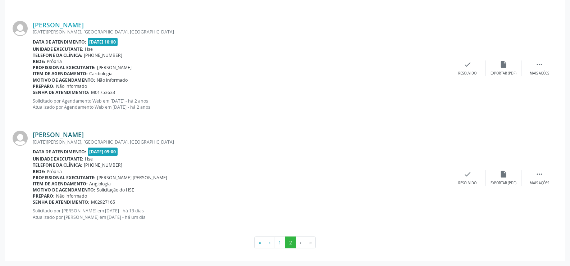
click at [75, 137] on link "[PERSON_NAME]" at bounding box center [58, 135] width 51 height 8
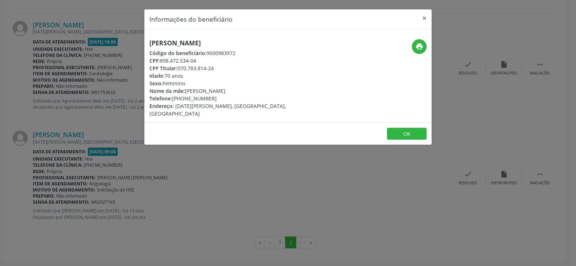
click at [201, 44] on h5 "[PERSON_NAME]" at bounding box center [239, 43] width 181 height 8
click at [63, 138] on div "Informações do beneficiário × Maria Emilia da Silva Código do beneficiário: 900…" at bounding box center [288, 133] width 576 height 266
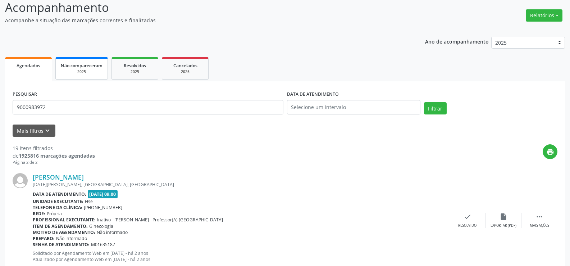
scroll to position [0, 0]
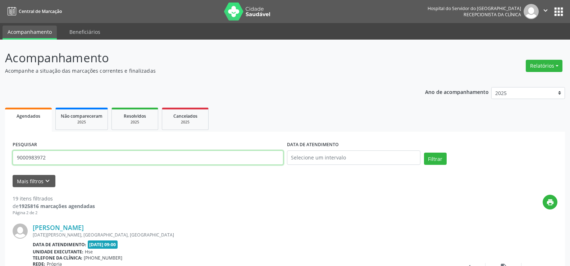
click at [92, 160] on input "9000983972" at bounding box center [148, 157] width 271 height 14
click at [424, 153] on button "Filtrar" at bounding box center [435, 159] width 23 height 12
click at [101, 157] on input "9000099352" at bounding box center [148, 157] width 271 height 14
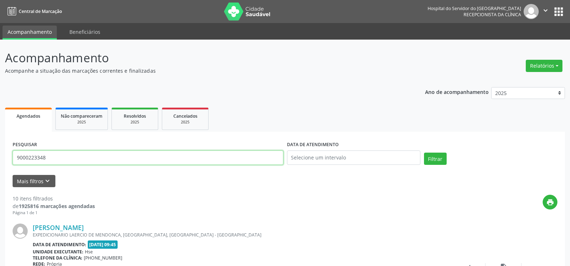
click at [424, 153] on button "Filtrar" at bounding box center [435, 159] width 23 height 12
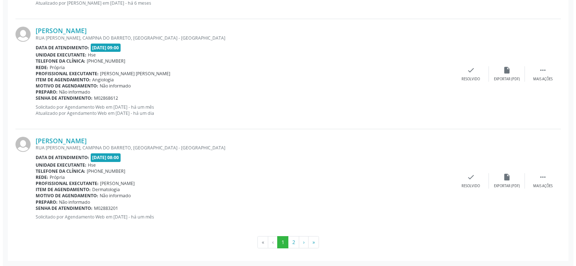
scroll to position [1553, 0]
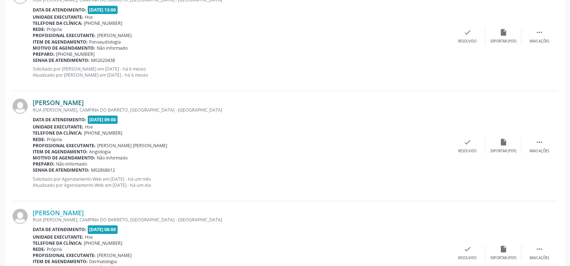
click at [79, 104] on link "[PERSON_NAME]" at bounding box center [58, 103] width 51 height 8
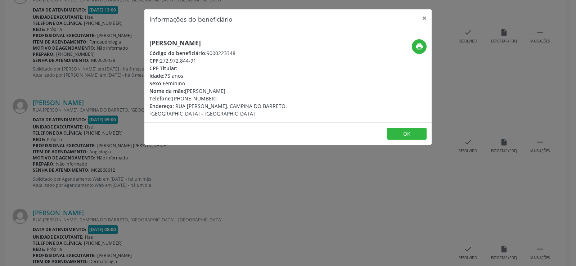
click at [186, 38] on div "Jandira Saboia de Oliveira Código do beneficiário: 9000223348 CPF: 272.972.844-…" at bounding box center [287, 75] width 287 height 93
click at [185, 38] on div "Jandira Saboia de Oliveira Código do beneficiário: 9000223348 CPF: 272.972.844-…" at bounding box center [287, 75] width 287 height 93
click at [60, 124] on div "Informações do beneficiário × Jandira Saboia de Oliveira Código do beneficiário…" at bounding box center [288, 133] width 576 height 266
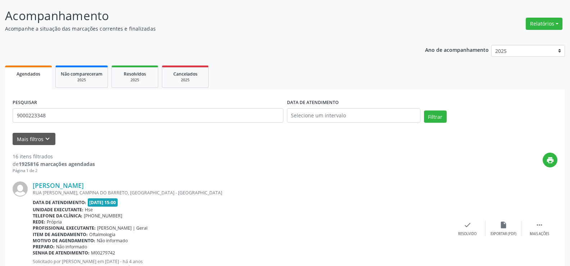
scroll to position [0, 0]
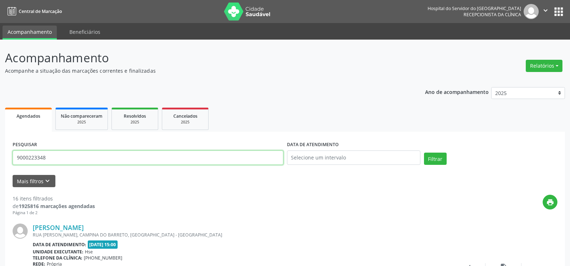
click at [100, 152] on input "9000223348" at bounding box center [148, 157] width 271 height 14
click at [100, 167] on div "PESQUISAR 9000223348" at bounding box center [148, 154] width 274 height 31
click at [100, 156] on input "9000223348" at bounding box center [148, 157] width 271 height 14
click at [424, 153] on button "Filtrar" at bounding box center [435, 159] width 23 height 12
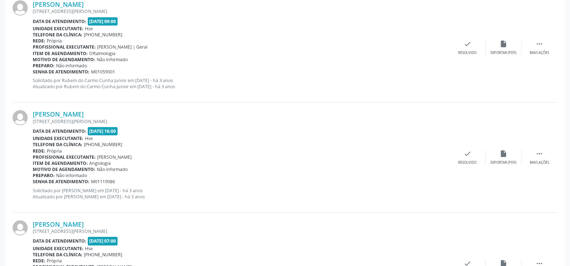
scroll to position [1631, 0]
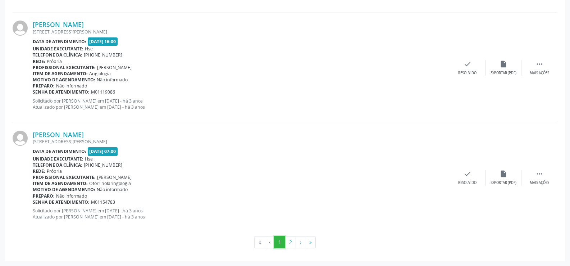
click at [284, 240] on button "1" at bounding box center [279, 242] width 11 height 12
click at [291, 240] on button "2" at bounding box center [290, 242] width 11 height 12
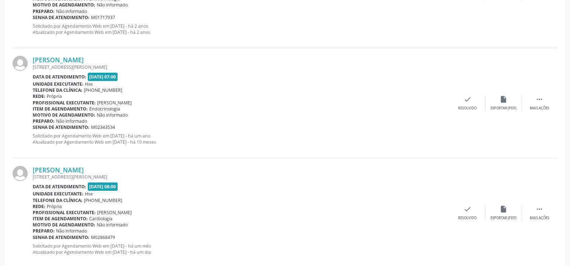
scroll to position [1301, 0]
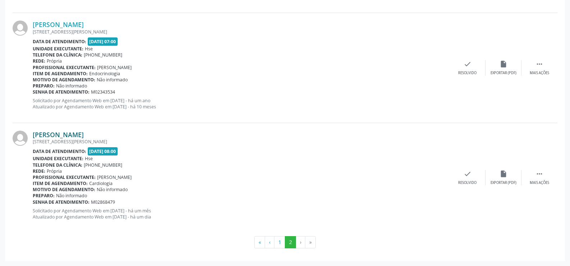
click at [84, 133] on link "[PERSON_NAME]" at bounding box center [58, 135] width 51 height 8
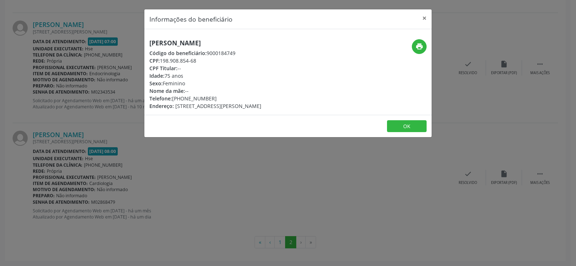
click at [200, 40] on h5 "[PERSON_NAME]" at bounding box center [205, 43] width 112 height 8
click at [38, 155] on div "Informações do beneficiário × [PERSON_NAME] Código do beneficiário: 9000184749 …" at bounding box center [288, 133] width 576 height 266
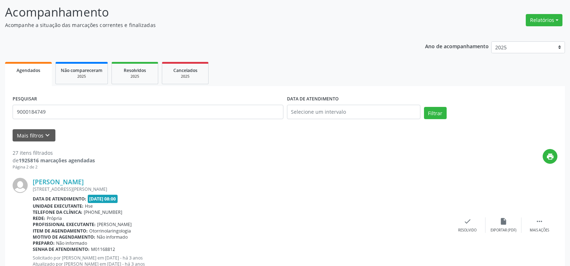
scroll to position [0, 0]
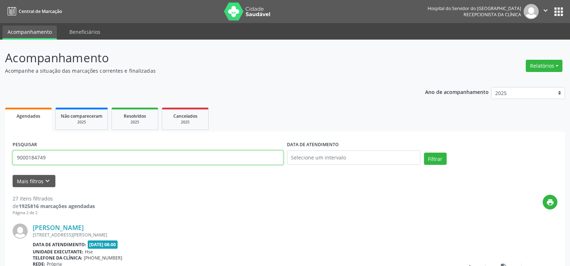
click at [127, 160] on input "9000184749" at bounding box center [148, 157] width 271 height 14
click at [424, 153] on button "Filtrar" at bounding box center [435, 159] width 23 height 12
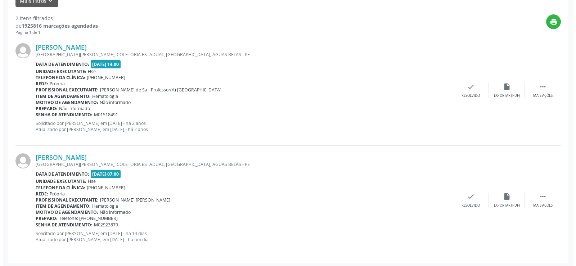
scroll to position [182, 0]
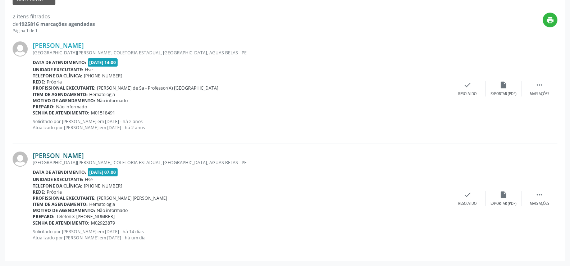
click at [69, 155] on link "[PERSON_NAME]" at bounding box center [58, 155] width 51 height 8
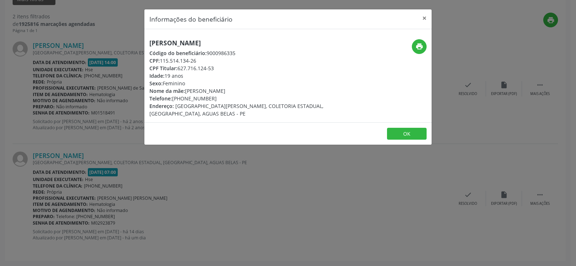
click at [188, 46] on h5 "[PERSON_NAME]" at bounding box center [239, 43] width 181 height 8
click at [62, 165] on div "Informações do beneficiário × Maria Eduarda Albuquerque Código do beneficiário:…" at bounding box center [288, 133] width 576 height 266
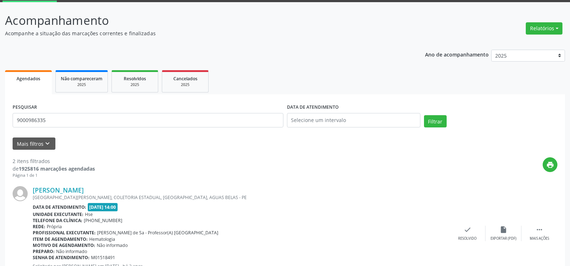
scroll to position [0, 0]
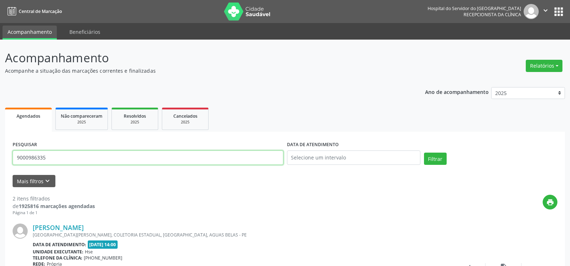
click at [82, 163] on input "9000986335" at bounding box center [148, 157] width 271 height 14
click at [424, 153] on button "Filtrar" at bounding box center [435, 159] width 23 height 12
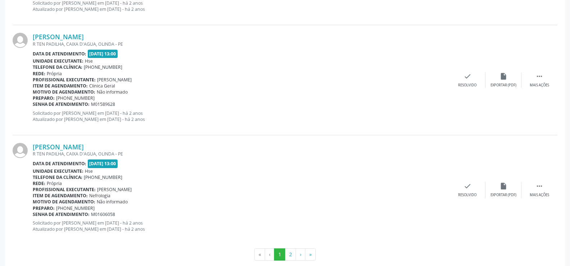
scroll to position [1631, 0]
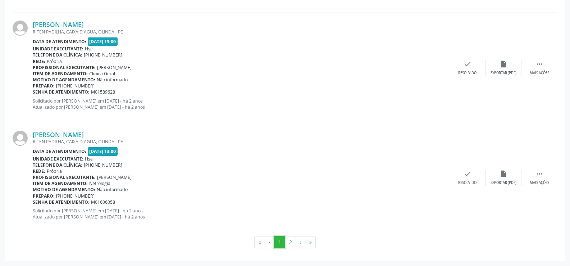
click at [284, 239] on button "1" at bounding box center [279, 242] width 11 height 12
click at [291, 244] on button "2" at bounding box center [290, 242] width 11 height 12
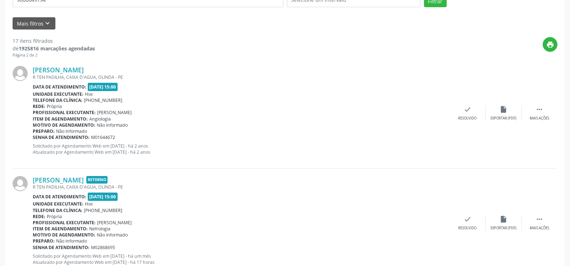
scroll to position [203, 0]
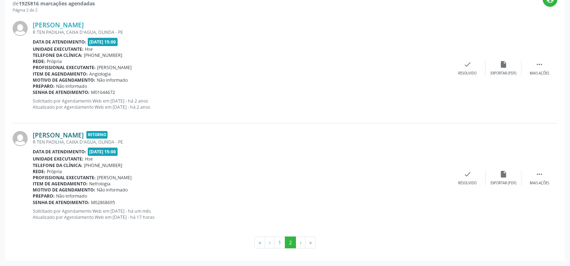
click at [84, 131] on link "[PERSON_NAME]" at bounding box center [58, 135] width 51 height 8
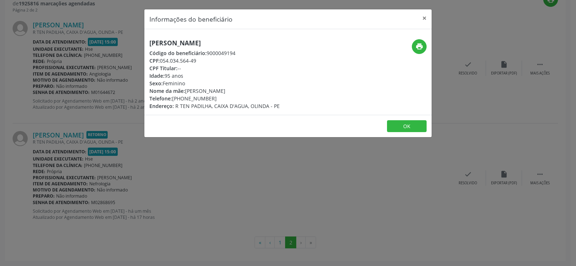
click at [192, 43] on h5 "[PERSON_NAME]" at bounding box center [214, 43] width 130 height 8
click at [191, 43] on h5 "[PERSON_NAME]" at bounding box center [214, 43] width 130 height 8
click at [82, 154] on div "Informações do beneficiário × Maria de Lourdes Andrade Silva Código do benefici…" at bounding box center [288, 133] width 576 height 266
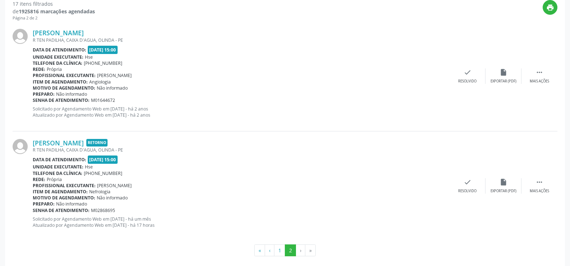
scroll to position [0, 0]
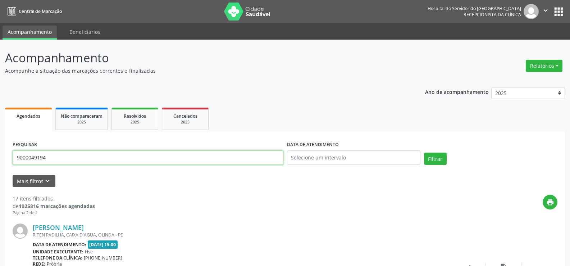
click at [136, 158] on input "9000049194" at bounding box center [148, 157] width 271 height 14
click at [424, 153] on button "Filtrar" at bounding box center [435, 159] width 23 height 12
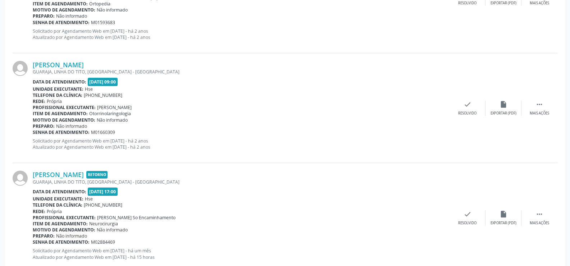
scroll to position [402, 0]
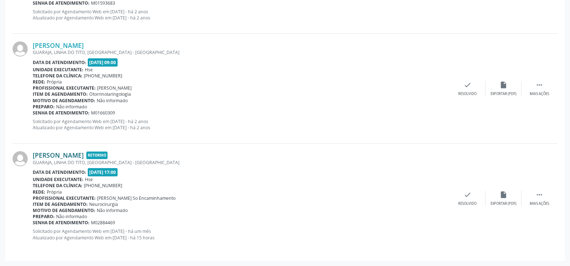
click at [84, 154] on link "[PERSON_NAME]" at bounding box center [58, 155] width 51 height 8
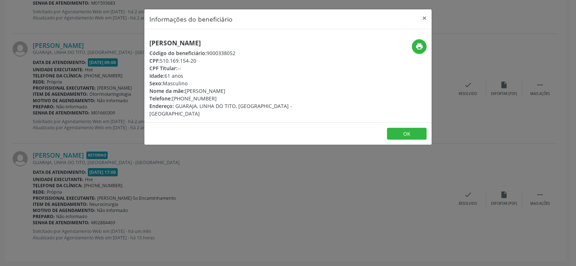
click at [195, 42] on h5 "[PERSON_NAME]" at bounding box center [239, 43] width 181 height 8
click at [72, 150] on div "Informações do beneficiário × Gilmar Sobral da Silva Código do beneficiário: 90…" at bounding box center [288, 133] width 576 height 266
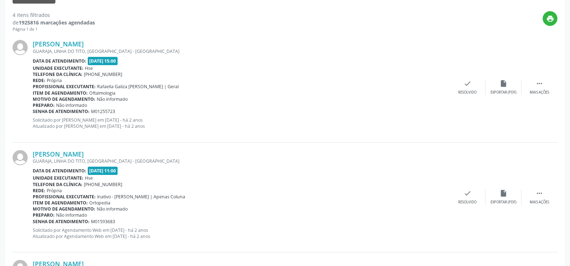
scroll to position [42, 0]
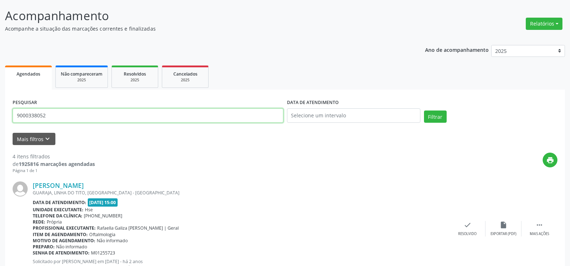
click at [96, 122] on input "9000338052" at bounding box center [148, 115] width 271 height 14
click at [424, 110] on button "Filtrar" at bounding box center [435, 116] width 23 height 12
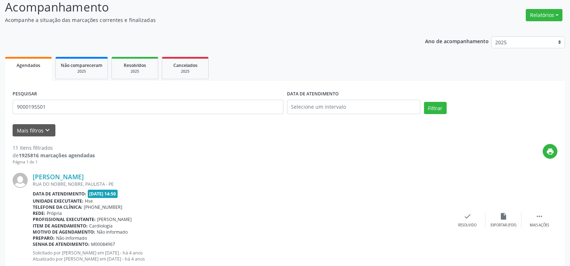
scroll to position [0, 0]
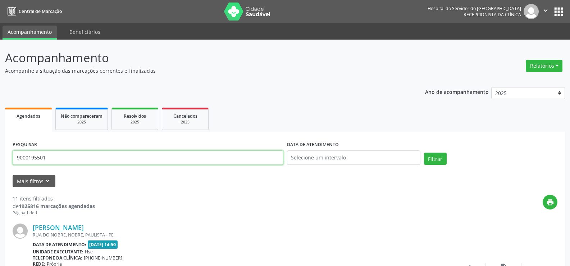
click at [88, 158] on input "9000195501" at bounding box center [148, 157] width 271 height 14
click at [424, 153] on button "Filtrar" at bounding box center [435, 159] width 23 height 12
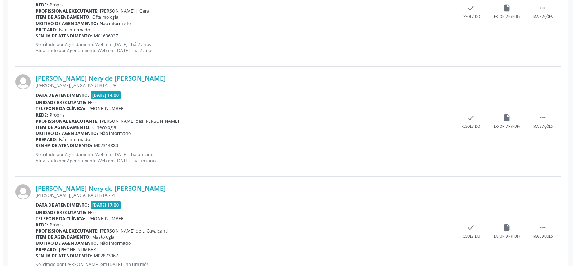
scroll to position [1061, 0]
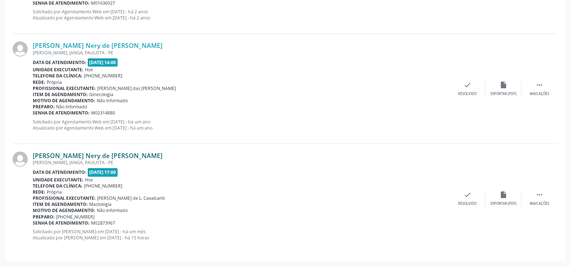
click at [104, 153] on link "[PERSON_NAME] Nery de [PERSON_NAME]" at bounding box center [98, 155] width 130 height 8
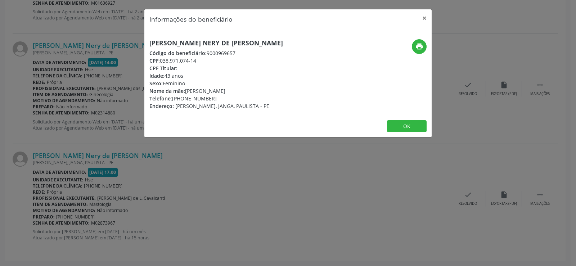
click at [182, 41] on h5 "[PERSON_NAME] Nery de [PERSON_NAME]" at bounding box center [215, 43] width 133 height 8
click at [105, 131] on div "Informações do beneficiário × Patricia Macedo Nery de Santana Código do benefic…" at bounding box center [288, 133] width 576 height 266
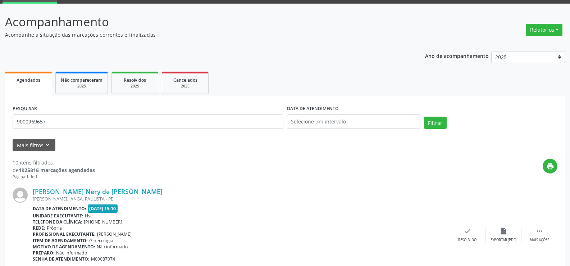
scroll to position [0, 0]
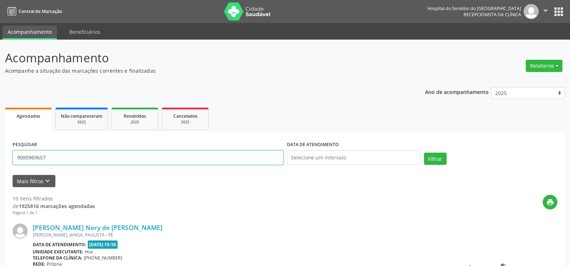
click at [78, 153] on input "9000969657" at bounding box center [148, 157] width 271 height 14
click at [424, 153] on button "Filtrar" at bounding box center [435, 159] width 23 height 12
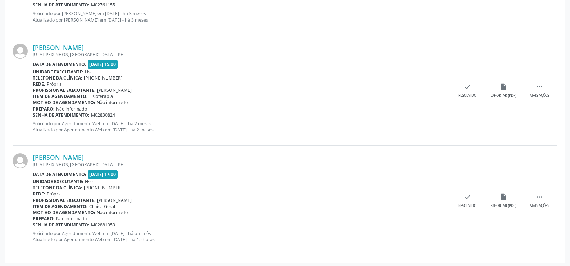
scroll to position [622, 0]
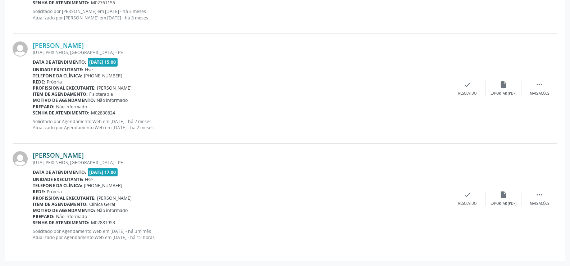
click at [84, 153] on link "[PERSON_NAME]" at bounding box center [58, 155] width 51 height 8
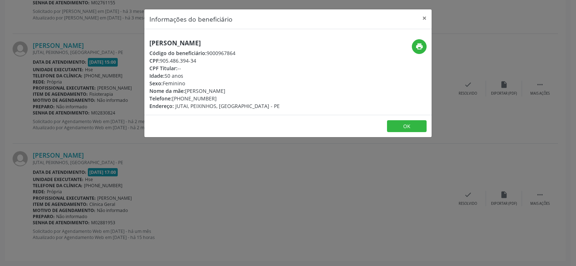
click at [190, 41] on h5 "[PERSON_NAME]" at bounding box center [214, 43] width 130 height 8
click at [48, 121] on div "Informações do beneficiário × Catarina Adelaide do Nascimento Código do benefic…" at bounding box center [288, 133] width 576 height 266
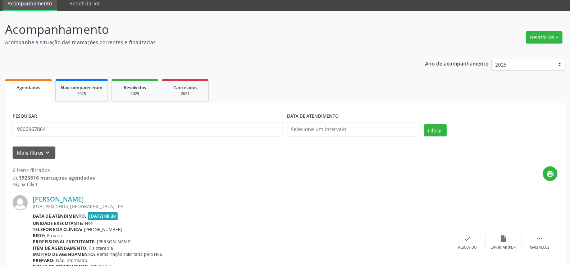
scroll to position [0, 0]
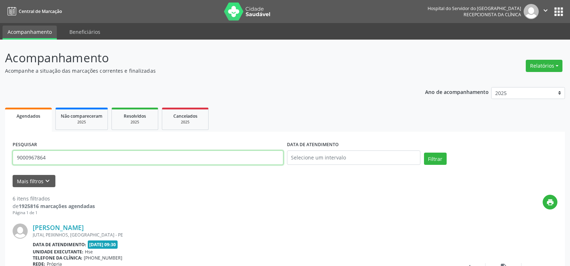
click at [103, 152] on input "9000967864" at bounding box center [148, 157] width 271 height 14
click at [424, 153] on button "Filtrar" at bounding box center [435, 159] width 23 height 12
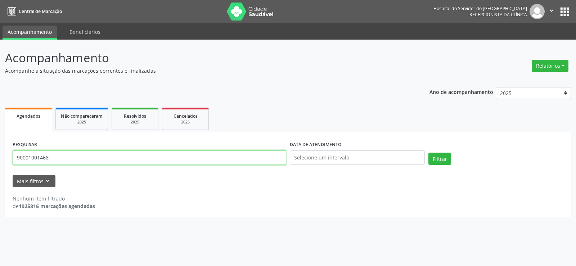
click at [24, 158] on input "90001001468" at bounding box center [149, 157] width 273 height 14
click at [428, 153] on button "Filtrar" at bounding box center [439, 159] width 23 height 12
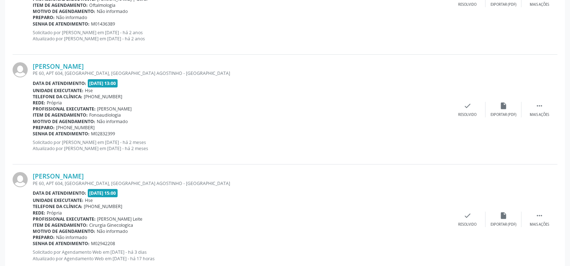
scroll to position [357, 0]
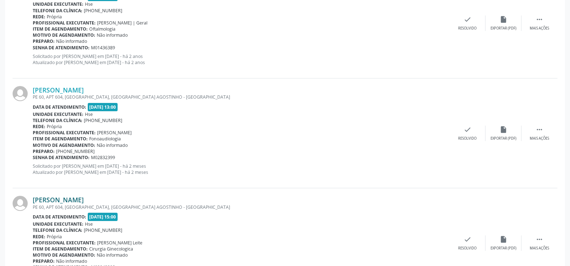
click at [77, 202] on link "[PERSON_NAME]" at bounding box center [58, 200] width 51 height 8
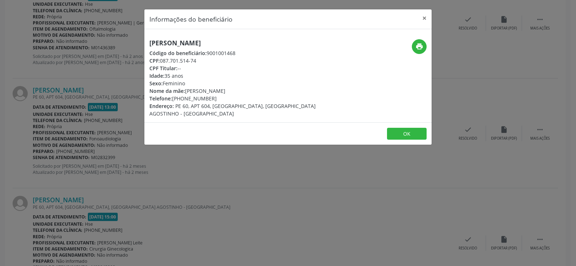
click at [214, 43] on h5 "[PERSON_NAME]" at bounding box center [239, 43] width 181 height 8
click at [125, 110] on div "Informações do beneficiário × Nelandia Naiara da Silva Código do beneficiário: …" at bounding box center [288, 133] width 576 height 266
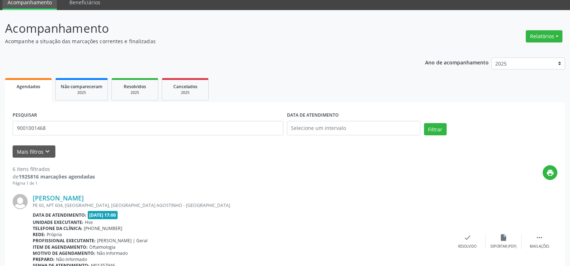
scroll to position [0, 0]
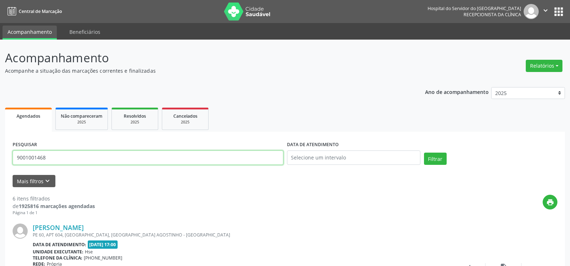
click at [144, 153] on input "9001001468" at bounding box center [148, 157] width 271 height 14
click at [424, 153] on button "Filtrar" at bounding box center [435, 159] width 23 height 12
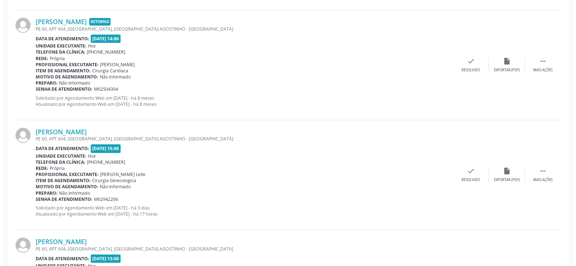
scroll to position [1079, 0]
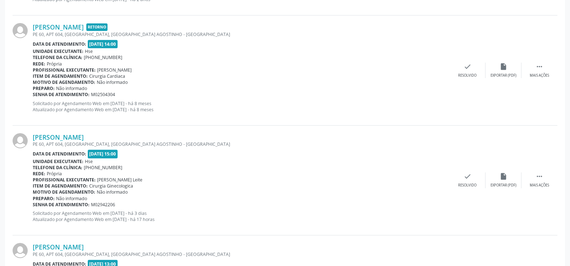
click at [120, 146] on div "PE 60, APT 604, [GEOGRAPHIC_DATA], [GEOGRAPHIC_DATA] AGOSTINHO - [GEOGRAPHIC_DA…" at bounding box center [241, 144] width 417 height 6
click at [84, 139] on link "[PERSON_NAME]" at bounding box center [58, 137] width 51 height 8
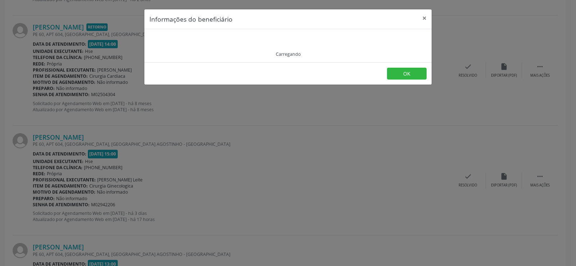
click at [210, 41] on div "Carregando" at bounding box center [287, 45] width 277 height 23
click at [209, 40] on div "Carregando" at bounding box center [287, 45] width 277 height 23
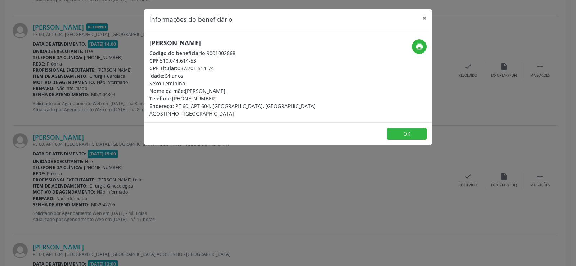
click at [209, 40] on h5 "[PERSON_NAME]" at bounding box center [239, 43] width 181 height 8
click at [85, 98] on div "Informações do beneficiário × Maria dos Anjos da Silva e Silva Código do benefi…" at bounding box center [288, 133] width 576 height 266
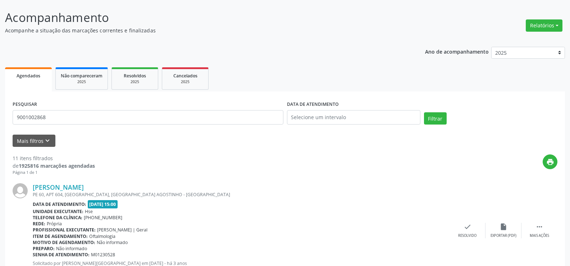
scroll to position [0, 0]
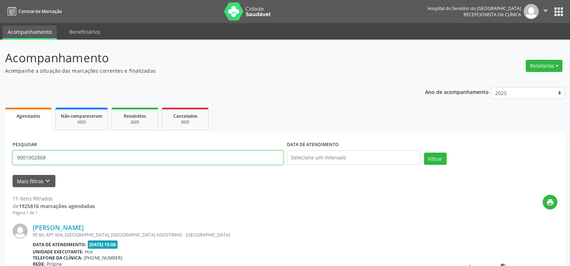
click at [111, 158] on input "9001002868" at bounding box center [148, 157] width 271 height 14
click at [424, 153] on button "Filtrar" at bounding box center [435, 159] width 23 height 12
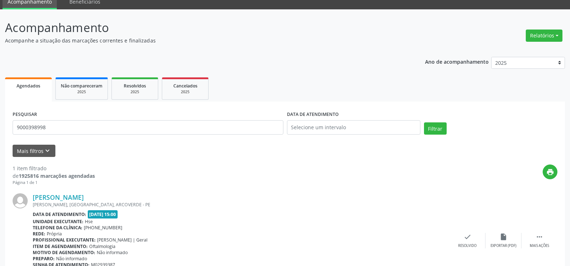
scroll to position [72, 0]
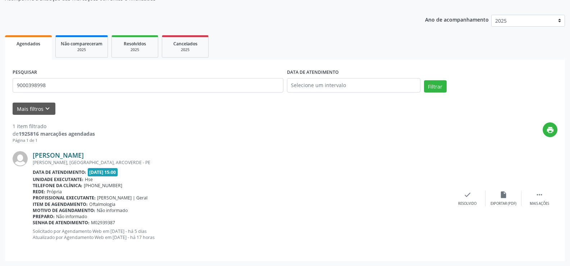
click at [84, 155] on link "Ivana Carla Soares Pereira" at bounding box center [58, 155] width 51 height 8
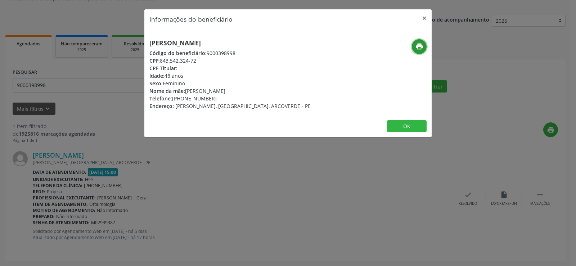
click at [415, 46] on icon "print" at bounding box center [419, 46] width 8 height 8
click at [86, 79] on div "Informações do beneficiário × Ivana Carla Soares Pereira Código do beneficiário…" at bounding box center [288, 133] width 576 height 266
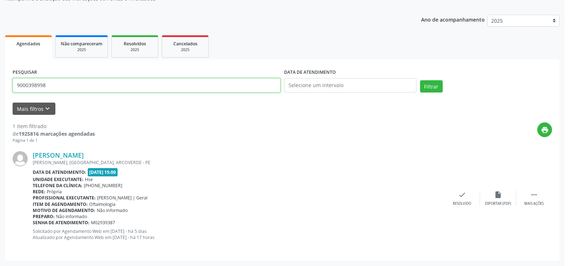
click at [81, 88] on input "9000398998" at bounding box center [147, 85] width 268 height 14
click at [81, 88] on input "9000398998" at bounding box center [148, 85] width 271 height 14
click at [424, 80] on button "Filtrar" at bounding box center [435, 86] width 23 height 12
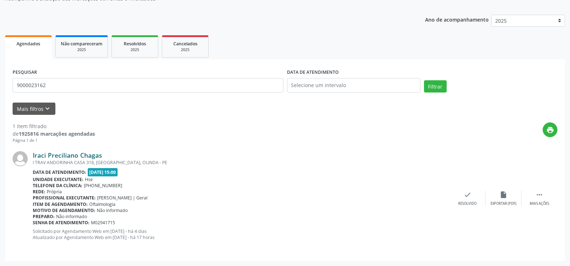
click at [77, 155] on link "Iraci Preciliano Chagas" at bounding box center [67, 155] width 69 height 8
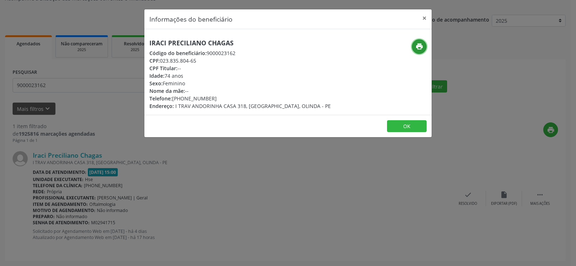
click at [417, 46] on icon "print" at bounding box center [419, 46] width 8 height 8
click at [77, 87] on div "Informações do beneficiário × Iraci Preciliano Chagas Código do beneficiário: 9…" at bounding box center [288, 133] width 576 height 266
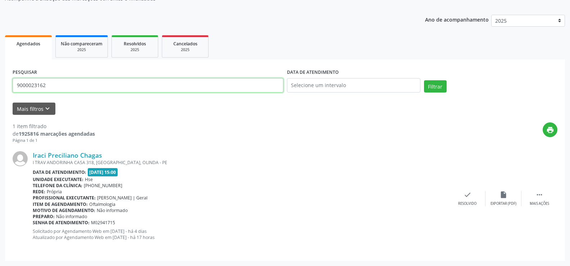
click at [77, 87] on input "9000023162" at bounding box center [148, 85] width 271 height 14
click at [137, 85] on input "9000023162" at bounding box center [148, 85] width 271 height 14
click at [424, 80] on button "Filtrar" at bounding box center [435, 86] width 23 height 12
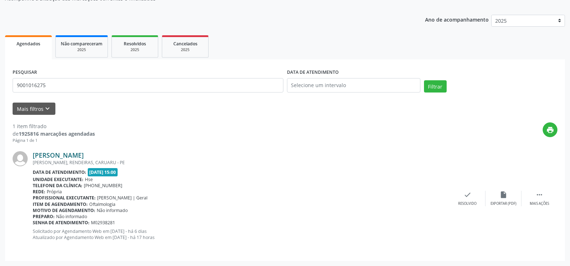
click at [84, 156] on link "Surama de Oliveira Alves" at bounding box center [58, 155] width 51 height 8
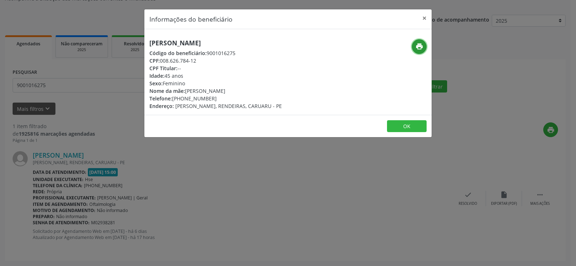
click at [417, 43] on icon "print" at bounding box center [419, 46] width 8 height 8
click at [83, 102] on div "Informações do beneficiário × Surama de Oliveira Alves Código do beneficiário: …" at bounding box center [288, 133] width 576 height 266
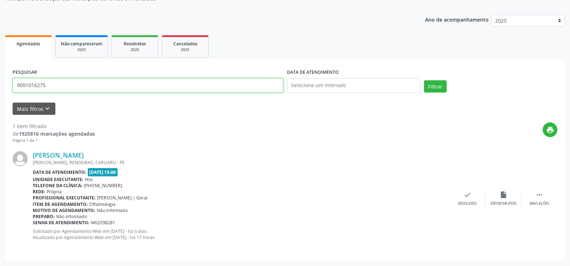
click at [74, 78] on input "9001016275" at bounding box center [148, 85] width 271 height 14
click at [424, 80] on button "Filtrar" at bounding box center [435, 86] width 23 height 12
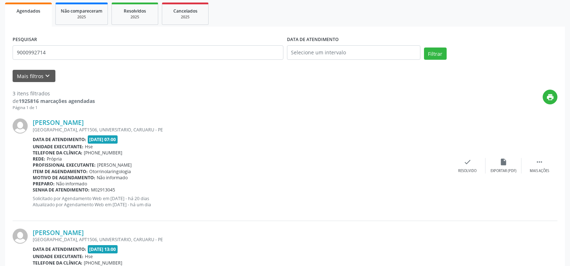
scroll to position [0, 0]
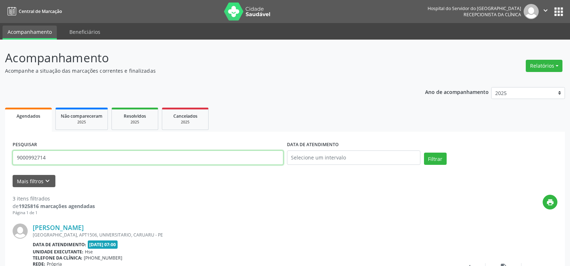
click at [141, 162] on input "9000992714" at bounding box center [148, 157] width 271 height 14
click at [424, 153] on button "Filtrar" at bounding box center [435, 159] width 23 height 12
click at [82, 157] on input "9000966167" at bounding box center [148, 157] width 271 height 14
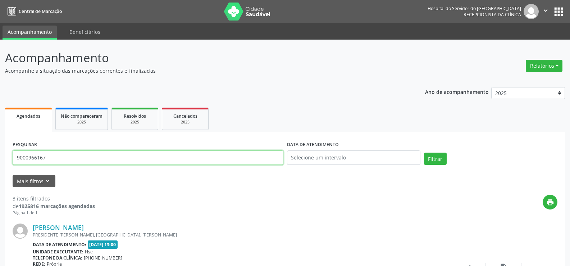
click at [82, 157] on input "9000966167" at bounding box center [148, 157] width 271 height 14
click at [424, 153] on button "Filtrar" at bounding box center [435, 159] width 23 height 12
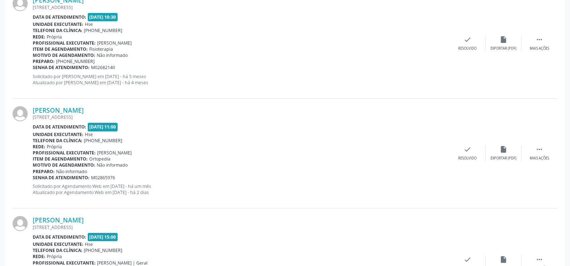
scroll to position [1171, 0]
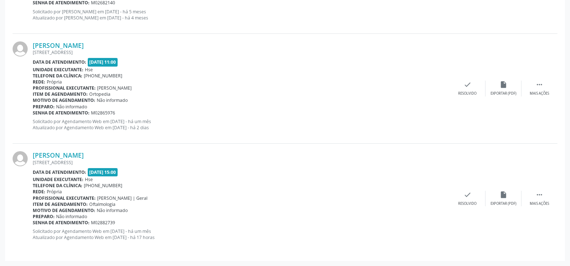
click at [47, 121] on p "Solicitado por Agendamento Web em 08/08/2025 - há um mês Atualizado por Agendam…" at bounding box center [241, 124] width 417 height 12
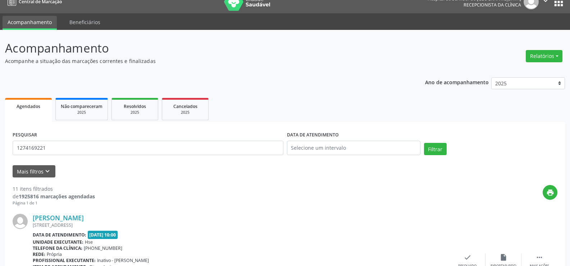
scroll to position [0, 0]
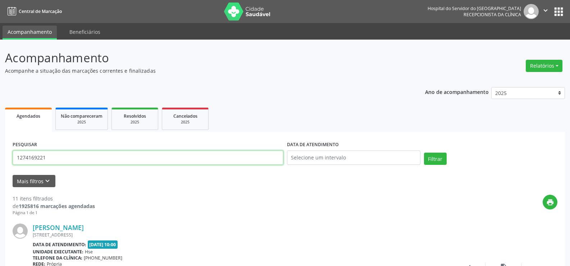
click at [80, 158] on input "1274169221" at bounding box center [148, 157] width 271 height 14
click at [424, 153] on button "Filtrar" at bounding box center [435, 159] width 23 height 12
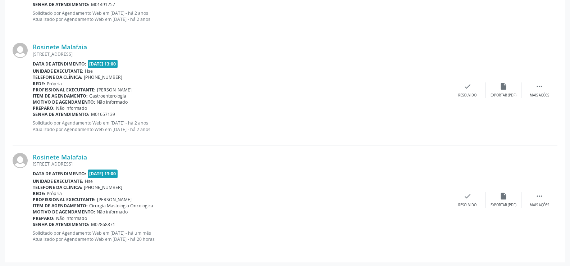
scroll to position [512, 0]
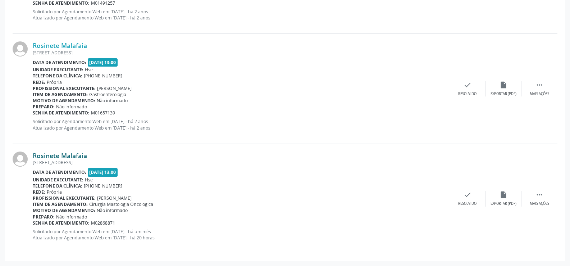
click at [77, 151] on link "Rosinete Malafaia" at bounding box center [60, 155] width 54 height 8
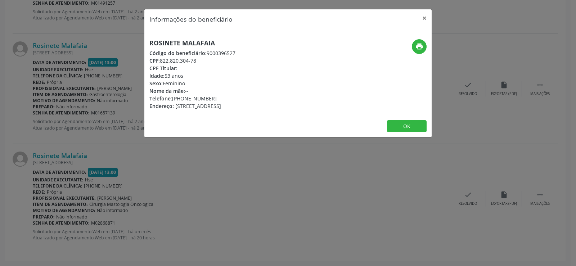
click at [164, 39] on h5 "Rosinete Malafaia" at bounding box center [192, 43] width 86 height 8
click at [127, 131] on div "Informações do beneficiário × Rosinete Malafaia Código do beneficiário: 9000396…" at bounding box center [288, 133] width 576 height 266
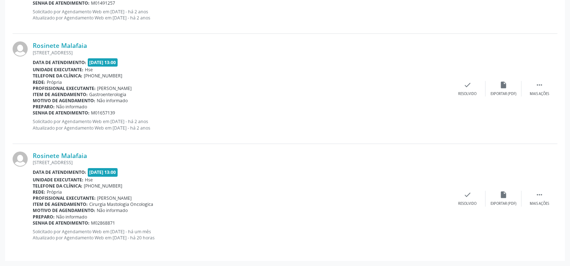
click at [78, 117] on div "Rosinete Malafaia RUA VISCONDE DE PARNAIBA 336, SAN MARTIN, RECIFE - PE Data de…" at bounding box center [241, 88] width 417 height 94
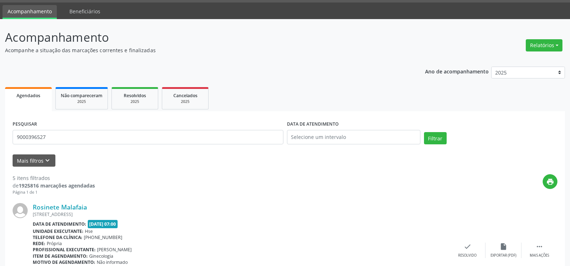
scroll to position [0, 0]
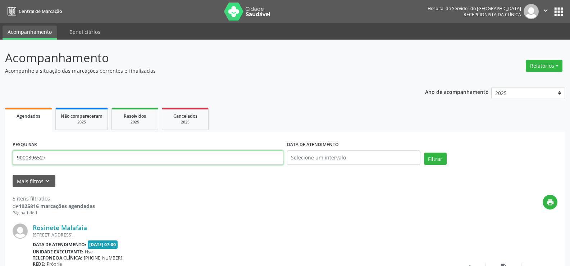
click at [87, 162] on input "9000396527" at bounding box center [148, 157] width 271 height 14
click at [424, 153] on button "Filtrar" at bounding box center [435, 159] width 23 height 12
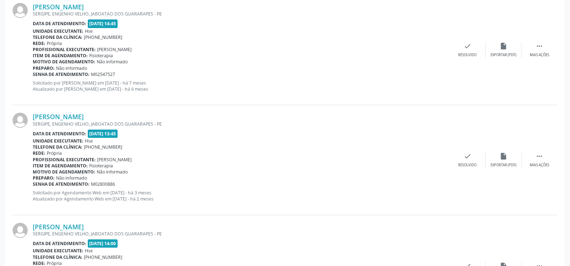
scroll to position [1281, 0]
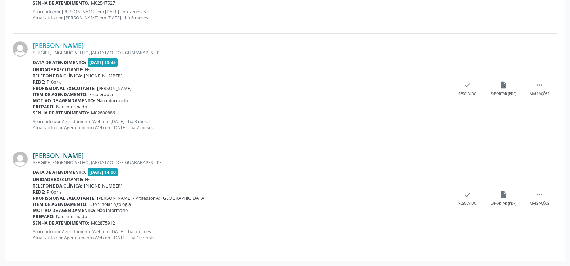
click at [84, 151] on link "[PERSON_NAME]" at bounding box center [58, 155] width 51 height 8
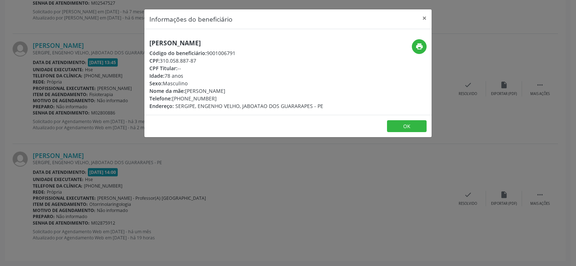
click at [183, 43] on h5 "[PERSON_NAME]" at bounding box center [236, 43] width 174 height 8
click at [105, 134] on div "Informações do beneficiário × Amaro Francisco da Rocha Código do beneficiário: …" at bounding box center [288, 133] width 576 height 266
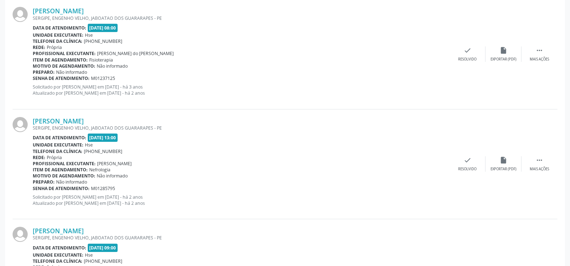
scroll to position [94, 0]
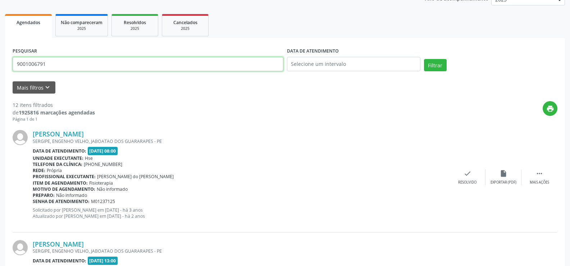
click at [73, 58] on input "9001006791" at bounding box center [148, 64] width 271 height 14
click at [424, 59] on button "Filtrar" at bounding box center [435, 65] width 23 height 12
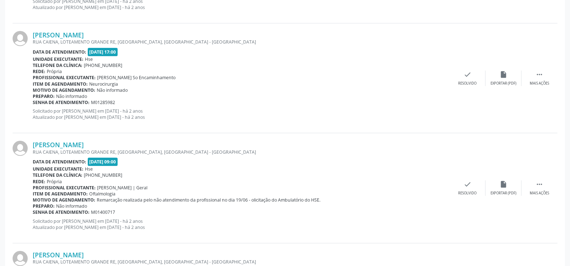
scroll to position [1631, 0]
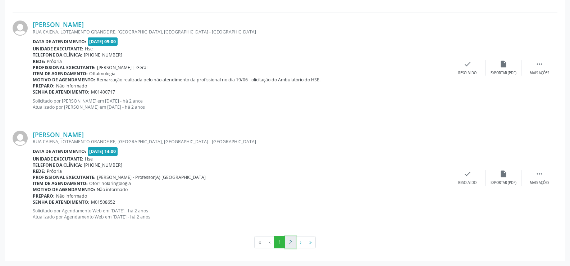
click at [290, 241] on button "2" at bounding box center [290, 242] width 11 height 12
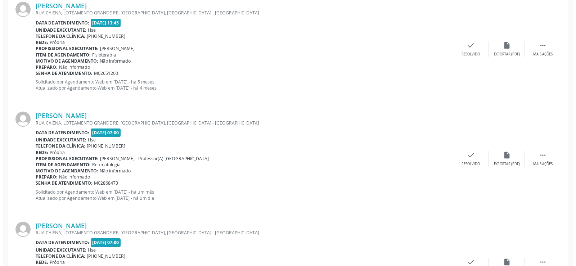
scroll to position [1517, 0]
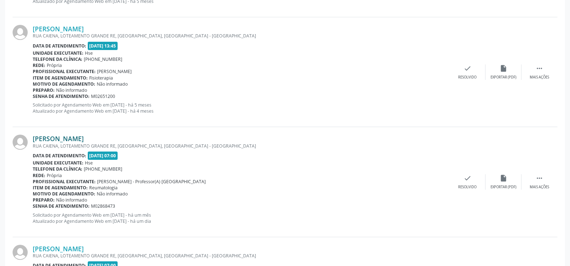
click at [84, 141] on link "[PERSON_NAME]" at bounding box center [58, 139] width 51 height 8
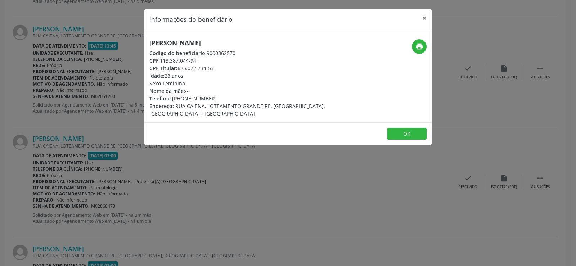
click at [195, 49] on div "Código do beneficiário: 9000362570" at bounding box center [239, 53] width 181 height 8
click at [192, 45] on h5 "[PERSON_NAME]" at bounding box center [239, 43] width 181 height 8
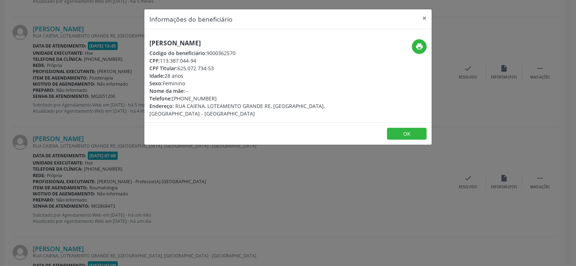
click at [60, 135] on div "Informações do beneficiário × Rayra Alessandra Gomes de Medeiros Código do bene…" at bounding box center [288, 133] width 576 height 266
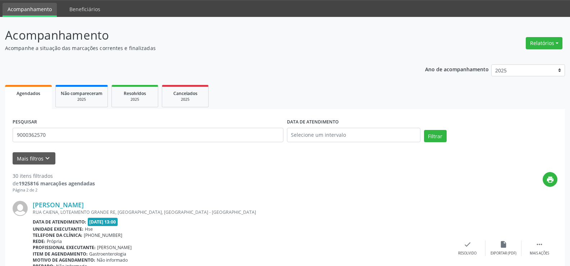
scroll to position [0, 0]
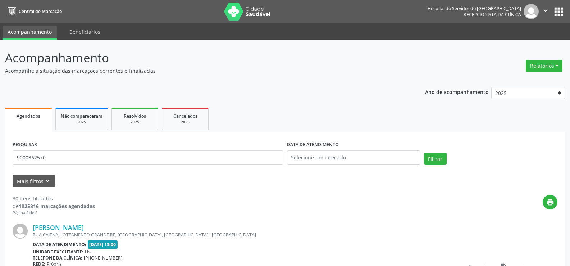
click at [75, 149] on div "PESQUISAR 9000362570" at bounding box center [148, 154] width 274 height 31
click at [76, 161] on input "9000362570" at bounding box center [148, 157] width 271 height 14
click at [424, 153] on button "Filtrar" at bounding box center [435, 159] width 23 height 12
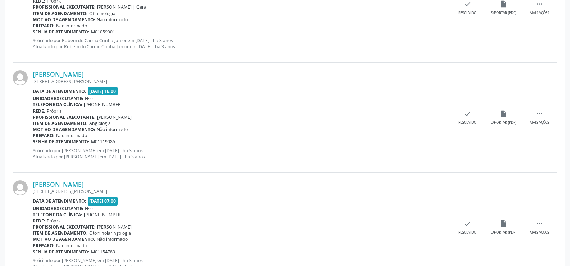
scroll to position [1631, 0]
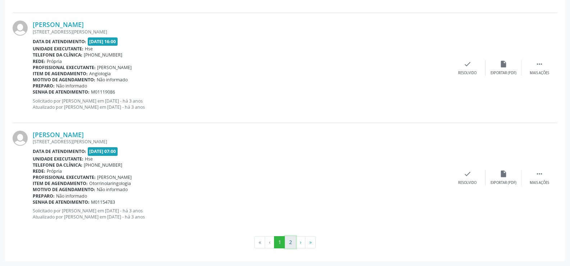
click at [289, 239] on button "2" at bounding box center [290, 242] width 11 height 12
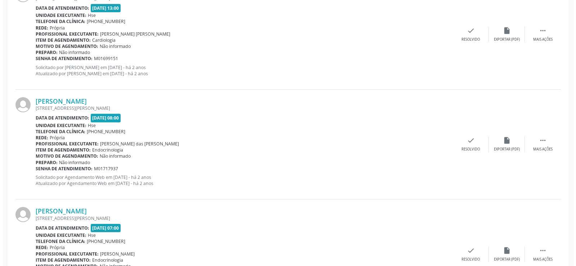
scroll to position [1301, 0]
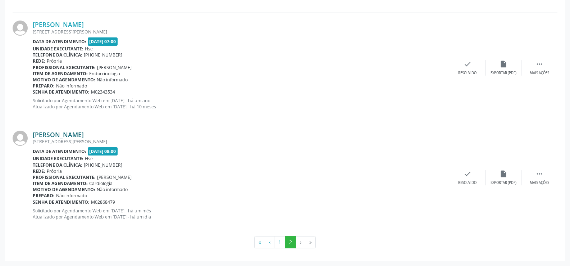
click at [84, 131] on link "[PERSON_NAME]" at bounding box center [58, 135] width 51 height 8
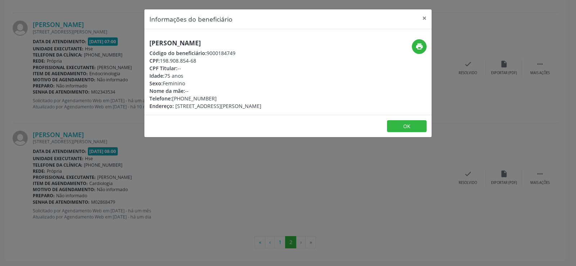
click at [186, 40] on h5 "[PERSON_NAME]" at bounding box center [205, 43] width 112 height 8
click at [68, 126] on div "Informações do beneficiário × [PERSON_NAME] Código do beneficiário: 9000184749 …" at bounding box center [288, 133] width 576 height 266
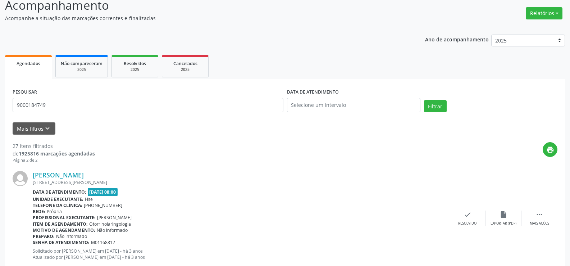
scroll to position [0, 0]
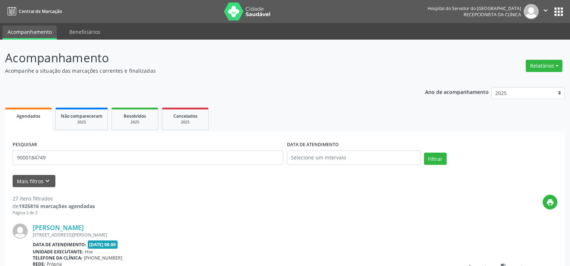
click at [91, 146] on div "PESQUISAR 9000184749" at bounding box center [148, 154] width 274 height 31
click at [93, 151] on input "9000184749" at bounding box center [148, 157] width 271 height 14
click at [424, 153] on button "Filtrar" at bounding box center [435, 159] width 23 height 12
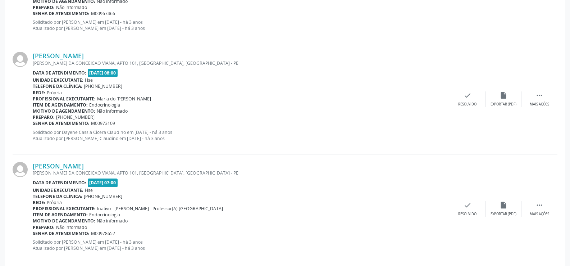
scroll to position [1631, 0]
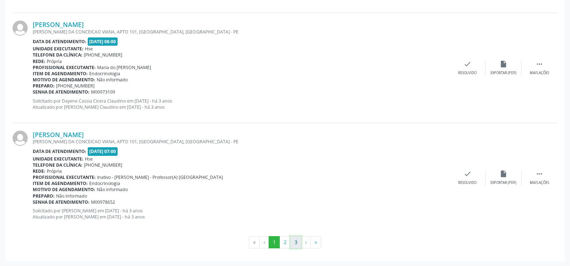
click at [290, 242] on button "3" at bounding box center [295, 242] width 11 height 12
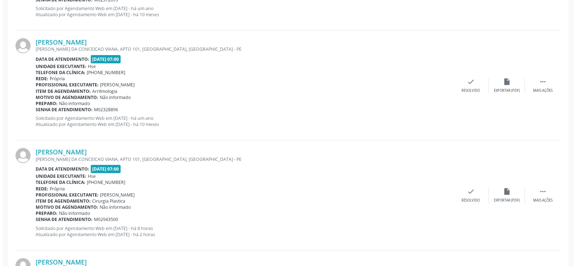
scroll to position [719, 0]
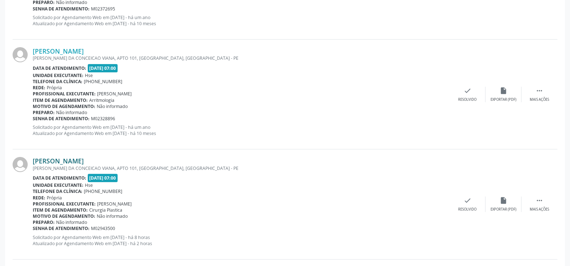
click at [61, 164] on link "Judite Souza Farias" at bounding box center [58, 161] width 51 height 8
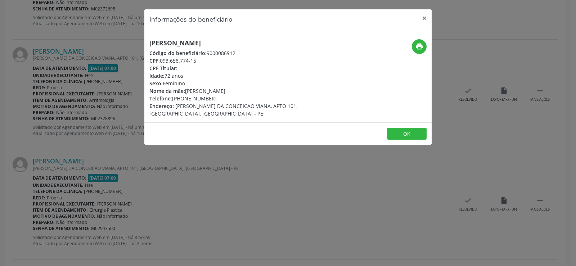
click at [171, 42] on h5 "Judite Souza Farias" at bounding box center [239, 43] width 181 height 8
click at [74, 104] on div "Informações do beneficiário × Judite Souza Farias Código do beneficiário: 90000…" at bounding box center [288, 133] width 576 height 266
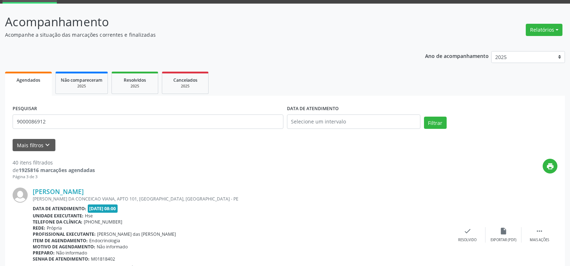
scroll to position [0, 0]
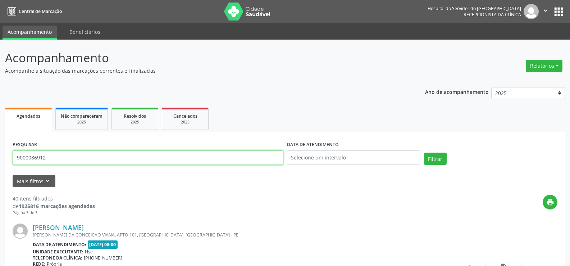
click at [65, 157] on input "9000086912" at bounding box center [148, 157] width 271 height 14
click at [424, 153] on button "Filtrar" at bounding box center [435, 159] width 23 height 12
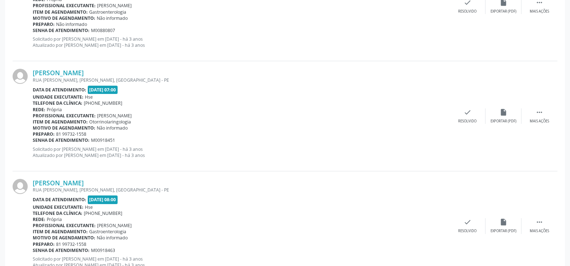
scroll to position [1631, 0]
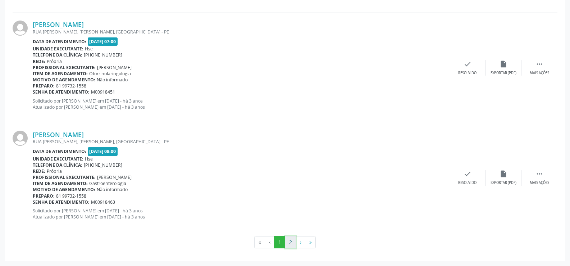
click at [293, 243] on button "2" at bounding box center [290, 242] width 11 height 12
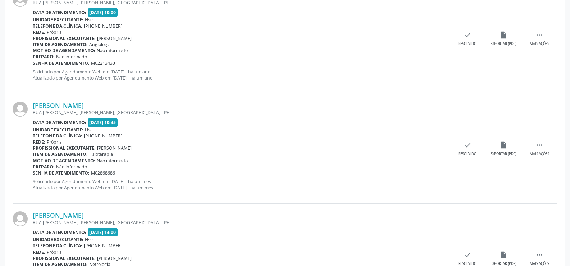
scroll to position [863, 0]
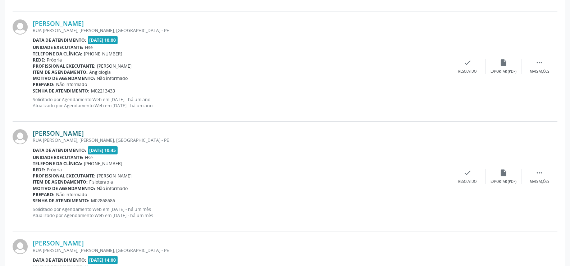
click at [76, 132] on link "[PERSON_NAME]" at bounding box center [58, 133] width 51 height 8
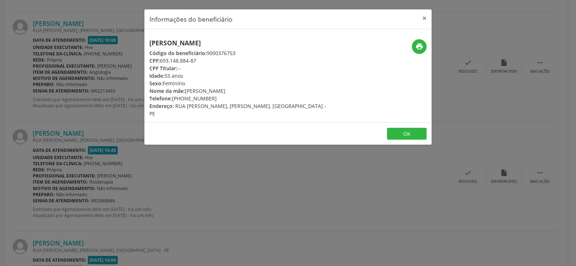
click at [194, 44] on h5 "[PERSON_NAME]" at bounding box center [239, 43] width 181 height 8
click at [86, 54] on div "Informações do beneficiário × Euridice Alves da Silva Código do beneficiário: 9…" at bounding box center [288, 133] width 576 height 266
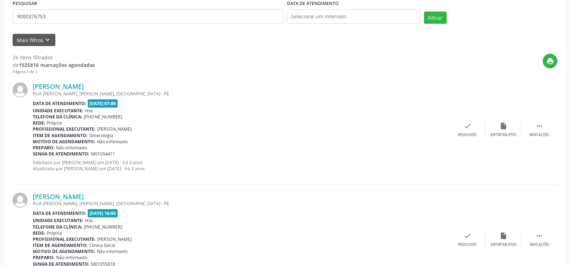
scroll to position [36, 0]
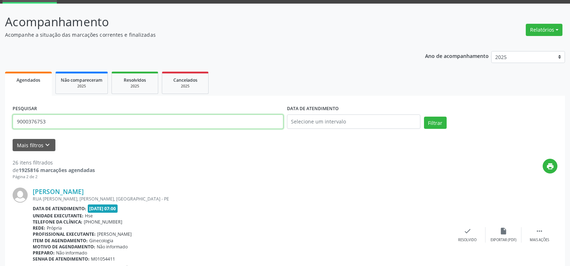
click at [136, 118] on input "9000376753" at bounding box center [148, 121] width 271 height 14
paste input "184749"
click at [424, 117] on button "Filtrar" at bounding box center [435, 123] width 23 height 12
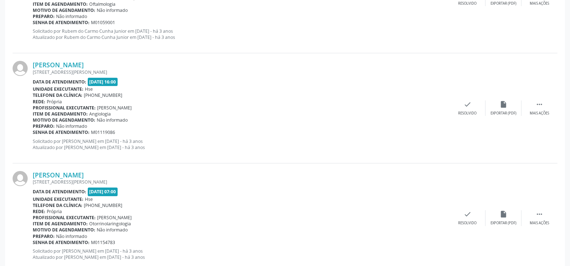
scroll to position [1631, 0]
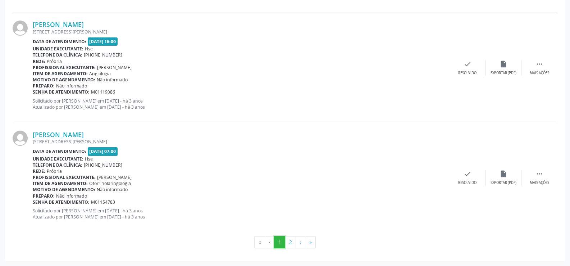
click at [284, 244] on button "1" at bounding box center [279, 242] width 11 height 12
click at [291, 244] on button "2" at bounding box center [290, 242] width 11 height 12
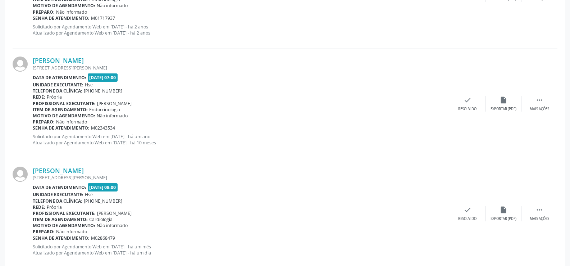
scroll to position [1301, 0]
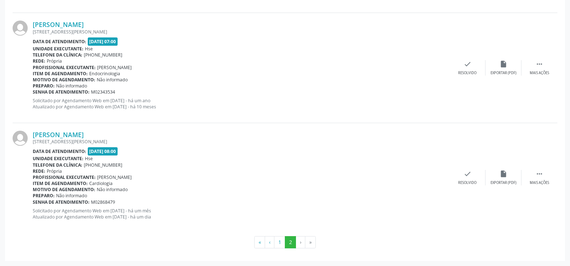
click at [94, 143] on div "[STREET_ADDRESS][PERSON_NAME]" at bounding box center [241, 141] width 417 height 6
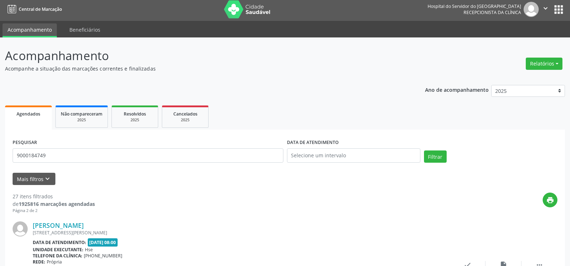
scroll to position [0, 0]
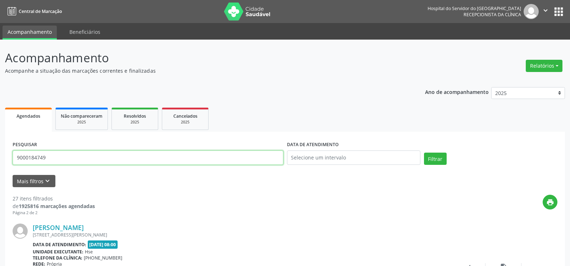
click at [92, 153] on input "9000184749" at bounding box center [148, 157] width 271 height 14
paste input "[PERSON_NAME]"
click at [424, 153] on button "Filtrar" at bounding box center [435, 159] width 23 height 12
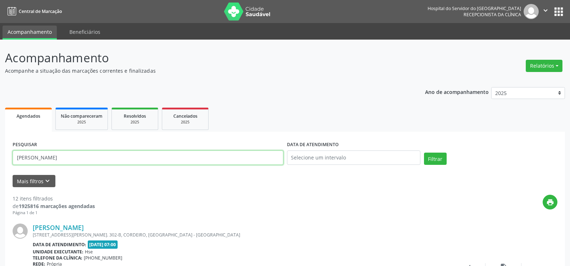
click at [99, 162] on input "[PERSON_NAME]" at bounding box center [148, 157] width 271 height 14
click at [97, 159] on input "luiz gon" at bounding box center [148, 157] width 271 height 14
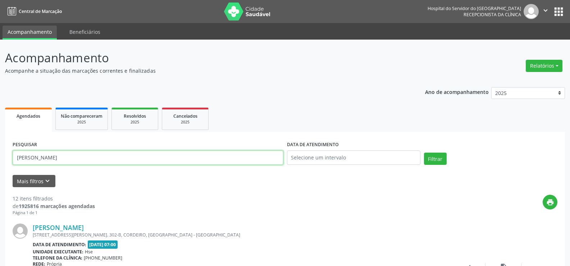
click at [97, 159] on input "luiz gon" at bounding box center [148, 157] width 271 height 14
paste input "[PERSON_NAME]"
click at [424, 153] on button "Filtrar" at bounding box center [435, 159] width 23 height 12
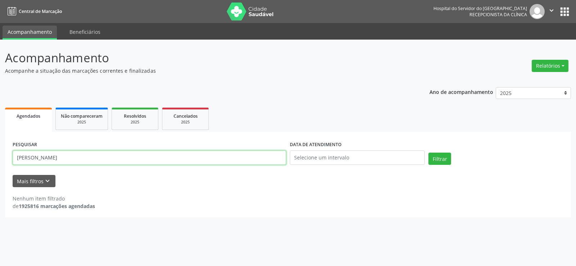
click at [92, 154] on input "[PERSON_NAME]" at bounding box center [149, 157] width 273 height 14
paste input "aline duque"
click at [428, 153] on button "Filtrar" at bounding box center [439, 159] width 23 height 12
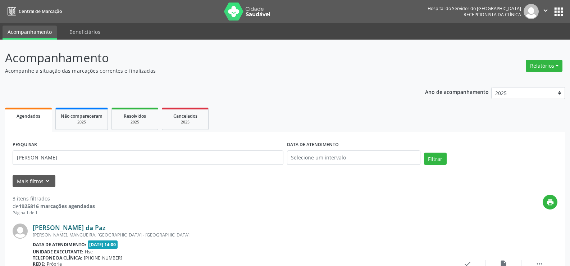
click at [67, 227] on link "Aline Duque da Paz" at bounding box center [69, 227] width 73 height 8
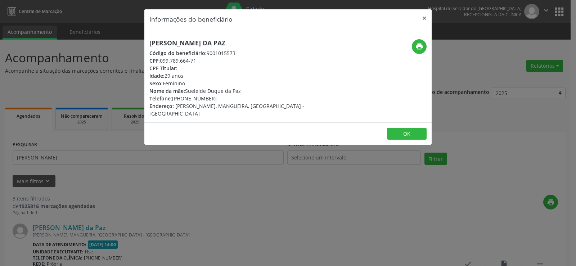
click at [414, 40] on div "print" at bounding box center [384, 46] width 86 height 15
click at [418, 44] on icon "print" at bounding box center [419, 46] width 8 height 8
click at [92, 126] on div "Informações do beneficiário × Aline Duque da Paz Código do beneficiário: 900101…" at bounding box center [288, 133] width 576 height 266
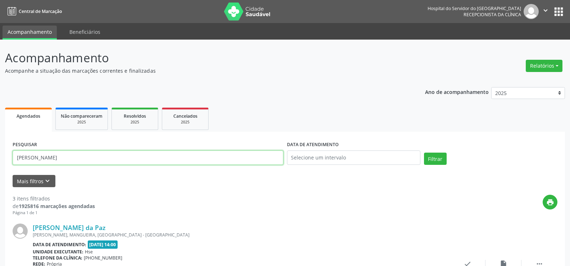
click at [72, 152] on input "aline duque" at bounding box center [148, 157] width 271 height 14
paste input "[PERSON_NAME]"
click at [424, 153] on button "Filtrar" at bounding box center [435, 159] width 23 height 12
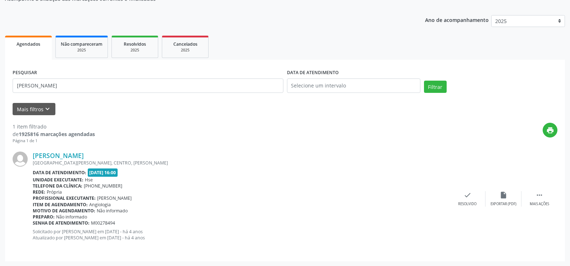
scroll to position [72, 0]
click at [87, 144] on div "Jose Barbosa da Costa RUA RUI BARBOSA, CENTRO, JOAO ALFREDO - PE Data de atendi…" at bounding box center [285, 198] width 545 height 109
click at [84, 154] on link "[PERSON_NAME]" at bounding box center [58, 155] width 51 height 8
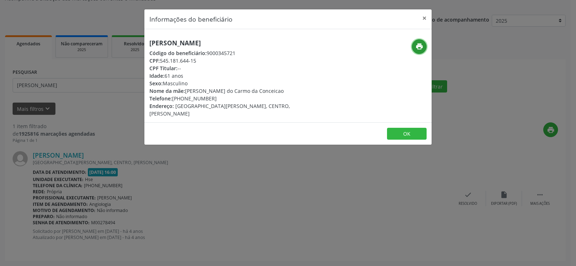
click at [417, 51] on button "print" at bounding box center [419, 46] width 15 height 15
click at [85, 133] on div "Informações do beneficiário × Jose Barbosa da Costa Código do beneficiário: 900…" at bounding box center [288, 133] width 576 height 266
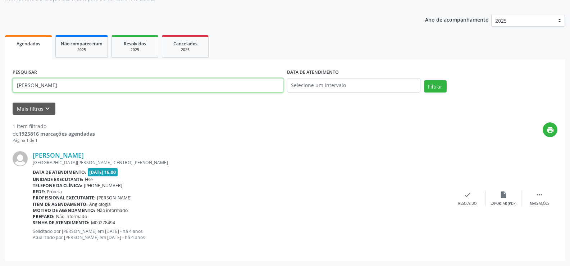
click at [71, 87] on input "[PERSON_NAME]" at bounding box center [148, 85] width 271 height 14
paste input "[PERSON_NAME][DATE]"
click at [424, 80] on button "Filtrar" at bounding box center [435, 86] width 23 height 12
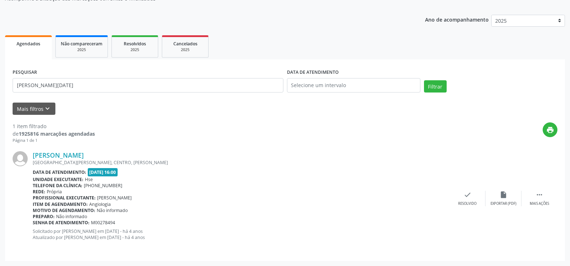
scroll to position [0, 0]
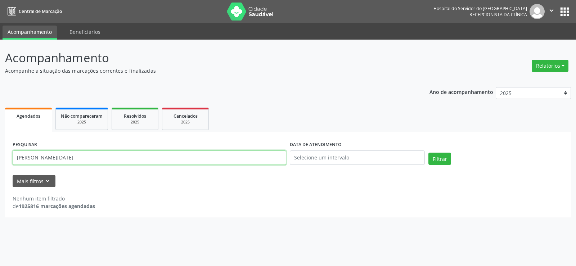
click at [108, 151] on input "[PERSON_NAME][DATE]" at bounding box center [149, 157] width 273 height 14
type input "j"
click at [428, 153] on button "Filtrar" at bounding box center [439, 159] width 23 height 12
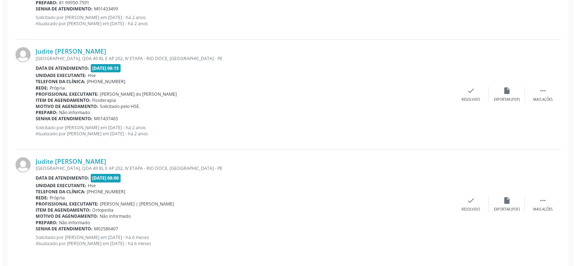
scroll to position [1061, 0]
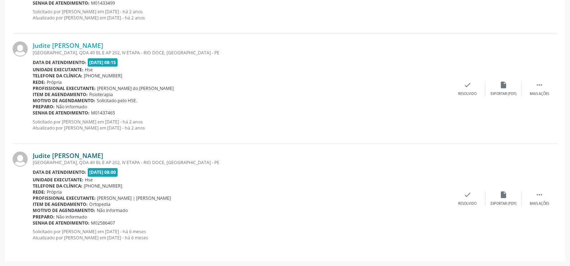
click at [71, 156] on link "Judite Maria de Souza" at bounding box center [68, 155] width 71 height 8
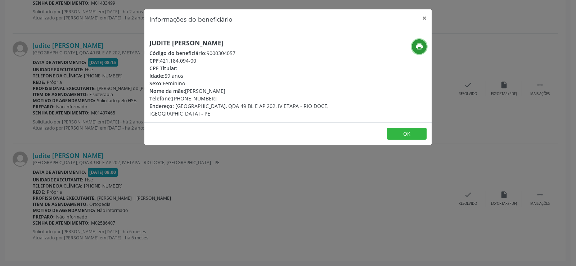
click at [415, 46] on icon "print" at bounding box center [419, 46] width 8 height 8
click at [83, 108] on div "Informações do beneficiário × Judite Maria de Souza Código do beneficiário: 900…" at bounding box center [288, 133] width 576 height 266
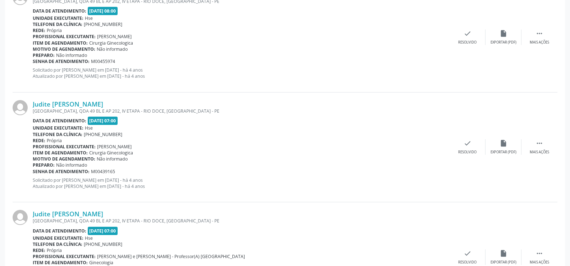
scroll to position [0, 0]
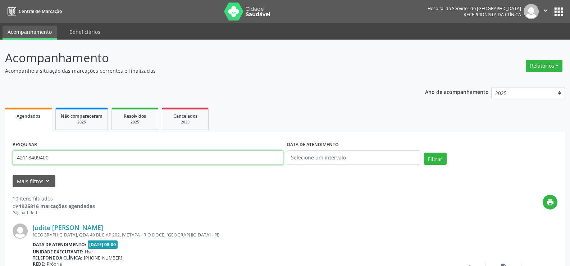
click at [82, 154] on input "42118409400" at bounding box center [148, 157] width 271 height 14
paste input "MIDIAN PIMENTEL RODRIGUES DA SILVA"
click at [424, 153] on button "Filtrar" at bounding box center [435, 159] width 23 height 12
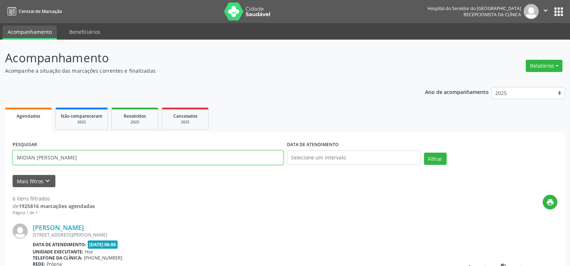
click at [85, 159] on input "MIDIAN PIMENTEL RODRIGUES DA SILVA" at bounding box center [148, 157] width 271 height 14
click at [103, 153] on input "MIDIAN PIMENTEL RODRIGUES DA SILVA" at bounding box center [148, 157] width 271 height 14
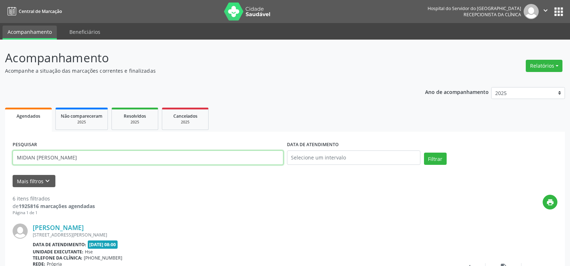
click at [103, 153] on input "MIDIAN PIMENTEL RODRIGUES DA SILVA" at bounding box center [148, 157] width 271 height 14
paste input "adriel araujo"
click at [424, 153] on button "Filtrar" at bounding box center [435, 159] width 23 height 12
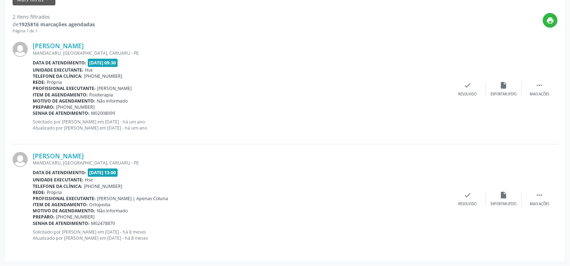
scroll to position [182, 0]
click at [84, 156] on link "Adriel Araujo Cardoso de Queiroz" at bounding box center [58, 155] width 51 height 8
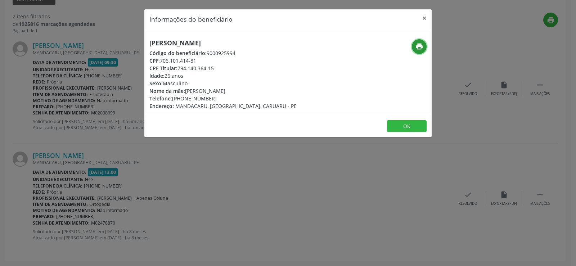
click at [416, 44] on icon "print" at bounding box center [419, 46] width 8 height 8
click at [67, 88] on div "Informações do beneficiário × Adriel Araujo Cardoso de Queiroz Código do benefi…" at bounding box center [288, 133] width 576 height 266
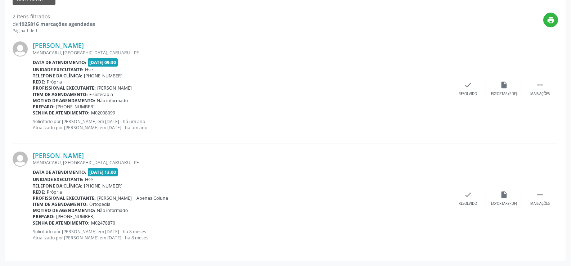
click at [50, 104] on div "Informações do beneficiário × Adriel Araujo Cardoso de Queiroz Código do benefi…" at bounding box center [288, 133] width 576 height 266
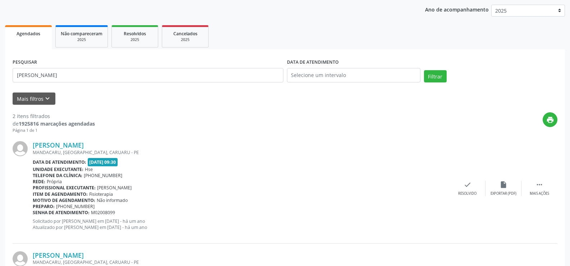
scroll to position [74, 0]
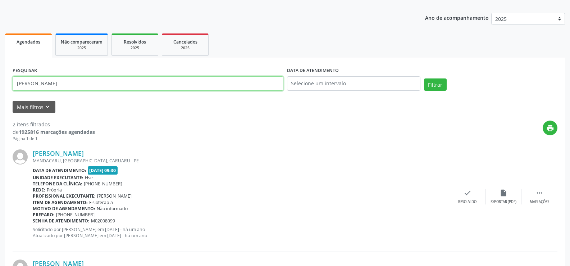
click at [132, 86] on input "adriel araujo" at bounding box center [148, 83] width 271 height 14
paste input "vanderlei au"
click at [424, 78] on button "Filtrar" at bounding box center [435, 84] width 23 height 12
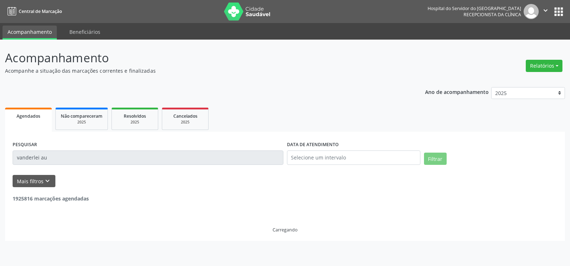
scroll to position [0, 0]
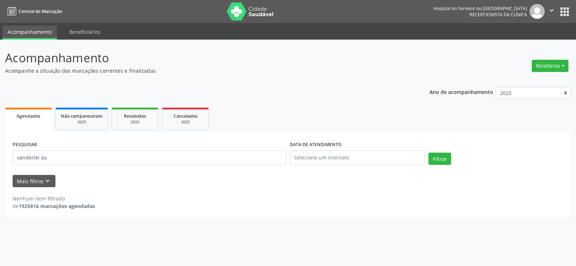
click at [77, 165] on div "PESQUISAR vanderlei au" at bounding box center [149, 154] width 277 height 31
click at [77, 157] on input "vanderlei au" at bounding box center [149, 157] width 273 height 14
click at [428, 153] on button "Filtrar" at bounding box center [439, 159] width 23 height 12
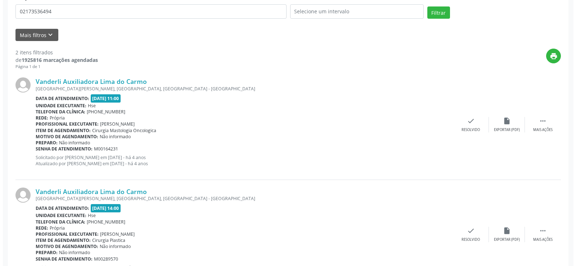
scroll to position [182, 0]
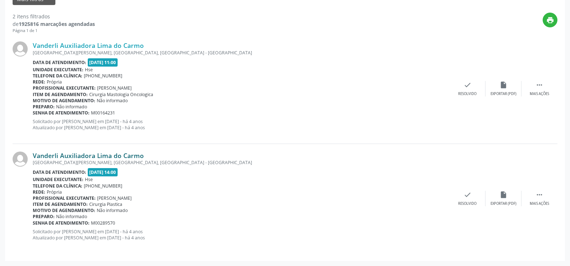
click at [105, 157] on link "Vanderli Auxiliadora Lima do Carmo" at bounding box center [88, 155] width 111 height 8
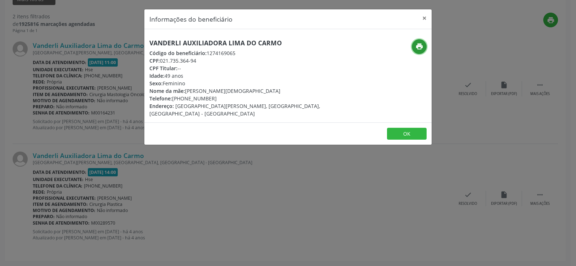
click at [422, 45] on icon "print" at bounding box center [419, 46] width 8 height 8
click at [94, 161] on div "Informações do beneficiário × Vanderli Auxiliadora Lima do Carmo Código do bene…" at bounding box center [288, 133] width 576 height 266
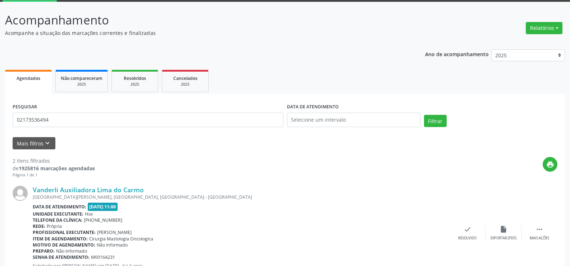
scroll to position [0, 0]
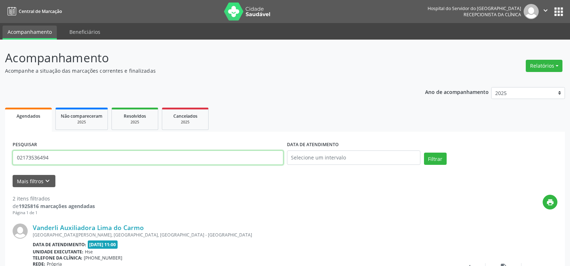
click at [104, 154] on input "02173536494" at bounding box center [148, 157] width 271 height 14
paste input "NADJA MARIA RIBEIRO DE ARAUJO"
click at [424, 153] on button "Filtrar" at bounding box center [435, 159] width 23 height 12
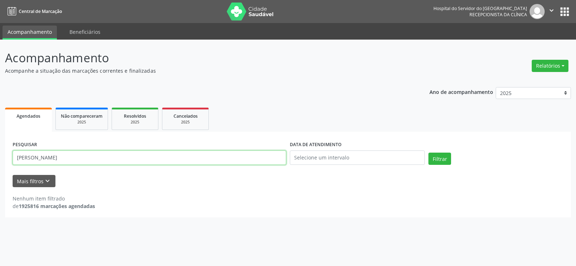
click at [101, 163] on input "NADJA MARIA RIBEIRO DE ARAUJO" at bounding box center [149, 157] width 273 height 14
paste input "MARIA JOSE VIEIRA DE MEL"
click at [428, 153] on button "Filtrar" at bounding box center [439, 159] width 23 height 12
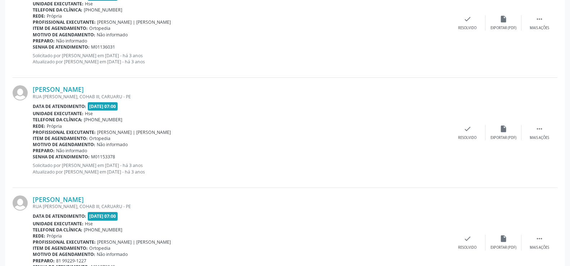
scroll to position [622, 0]
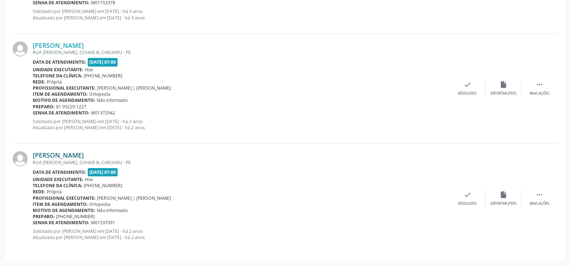
click at [84, 157] on link "Maria Jose Vieira de Melo" at bounding box center [58, 155] width 51 height 8
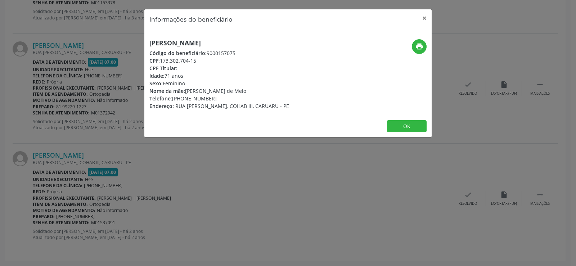
click at [424, 40] on div "print" at bounding box center [384, 46] width 86 height 15
click at [423, 42] on button "print" at bounding box center [419, 46] width 15 height 15
click at [78, 101] on div "Informações do beneficiário × Maria Jose Vieira de Melo Código do beneficiário:…" at bounding box center [288, 133] width 576 height 266
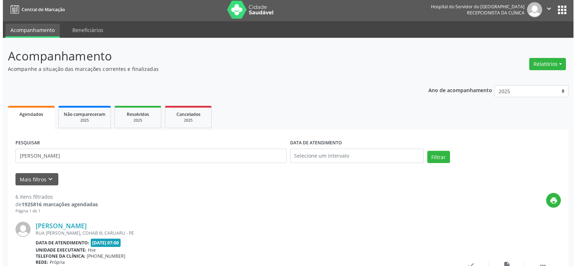
scroll to position [0, 0]
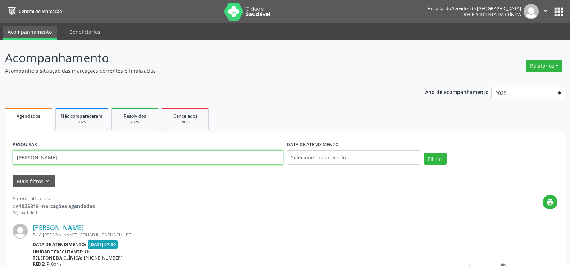
click at [108, 154] on input "MARIA JOSE VIEIRA DE MELO" at bounding box center [148, 157] width 271 height 14
paste input "192.543.184-34"
click at [424, 153] on button "Filtrar" at bounding box center [435, 159] width 23 height 12
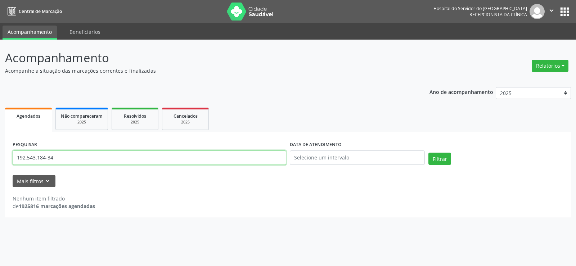
click at [76, 154] on input "192.543.184-34" at bounding box center [149, 157] width 273 height 14
paste input "NADJA MARIA RIBEIRO DE ARAUJO"
type input "NADJA MARIA RIBEIRO DE ARAUJO"
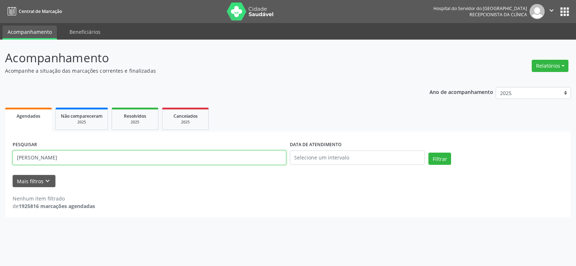
click at [428, 153] on button "Filtrar" at bounding box center [439, 159] width 23 height 12
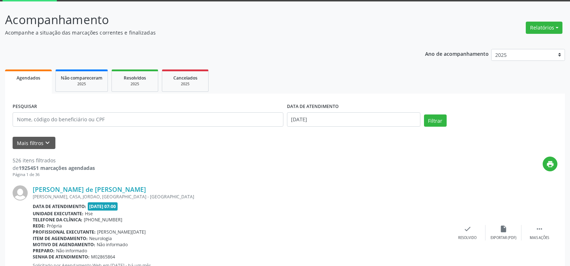
scroll to position [108, 0]
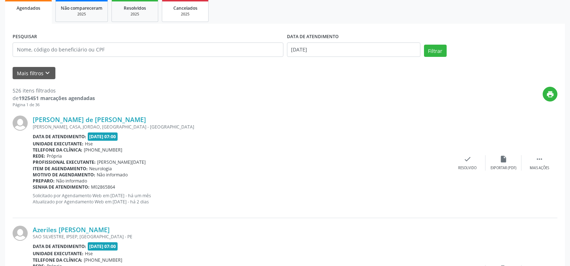
click at [183, 16] on div "2025" at bounding box center [185, 14] width 36 height 5
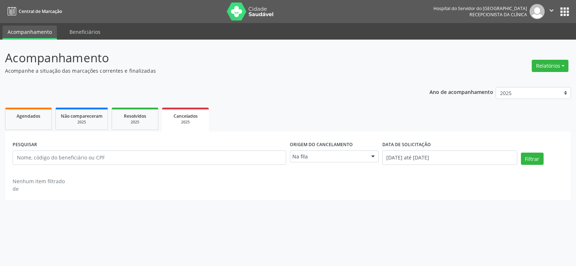
click at [351, 150] on div "Na fila" at bounding box center [334, 156] width 89 height 12
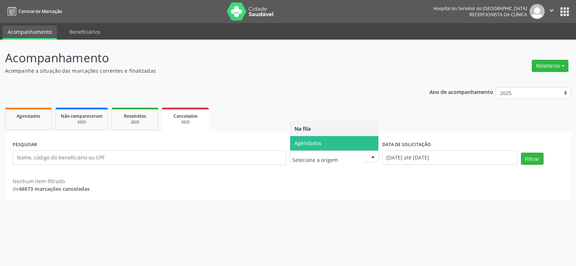
click at [326, 144] on span "Agendados" at bounding box center [334, 143] width 88 height 14
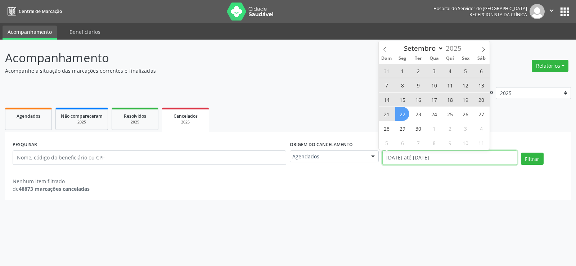
click at [417, 153] on input "01/01/2025 até 22/09/2025" at bounding box center [449, 157] width 135 height 14
select select "0"
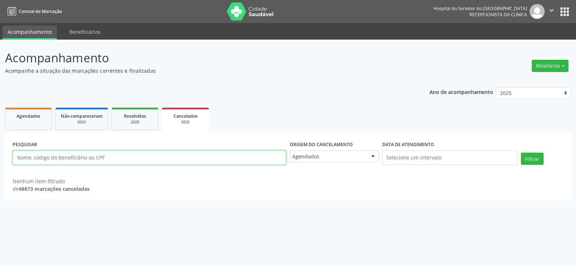
click at [145, 161] on input "text" at bounding box center [149, 157] width 273 height 14
paste input "Simone dos Santos Aragao Souza"
type input "Simone dos Santos Aragao Souza"
click at [520, 153] on button "Filtrar" at bounding box center [531, 159] width 23 height 12
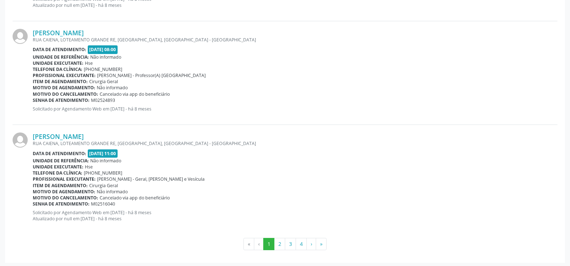
scroll to position [1605, 0]
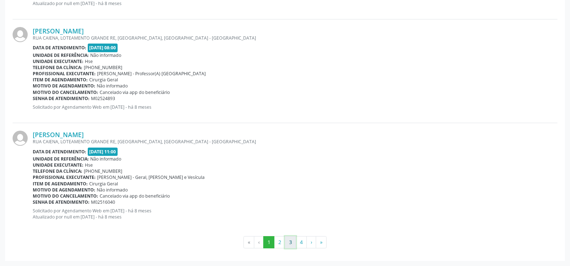
click at [293, 242] on button "3" at bounding box center [290, 242] width 11 height 12
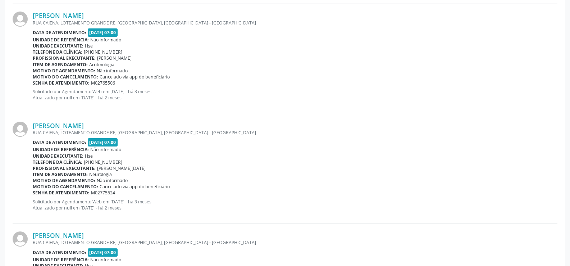
scroll to position [1613, 0]
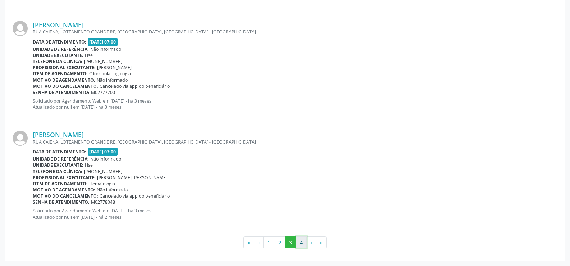
click at [301, 237] on button "4" at bounding box center [301, 242] width 11 height 12
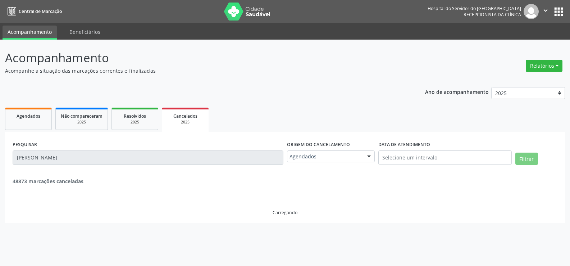
scroll to position [0, 0]
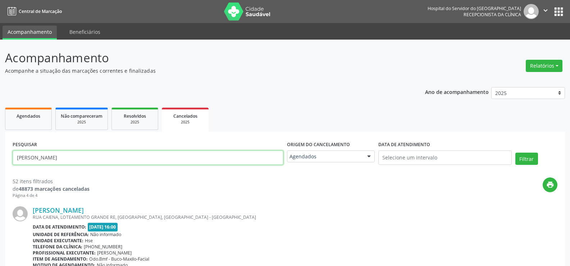
click at [175, 151] on input "[PERSON_NAME]" at bounding box center [148, 157] width 271 height 14
paste input "Laercio Pedro dos Sant"
click at [515, 153] on button "Filtrar" at bounding box center [526, 159] width 23 height 12
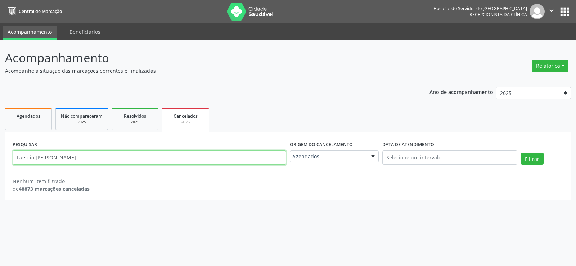
click at [141, 164] on input "Laercio [PERSON_NAME]" at bounding box center [149, 157] width 273 height 14
paste input "eide [PERSON_NAME]"
type input "Leide [PERSON_NAME]"
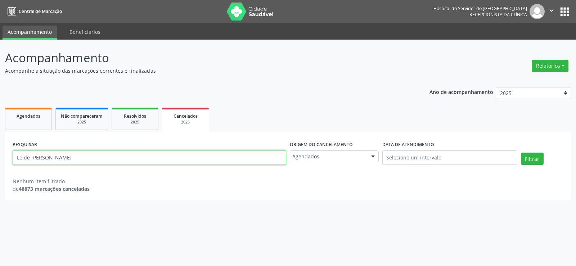
click at [520, 153] on button "Filtrar" at bounding box center [531, 159] width 23 height 12
click at [79, 127] on link "Não compareceram 2025" at bounding box center [81, 119] width 53 height 22
select select "8"
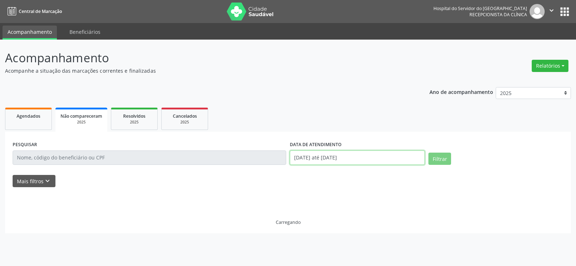
click at [328, 161] on input "[DATE] até [DATE]" at bounding box center [357, 157] width 135 height 14
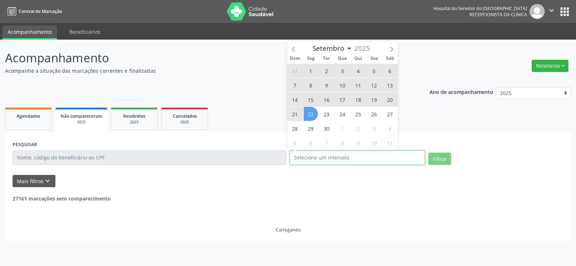
select select "0"
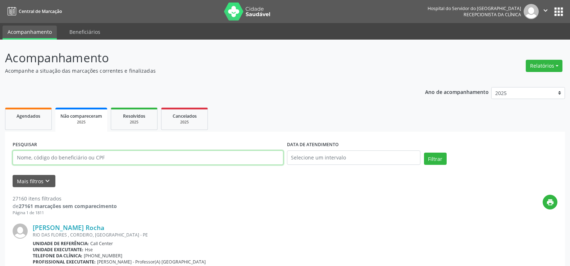
click at [79, 155] on input "text" at bounding box center [148, 157] width 271 height 14
paste input "Leide [PERSON_NAME]"
type input "Leide [PERSON_NAME]"
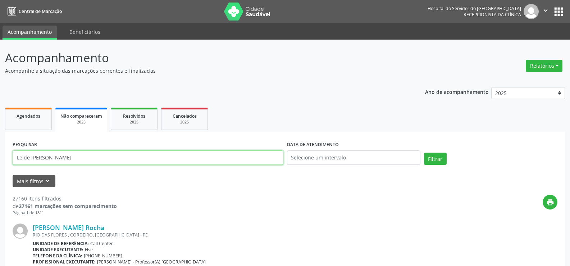
click at [424, 153] on button "Filtrar" at bounding box center [435, 159] width 23 height 12
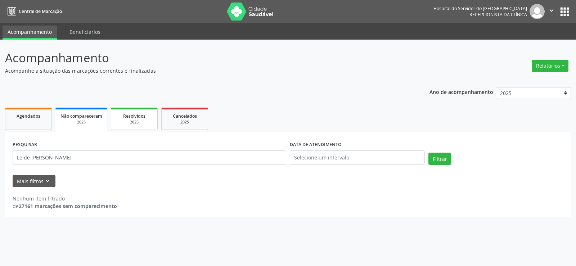
click at [129, 124] on div "2025" at bounding box center [134, 121] width 36 height 5
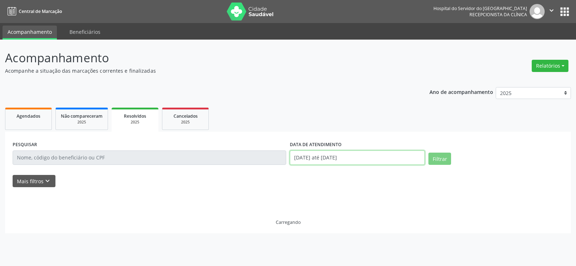
click at [329, 154] on input "[DATE] até [DATE]" at bounding box center [357, 157] width 135 height 14
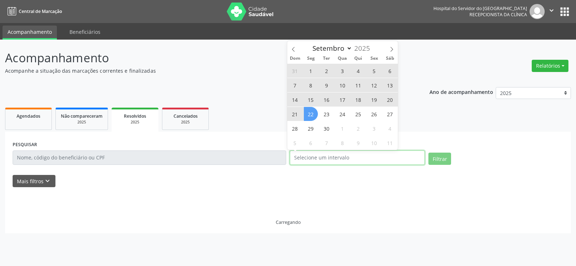
select select "0"
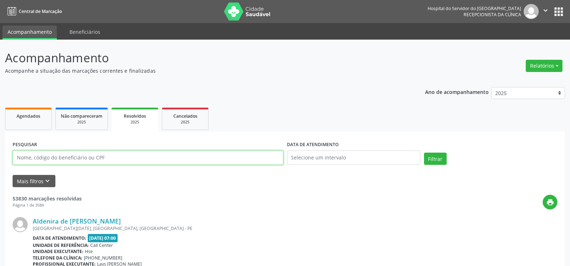
click at [133, 161] on input "text" at bounding box center [148, 157] width 271 height 14
click at [132, 161] on input "text" at bounding box center [148, 157] width 271 height 14
paste input "Leide [PERSON_NAME]"
type input "Leide [PERSON_NAME]"
click at [424, 153] on button "Filtrar" at bounding box center [435, 159] width 23 height 12
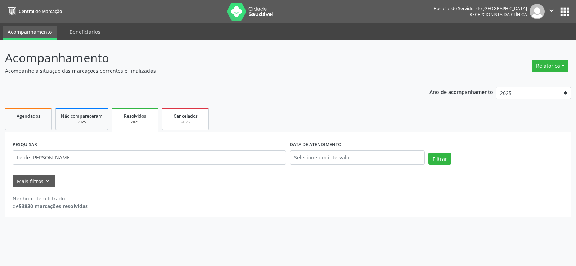
click at [197, 114] on span "Cancelados" at bounding box center [185, 116] width 24 height 6
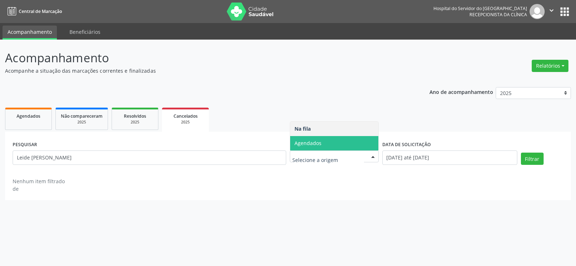
click at [320, 146] on span "Agendados" at bounding box center [307, 143] width 27 height 7
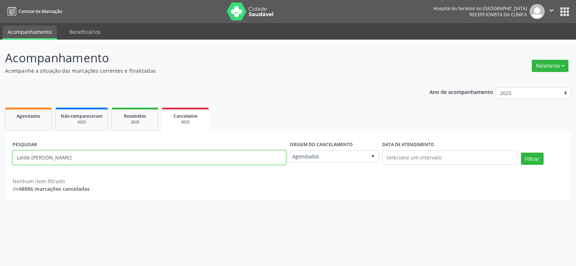
click at [153, 157] on input "Leide [PERSON_NAME]" at bounding box center [149, 157] width 273 height 14
click at [520, 153] on button "Filtrar" at bounding box center [531, 159] width 23 height 12
click at [166, 159] on input "Leide [PERSON_NAME]" at bounding box center [149, 157] width 273 height 14
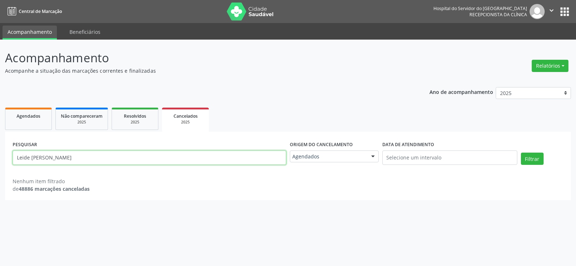
click at [166, 159] on input "Leide [PERSON_NAME]" at bounding box center [149, 157] width 273 height 14
paste input "[PERSON_NAME]"
click at [520, 153] on button "Filtrar" at bounding box center [531, 159] width 23 height 12
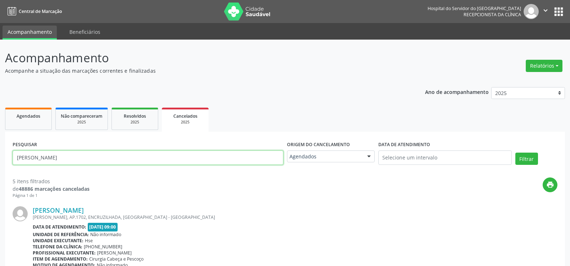
click at [137, 158] on input "[PERSON_NAME]" at bounding box center [148, 157] width 271 height 14
paste input "[PERSON_NAME]"
click at [515, 153] on button "Filtrar" at bounding box center [526, 159] width 23 height 12
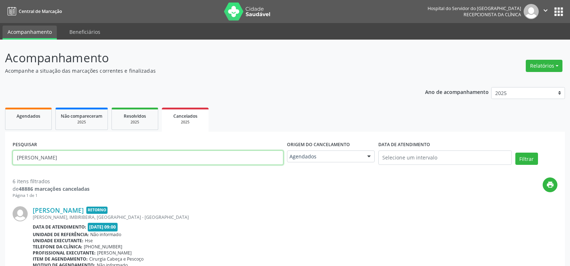
click at [174, 160] on input "[PERSON_NAME]" at bounding box center [148, 157] width 271 height 14
paste input "[PERSON_NAME]"
click at [515, 153] on button "Filtrar" at bounding box center [526, 159] width 23 height 12
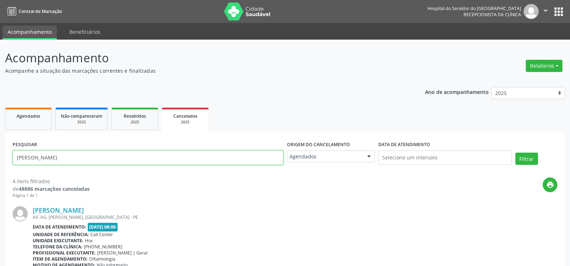
click at [133, 162] on input "[PERSON_NAME]" at bounding box center [148, 157] width 271 height 14
paste input "[PERSON_NAME]"
click at [515, 153] on button "Filtrar" at bounding box center [526, 159] width 23 height 12
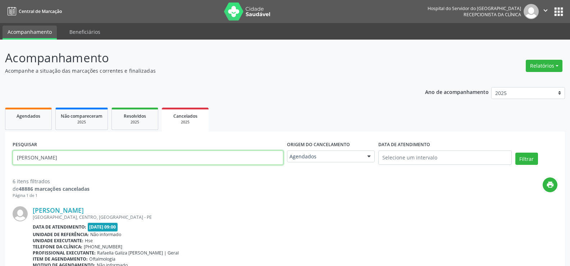
click at [145, 160] on input "[PERSON_NAME]" at bounding box center [148, 157] width 271 height 14
paste input "[PERSON_NAME] Nunes Junior"
click at [515, 153] on button "Filtrar" at bounding box center [526, 159] width 23 height 12
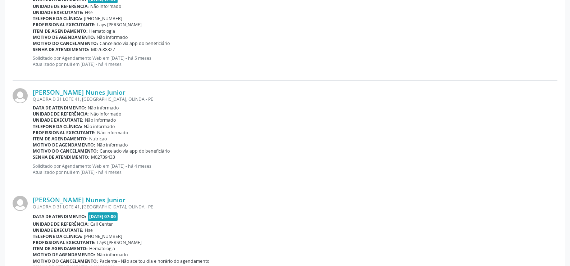
scroll to position [1605, 0]
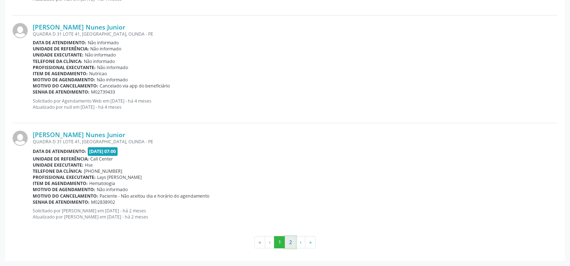
click at [291, 241] on button "2" at bounding box center [290, 242] width 11 height 12
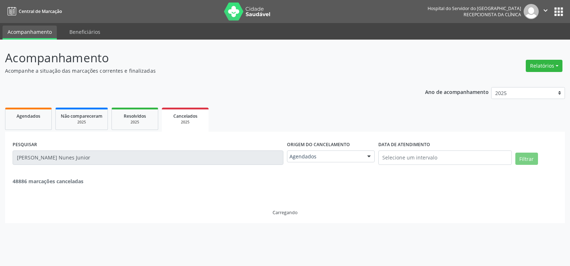
scroll to position [0, 0]
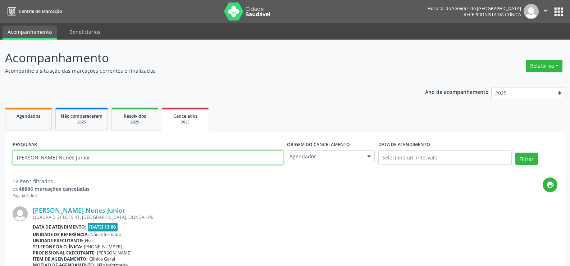
click at [106, 157] on input "[PERSON_NAME] Nunes Junior" at bounding box center [148, 157] width 271 height 14
paste input "[PERSON_NAME]"
click at [515, 153] on button "Filtrar" at bounding box center [526, 159] width 23 height 12
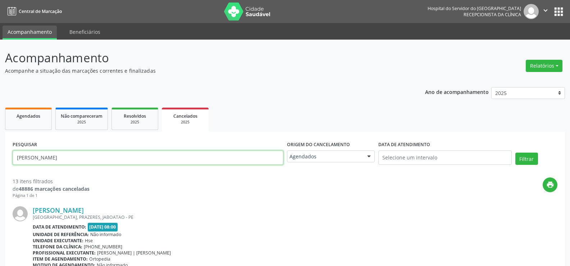
click at [105, 157] on input "[PERSON_NAME]" at bounding box center [148, 157] width 271 height 14
paste input "[PERSON_NAME]"
click at [515, 153] on button "Filtrar" at bounding box center [526, 159] width 23 height 12
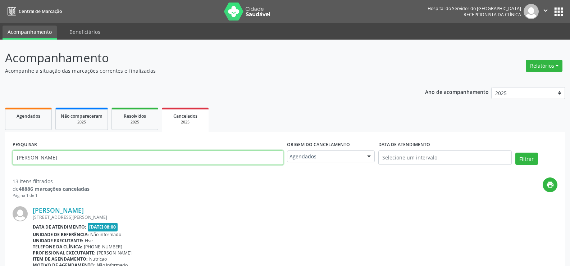
click at [139, 157] on input "[PERSON_NAME]" at bounding box center [148, 157] width 271 height 14
paste input "[PERSON_NAME]"
click at [515, 153] on button "Filtrar" at bounding box center [526, 159] width 23 height 12
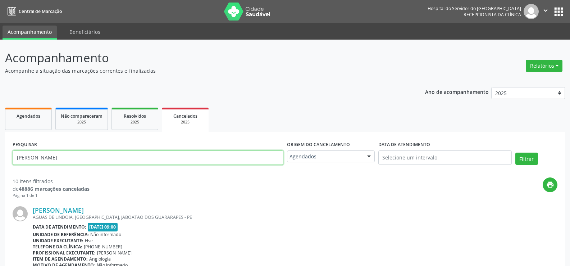
click at [147, 157] on input "[PERSON_NAME]" at bounding box center [148, 157] width 271 height 14
paste input "[PERSON_NAME]"
click at [515, 153] on button "Filtrar" at bounding box center [526, 159] width 23 height 12
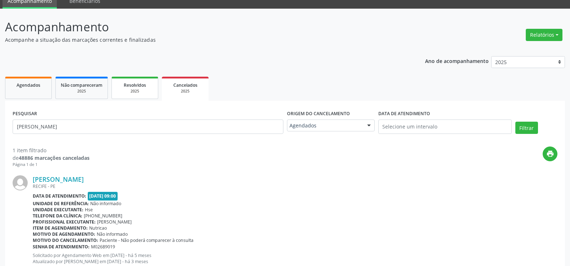
scroll to position [55, 0]
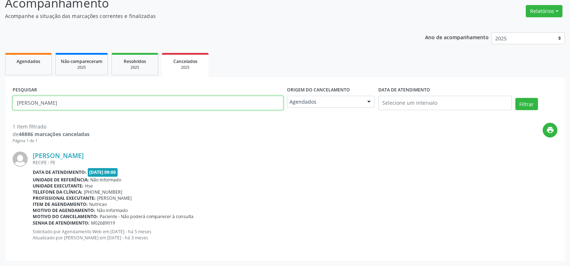
click at [136, 100] on input "[PERSON_NAME]" at bounding box center [148, 103] width 271 height 14
paste input "[PERSON_NAME]"
click at [515, 98] on button "Filtrar" at bounding box center [526, 104] width 23 height 12
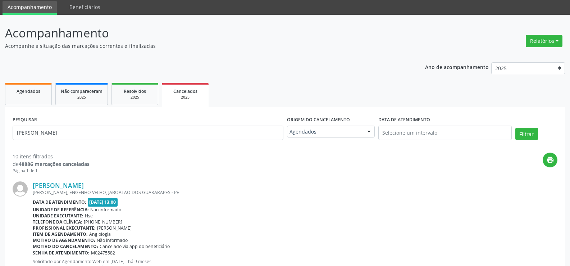
scroll to position [0, 0]
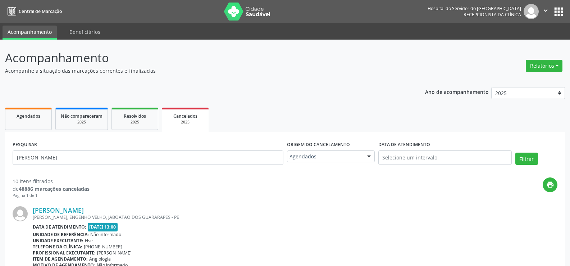
click at [121, 165] on div "PESQUISAR [PERSON_NAME]" at bounding box center [148, 154] width 274 height 31
click at [122, 161] on input "[PERSON_NAME]" at bounding box center [148, 157] width 271 height 14
paste input "[PERSON_NAME]"
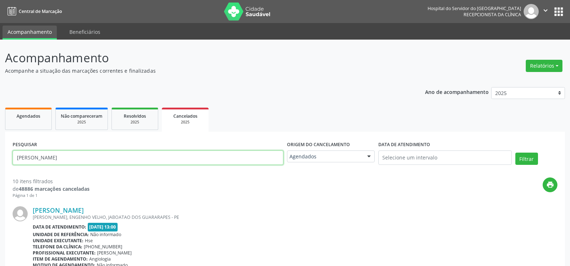
type input "[PERSON_NAME]"
click at [515, 153] on button "Filtrar" at bounding box center [526, 159] width 23 height 12
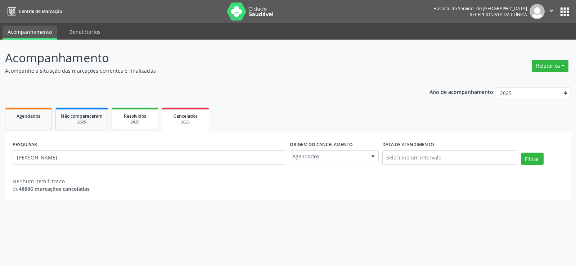
click at [135, 117] on span "Resolvidos" at bounding box center [135, 116] width 22 height 6
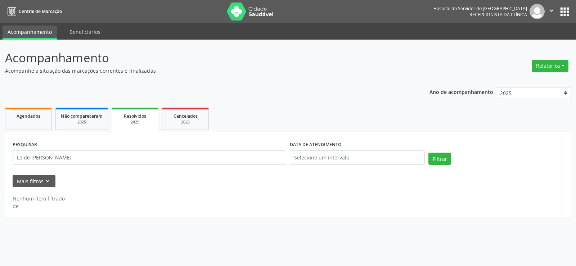
click at [185, 150] on div "PESQUISAR [PERSON_NAME]" at bounding box center [149, 154] width 277 height 31
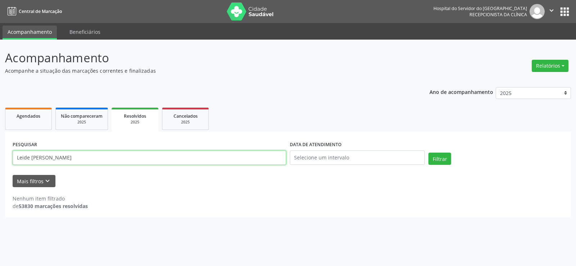
click at [185, 155] on input "Leide [PERSON_NAME]" at bounding box center [149, 157] width 273 height 14
paste input "[PERSON_NAME]"
type input "[PERSON_NAME]"
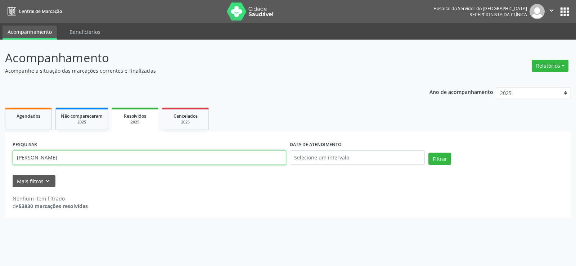
click at [428, 153] on button "Filtrar" at bounding box center [439, 159] width 23 height 12
click at [196, 123] on div "2025" at bounding box center [185, 121] width 36 height 5
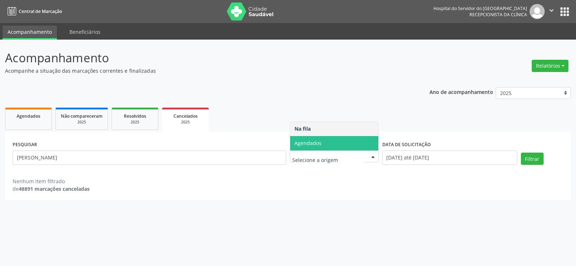
click at [343, 145] on span "Agendados" at bounding box center [334, 143] width 88 height 14
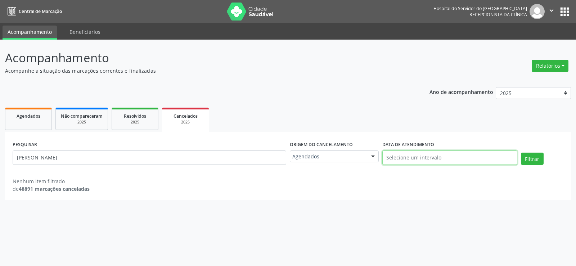
click at [395, 161] on input "text" at bounding box center [449, 157] width 135 height 14
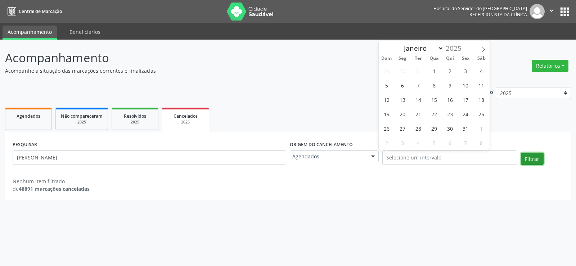
click at [535, 162] on button "Filtrar" at bounding box center [531, 159] width 23 height 12
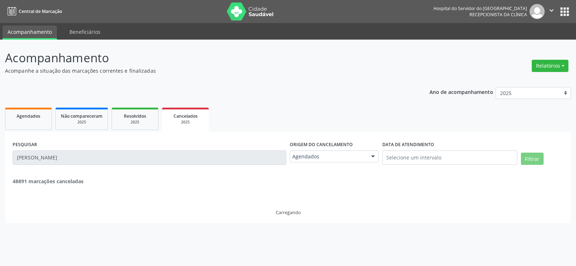
click at [518, 159] on div "DATA DE ATENDIMENTO" at bounding box center [449, 154] width 138 height 31
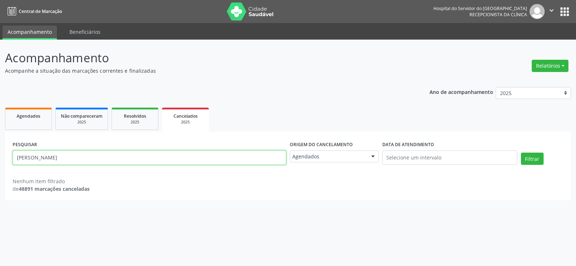
click at [160, 159] on input "[PERSON_NAME]" at bounding box center [149, 157] width 273 height 14
paste input "[PERSON_NAME]"
click at [520, 153] on button "Filtrar" at bounding box center [531, 159] width 23 height 12
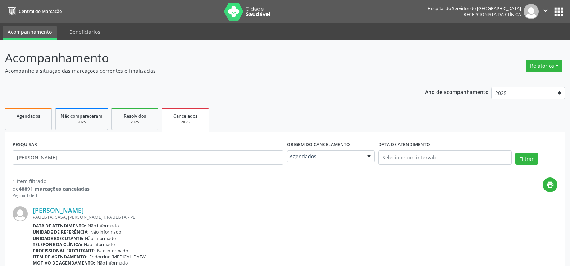
scroll to position [53, 0]
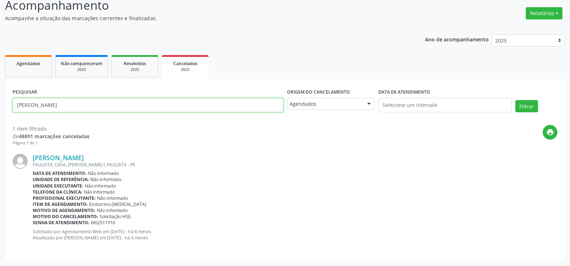
click at [141, 109] on input "[PERSON_NAME]" at bounding box center [148, 105] width 271 height 14
paste input "[PERSON_NAME]"
click at [515, 100] on button "Filtrar" at bounding box center [526, 106] width 23 height 12
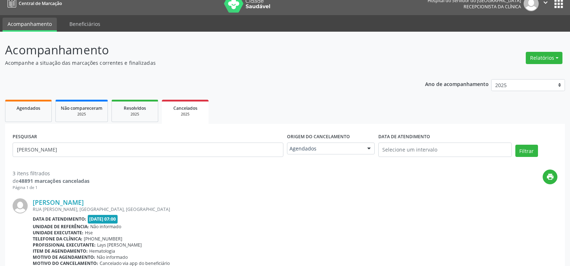
scroll to position [0, 0]
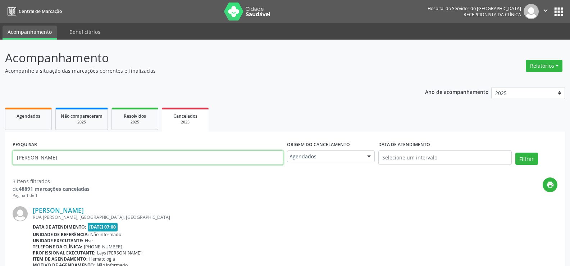
click at [145, 154] on input "[PERSON_NAME]" at bounding box center [148, 157] width 271 height 14
paste input "[PERSON_NAME]"
click at [515, 153] on button "Filtrar" at bounding box center [526, 159] width 23 height 12
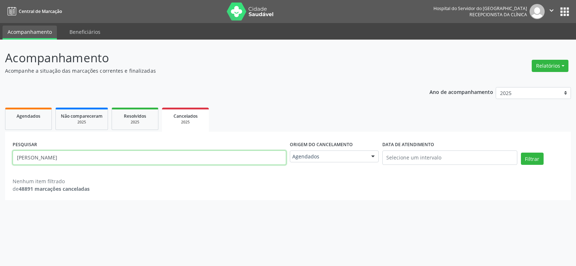
click at [159, 156] on input "[PERSON_NAME]" at bounding box center [149, 157] width 273 height 14
paste input "[PERSON_NAME]"
click at [520, 153] on button "Filtrar" at bounding box center [531, 159] width 23 height 12
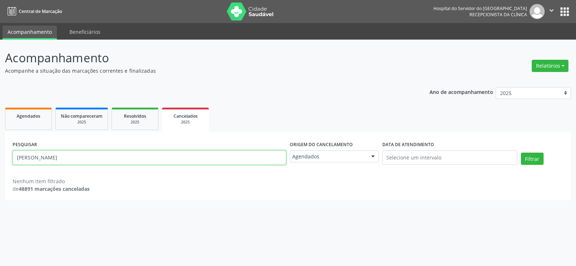
click at [162, 164] on input "[PERSON_NAME]" at bounding box center [149, 157] width 273 height 14
paste input "[PERSON_NAME]"
click at [520, 153] on button "Filtrar" at bounding box center [531, 159] width 23 height 12
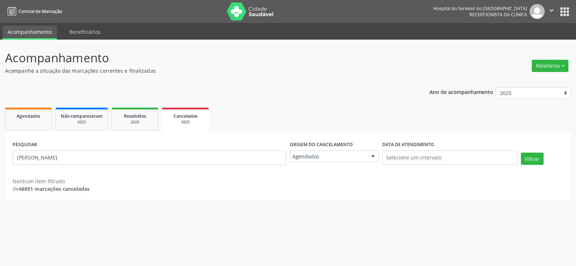
click at [129, 168] on div "PESQUISAR [PERSON_NAME]" at bounding box center [149, 154] width 277 height 31
click at [127, 159] on input "[PERSON_NAME]" at bounding box center [149, 157] width 273 height 14
paste input "[PERSON_NAME][DATE] da Silv"
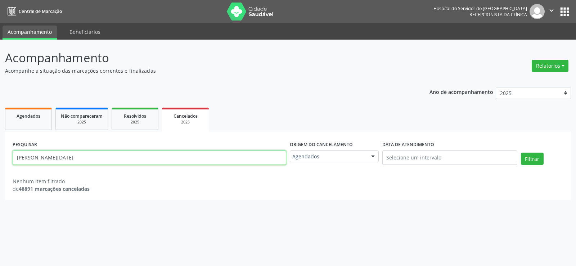
click at [520, 153] on button "Filtrar" at bounding box center [531, 159] width 23 height 12
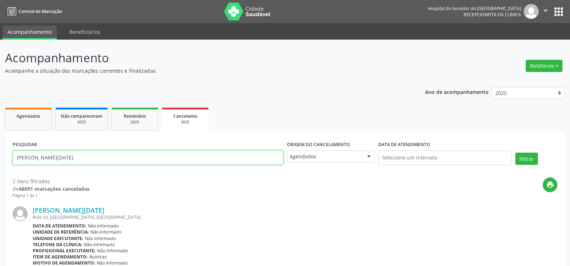
click at [128, 158] on input "[PERSON_NAME][DATE]" at bounding box center [148, 157] width 271 height 14
paste input "[PERSON_NAME]"
click at [515, 153] on button "Filtrar" at bounding box center [526, 159] width 23 height 12
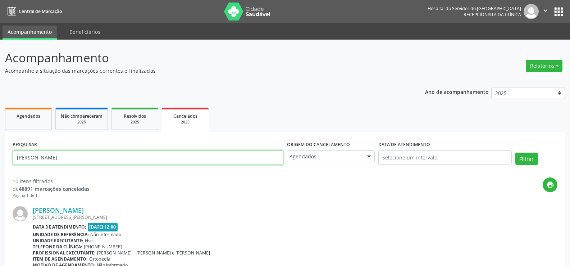
click at [72, 152] on input "[PERSON_NAME]" at bounding box center [148, 157] width 271 height 14
paste input "o [PERSON_NAME]"
click at [515, 153] on button "Filtrar" at bounding box center [526, 159] width 23 height 12
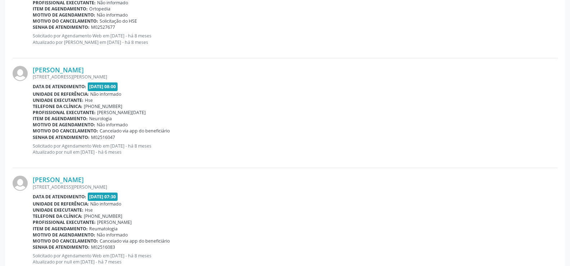
scroll to position [1609, 0]
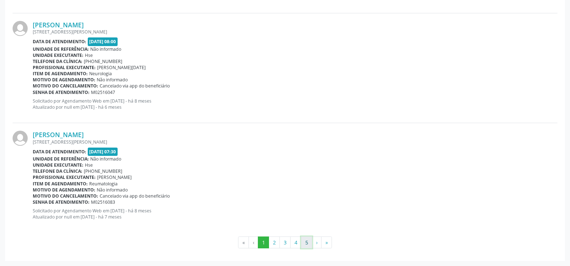
click at [305, 245] on button "5" at bounding box center [306, 242] width 11 height 12
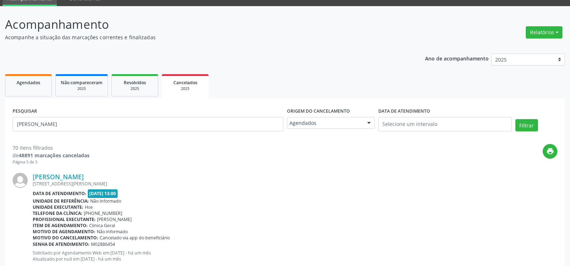
scroll to position [0, 0]
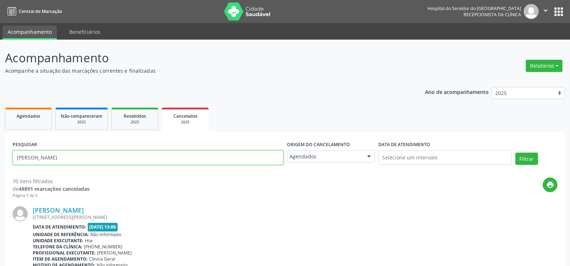
click at [156, 162] on input "[PERSON_NAME]" at bounding box center [148, 157] width 271 height 14
paste input "[PERSON_NAME] da Silv"
click at [515, 153] on button "Filtrar" at bounding box center [526, 159] width 23 height 12
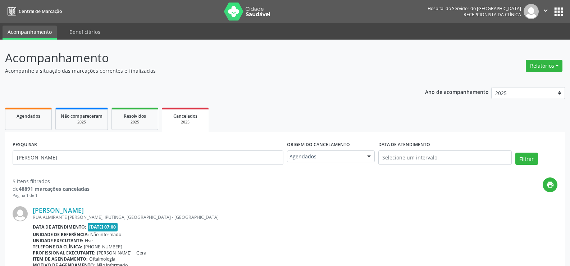
click at [127, 149] on div "PESQUISAR [PERSON_NAME]" at bounding box center [148, 154] width 274 height 31
click at [126, 164] on input "[PERSON_NAME]" at bounding box center [148, 157] width 271 height 14
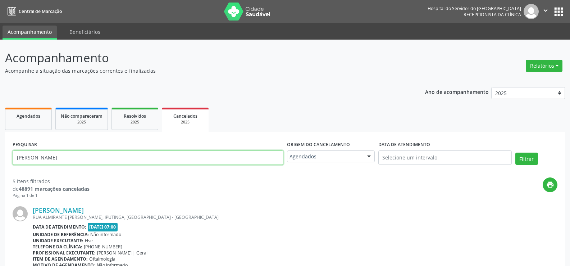
paste input "[PERSON_NAME]"
click at [515, 153] on button "Filtrar" at bounding box center [526, 159] width 23 height 12
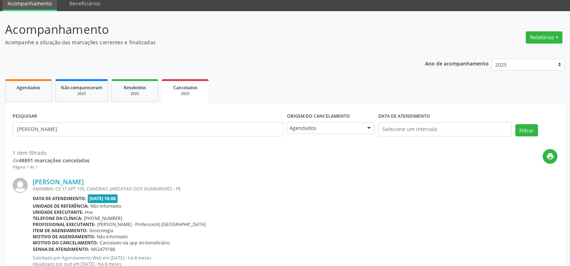
scroll to position [55, 0]
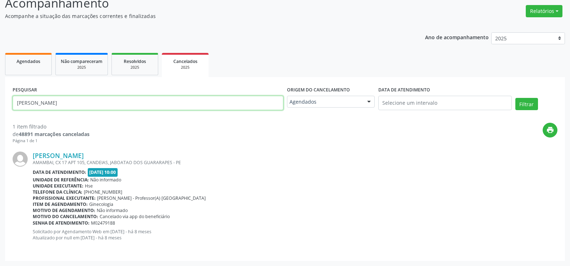
click at [135, 102] on input "[PERSON_NAME]" at bounding box center [148, 103] width 271 height 14
paste input "[PERSON_NAME]"
click at [515, 98] on button "Filtrar" at bounding box center [526, 104] width 23 height 12
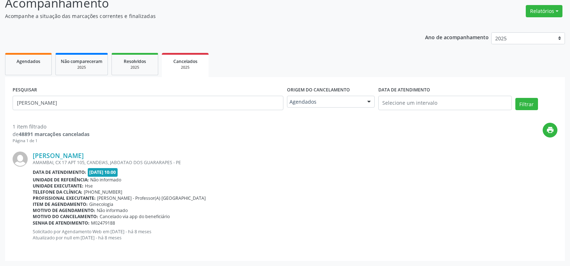
scroll to position [0, 0]
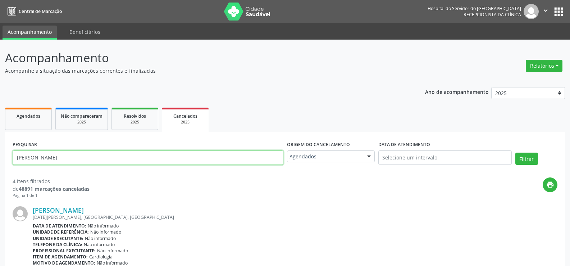
click at [134, 155] on input "[PERSON_NAME]" at bounding box center [148, 157] width 271 height 14
paste input "[PERSON_NAME] de Oliveir"
click at [515, 153] on button "Filtrar" at bounding box center [526, 159] width 23 height 12
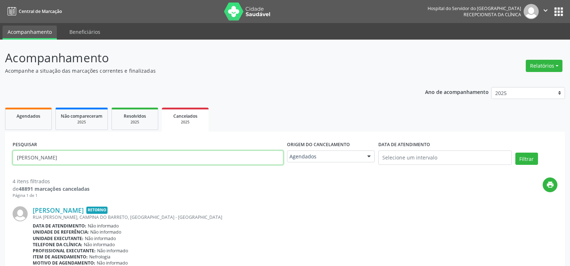
click at [115, 161] on input "[PERSON_NAME]" at bounding box center [148, 157] width 271 height 14
paste input "[PERSON_NAME] da Silv"
click at [515, 153] on button "Filtrar" at bounding box center [526, 159] width 23 height 12
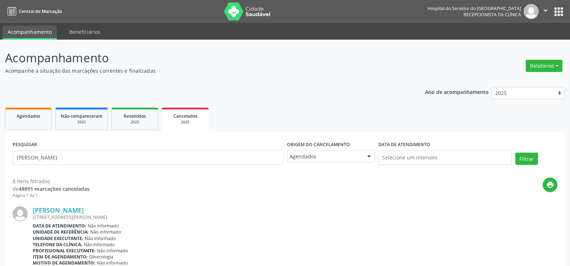
click at [145, 166] on div "PESQUISAR [PERSON_NAME]" at bounding box center [148, 154] width 274 height 31
click at [145, 162] on input "[PERSON_NAME]" at bounding box center [148, 157] width 271 height 14
paste input "[PERSON_NAME]"
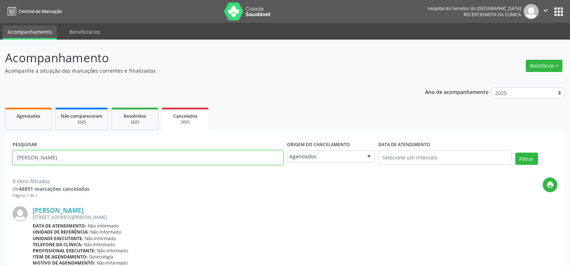
click at [515, 153] on button "Filtrar" at bounding box center [526, 159] width 23 height 12
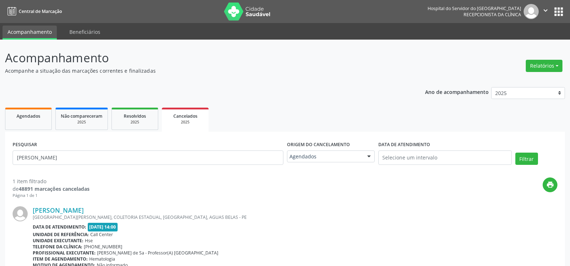
scroll to position [55, 0]
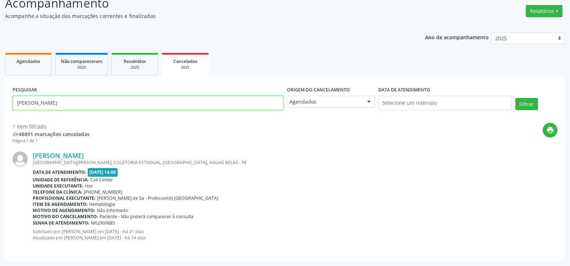
click at [163, 107] on input "[PERSON_NAME]" at bounding box center [148, 103] width 271 height 14
paste input "de [PERSON_NAME]"
click at [515, 98] on button "Filtrar" at bounding box center [526, 104] width 23 height 12
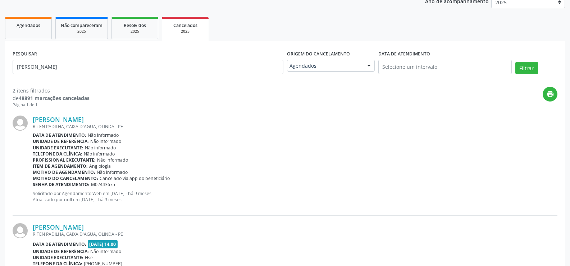
scroll to position [0, 0]
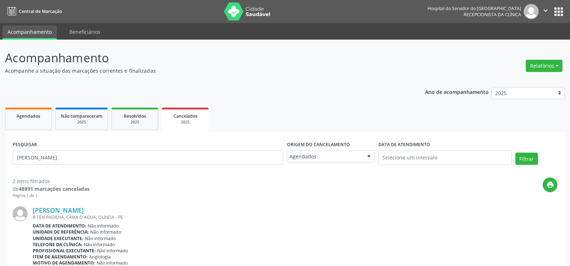
click at [158, 167] on div "PESQUISAR [PERSON_NAME]" at bounding box center [148, 154] width 274 height 31
drag, startPoint x: 158, startPoint y: 167, endPoint x: 159, endPoint y: 162, distance: 5.4
click at [158, 167] on div "PESQUISAR [PERSON_NAME]" at bounding box center [148, 154] width 274 height 31
click at [159, 161] on input "[PERSON_NAME]" at bounding box center [148, 157] width 271 height 14
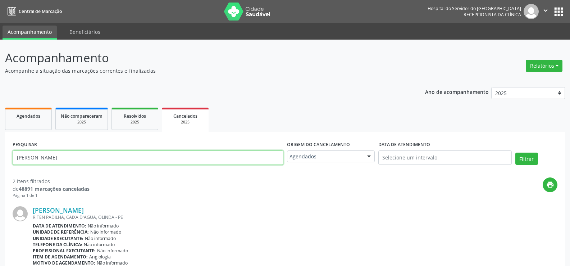
click at [159, 161] on input "[PERSON_NAME]" at bounding box center [148, 157] width 271 height 14
paste input "[PERSON_NAME] da"
click at [515, 153] on button "Filtrar" at bounding box center [526, 159] width 23 height 12
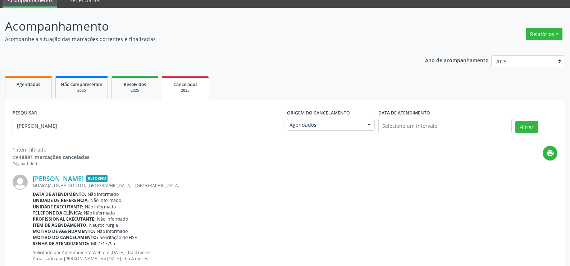
scroll to position [53, 0]
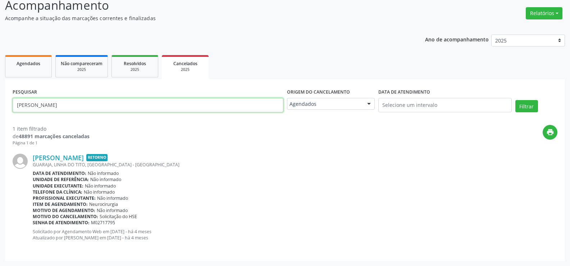
click at [146, 99] on input "[PERSON_NAME]" at bounding box center [148, 105] width 271 height 14
paste input "[PERSON_NAME] Nery de Santan"
click at [515, 100] on button "Filtrar" at bounding box center [526, 106] width 23 height 12
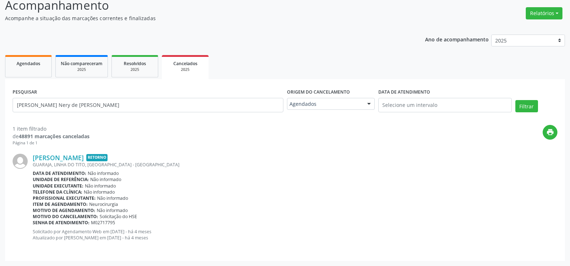
scroll to position [0, 0]
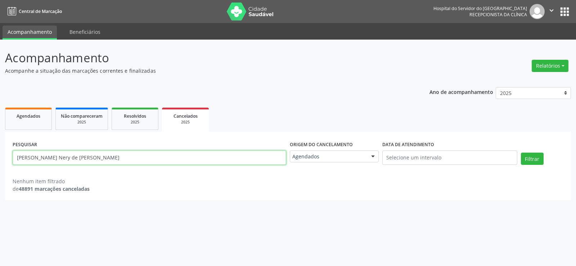
click at [187, 157] on input "[PERSON_NAME] Nery de [PERSON_NAME]" at bounding box center [149, 157] width 273 height 14
paste input "[PERSON_NAME]"
click at [520, 153] on button "Filtrar" at bounding box center [531, 159] width 23 height 12
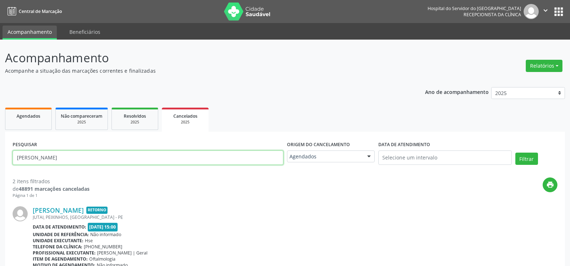
click at [118, 162] on input "[PERSON_NAME]" at bounding box center [148, 157] width 271 height 14
paste input "[PERSON_NAME]"
click at [515, 153] on button "Filtrar" at bounding box center [526, 159] width 23 height 12
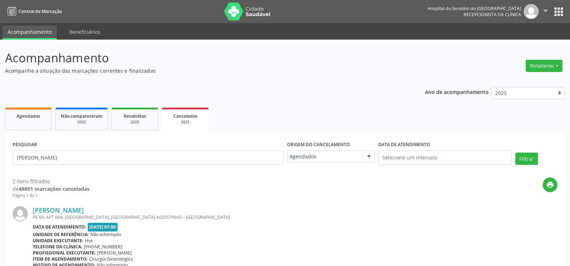
drag, startPoint x: 149, startPoint y: 144, endPoint x: 148, endPoint y: 151, distance: 7.2
click at [148, 145] on div "PESQUISAR [PERSON_NAME]" at bounding box center [148, 154] width 274 height 31
click at [148, 151] on input "[PERSON_NAME]" at bounding box center [148, 157] width 271 height 14
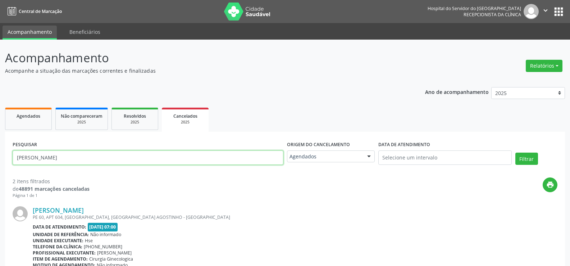
paste input "[PERSON_NAME] e"
click at [515, 153] on button "Filtrar" at bounding box center [526, 159] width 23 height 12
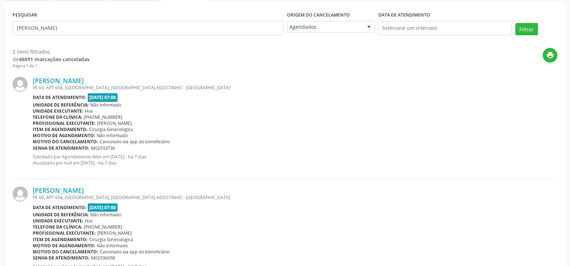
scroll to position [92, 0]
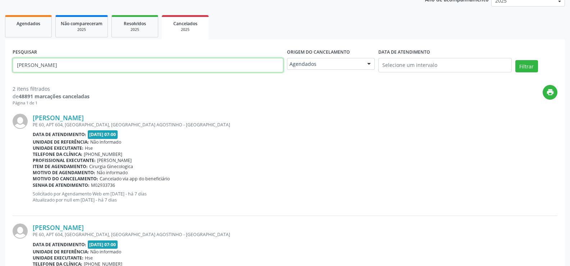
click at [135, 59] on input "[PERSON_NAME]" at bounding box center [148, 65] width 271 height 14
paste input "[PERSON_NAME]"
type input "Rosinete Malafaia"
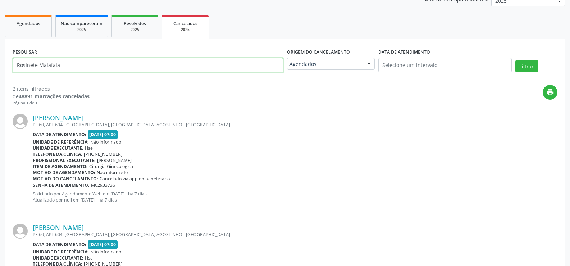
click at [515, 60] on button "Filtrar" at bounding box center [526, 66] width 23 height 12
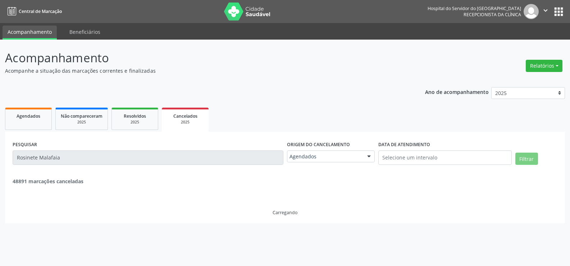
scroll to position [0, 0]
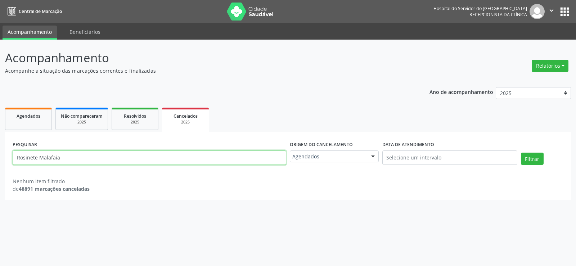
click at [94, 158] on input "Rosinete Malafaia" at bounding box center [149, 157] width 273 height 14
click at [135, 126] on link "Resolvidos 2025" at bounding box center [135, 119] width 47 height 22
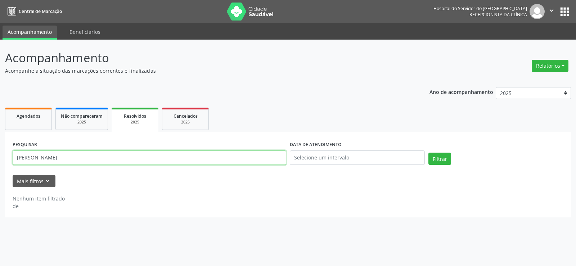
click at [192, 163] on input "[PERSON_NAME]" at bounding box center [149, 157] width 273 height 14
paste input "[PERSON_NAME]"
type input "Rosinete Malafaia"
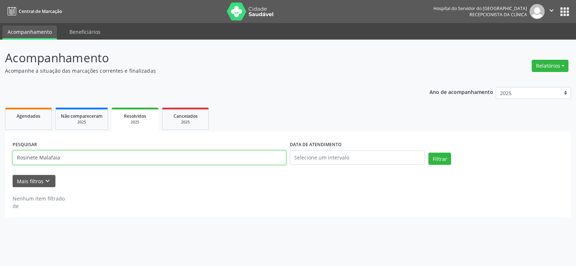
click at [428, 153] on button "Filtrar" at bounding box center [439, 159] width 23 height 12
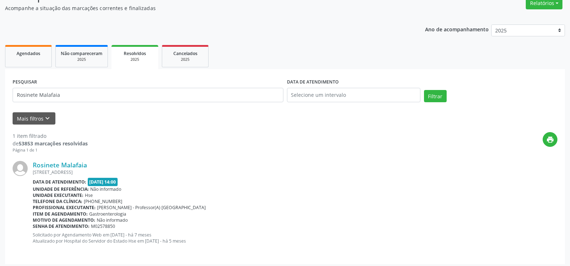
scroll to position [66, 0]
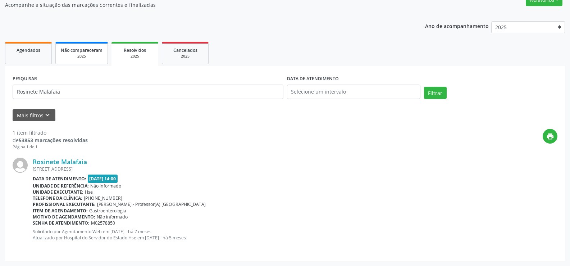
click at [89, 53] on div "Não compareceram" at bounding box center [82, 50] width 42 height 8
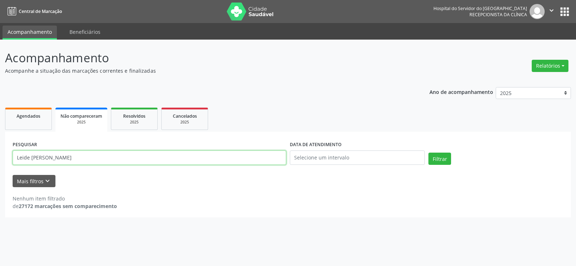
click at [152, 152] on input "Leide [PERSON_NAME]" at bounding box center [149, 157] width 273 height 14
paste input "[PERSON_NAME]"
click at [428, 153] on button "Filtrar" at bounding box center [439, 159] width 23 height 12
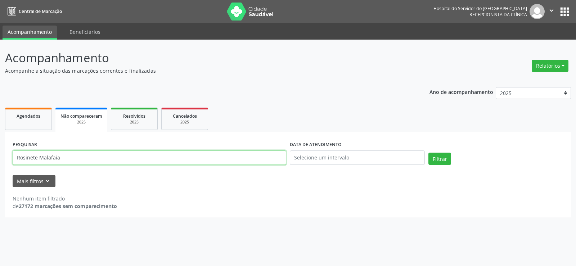
click at [116, 157] on input "Rosinete Malafaia" at bounding box center [149, 157] width 273 height 14
paste input "Amaro [PERSON_NAME]"
type input "[PERSON_NAME]"
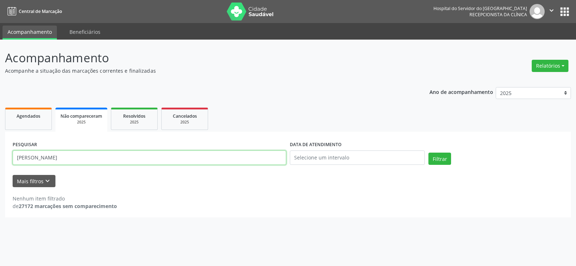
click at [428, 153] on button "Filtrar" at bounding box center [439, 159] width 23 height 12
click at [114, 120] on link "Resolvidos 2025" at bounding box center [134, 119] width 47 height 22
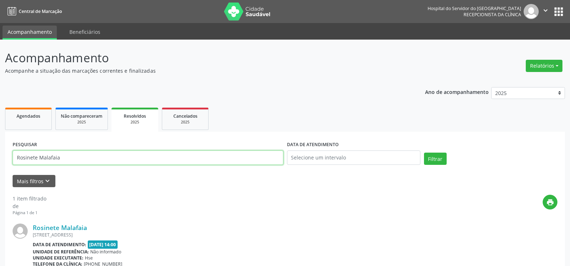
click at [221, 151] on input "Rosinete Malafaia" at bounding box center [148, 157] width 271 height 14
paste input "Amaro [PERSON_NAME]"
type input "[PERSON_NAME]"
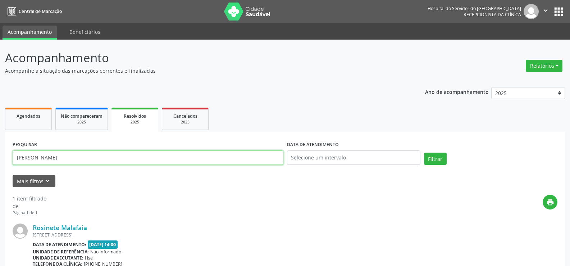
click at [424, 153] on button "Filtrar" at bounding box center [435, 159] width 23 height 12
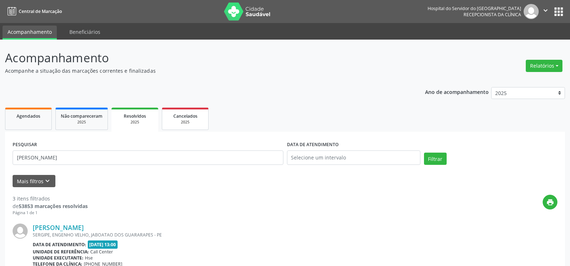
click at [177, 128] on link "Cancelados 2025" at bounding box center [185, 119] width 47 height 22
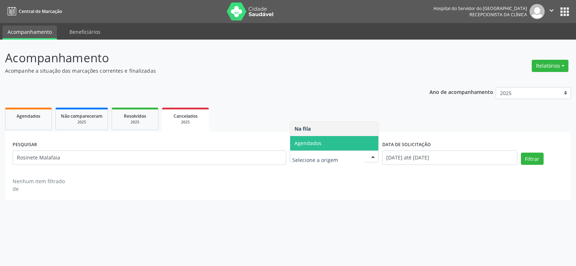
click at [333, 145] on span "Agendados" at bounding box center [334, 143] width 88 height 14
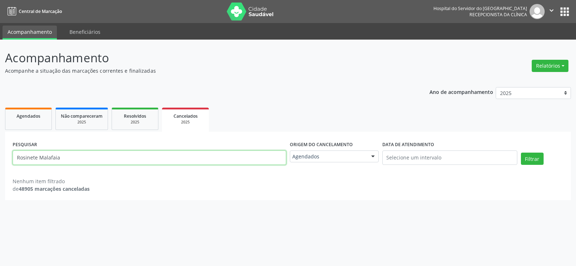
click at [171, 156] on input "Rosinete Malafaia" at bounding box center [149, 157] width 273 height 14
paste input "Amaro [PERSON_NAME]"
click at [520, 153] on button "Filtrar" at bounding box center [531, 159] width 23 height 12
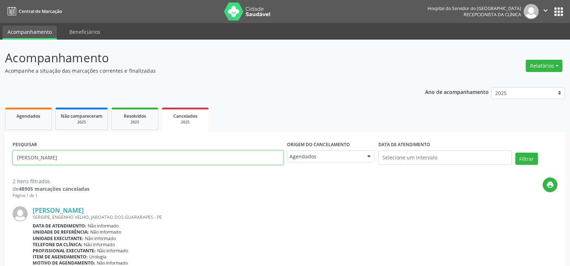
click at [122, 155] on input "[PERSON_NAME]" at bounding box center [148, 157] width 271 height 14
paste input "[PERSON_NAME]"
click at [515, 153] on button "Filtrar" at bounding box center [526, 159] width 23 height 12
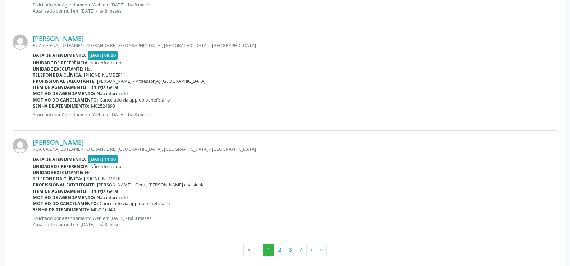
scroll to position [1605, 0]
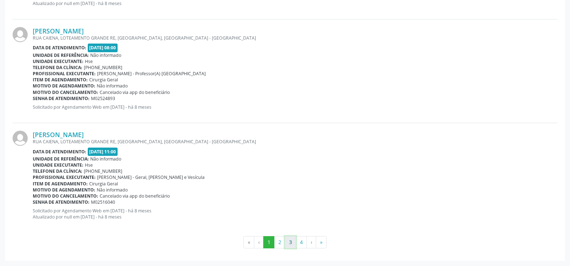
click at [290, 246] on button "3" at bounding box center [290, 242] width 11 height 12
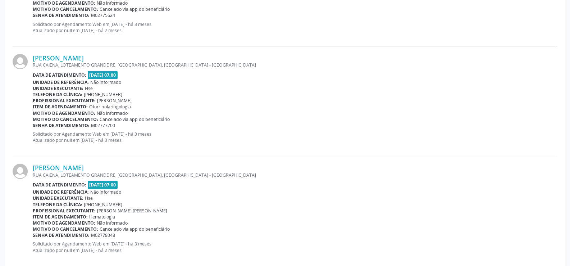
scroll to position [1613, 0]
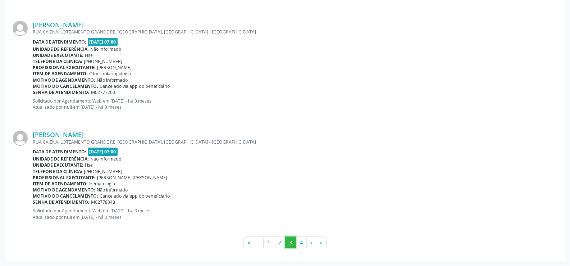
click at [296, 247] on button "3" at bounding box center [290, 242] width 11 height 12
click at [301, 246] on button "4" at bounding box center [301, 242] width 11 height 12
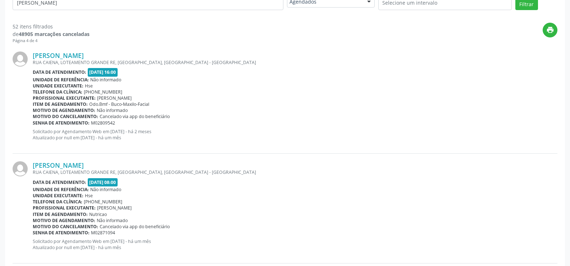
scroll to position [0, 0]
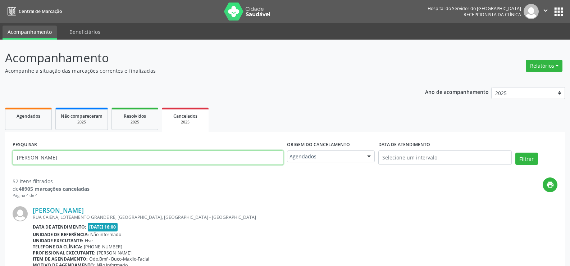
click at [124, 159] on input "[PERSON_NAME]" at bounding box center [148, 157] width 271 height 14
paste input "[PERSON_NAME]"
click at [515, 153] on button "Filtrar" at bounding box center [526, 159] width 23 height 12
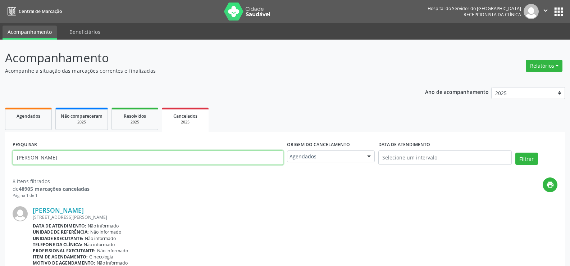
click at [115, 162] on input "[PERSON_NAME]" at bounding box center [148, 157] width 271 height 14
paste input "[PERSON_NAME]"
click at [515, 153] on button "Filtrar" at bounding box center [526, 159] width 23 height 12
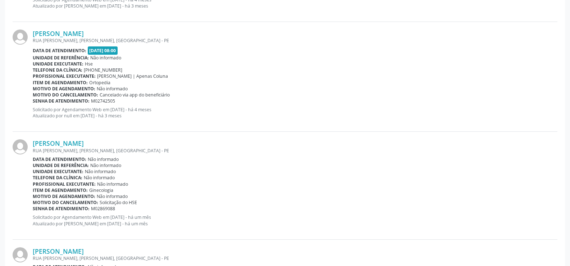
scroll to position [705, 0]
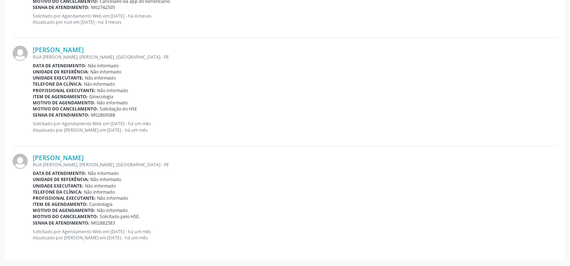
drag, startPoint x: 159, startPoint y: 177, endPoint x: 167, endPoint y: 72, distance: 106.0
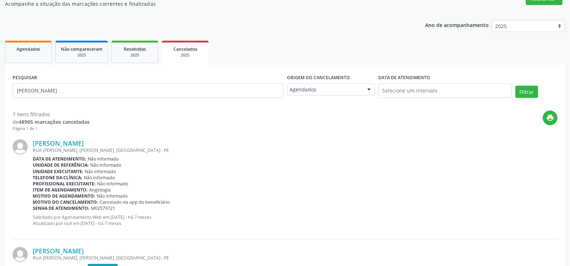
scroll to position [0, 0]
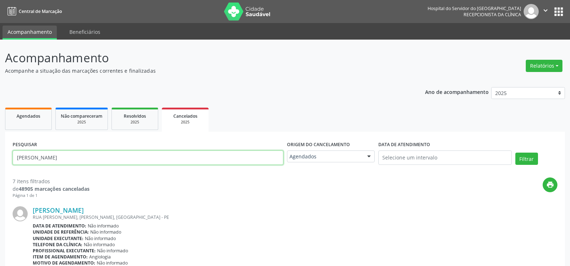
click at [254, 151] on input "[PERSON_NAME]" at bounding box center [148, 157] width 271 height 14
paste input "9000184749"
type input "9000184749"
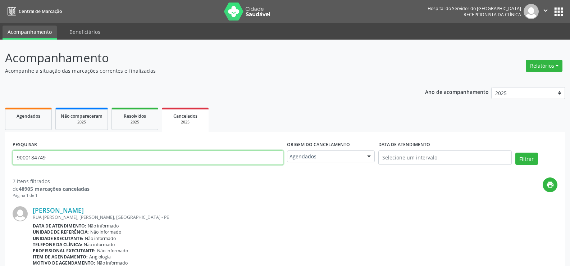
click at [515, 153] on button "Filtrar" at bounding box center [526, 159] width 23 height 12
click at [137, 119] on div "Resolvidos" at bounding box center [135, 116] width 36 height 8
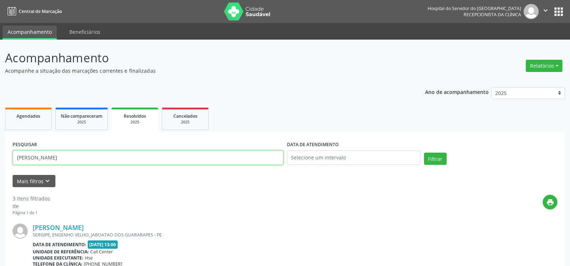
click at [242, 155] on input "[PERSON_NAME]" at bounding box center [148, 157] width 271 height 14
paste input "9000184749"
click at [424, 153] on button "Filtrar" at bounding box center [435, 159] width 23 height 12
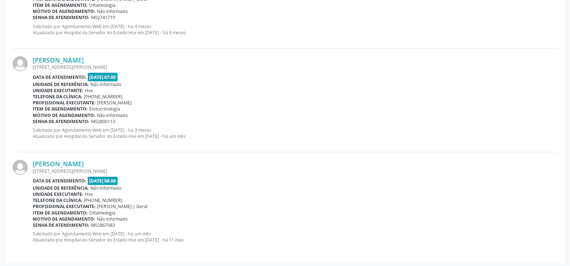
scroll to position [481, 0]
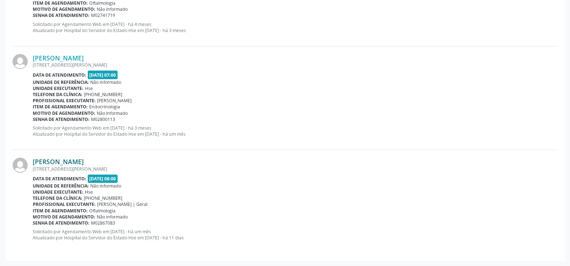
click at [84, 162] on link "[PERSON_NAME]" at bounding box center [58, 162] width 51 height 8
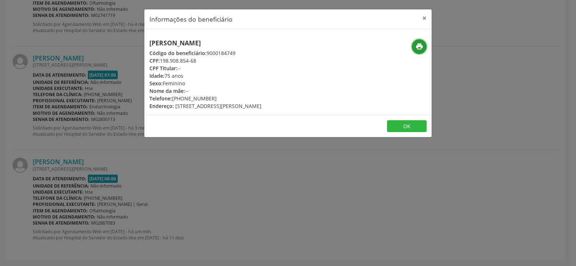
click at [416, 51] on button "print" at bounding box center [419, 46] width 15 height 15
click at [82, 116] on div "Informações do beneficiário × [PERSON_NAME] Código do beneficiário: 9000184749 …" at bounding box center [288, 133] width 576 height 266
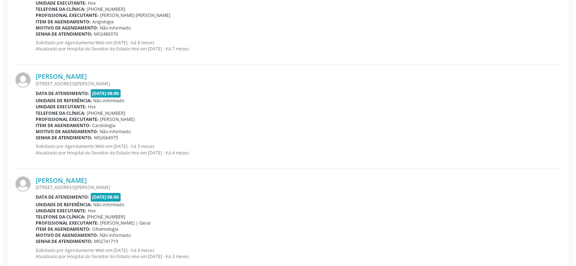
scroll to position [229, 0]
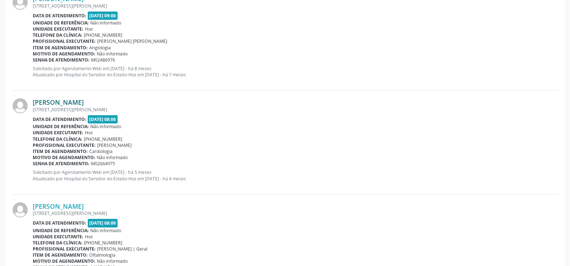
click at [84, 101] on link "[PERSON_NAME]" at bounding box center [58, 102] width 51 height 8
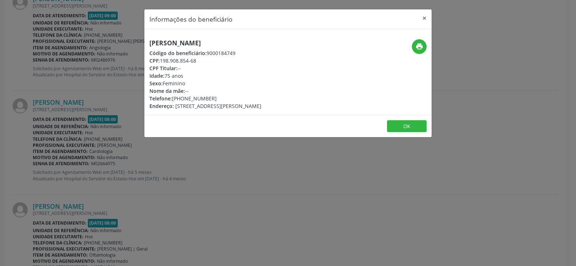
click at [204, 42] on h5 "[PERSON_NAME]" at bounding box center [205, 43] width 112 height 8
copy div "[PERSON_NAME]"
click at [35, 89] on div "Informações do beneficiário × [PERSON_NAME] Código do beneficiário: 9000184749 …" at bounding box center [288, 133] width 576 height 266
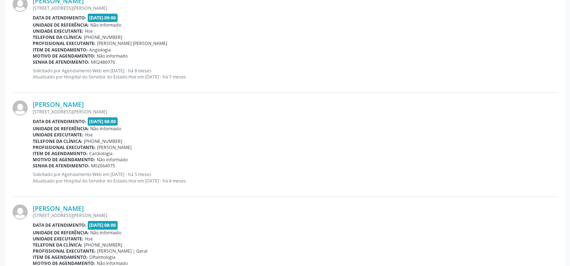
scroll to position [0, 0]
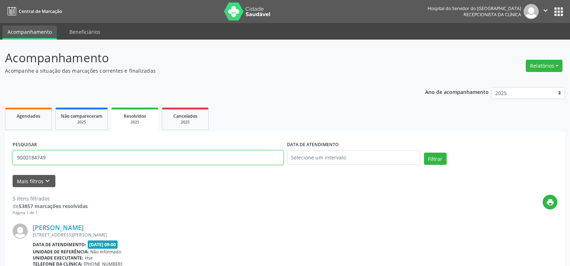
click at [68, 162] on input "9000184749" at bounding box center [148, 157] width 271 height 14
paste input "[PERSON_NAME]"
click at [424, 153] on button "Filtrar" at bounding box center [435, 159] width 23 height 12
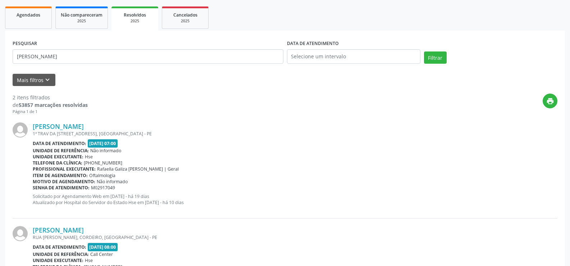
scroll to position [26, 0]
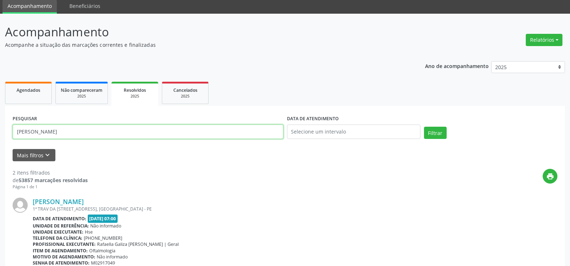
click at [123, 137] on input "[PERSON_NAME]" at bounding box center [148, 131] width 271 height 14
paste input "[PERSON_NAME]"
type input "[PERSON_NAME]"
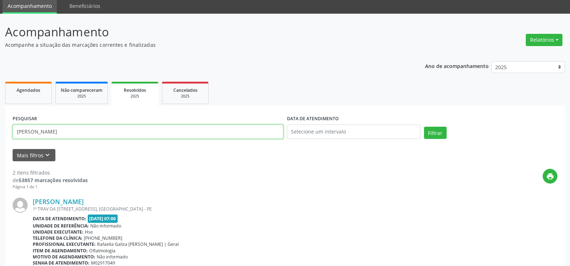
click at [424, 127] on button "Filtrar" at bounding box center [435, 133] width 23 height 12
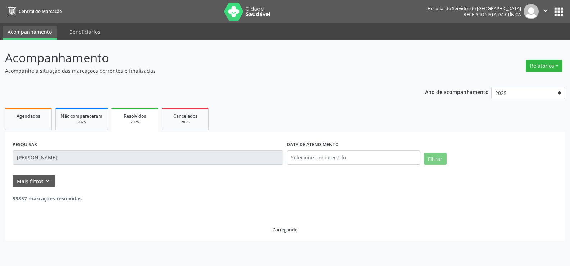
scroll to position [0, 0]
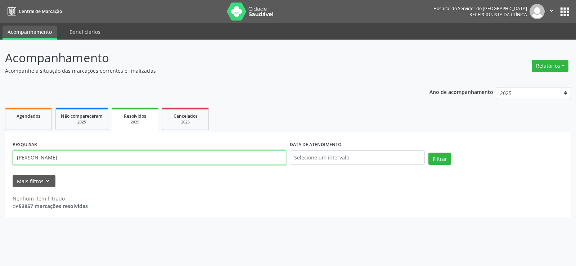
click at [170, 158] on input "[PERSON_NAME]" at bounding box center [149, 157] width 273 height 14
click at [181, 130] on ul "Agendados Não compareceram 2025 Resolvidos 2025 Cancelados 2025" at bounding box center [287, 119] width 565 height 26
click at [181, 127] on link "Cancelados 2025" at bounding box center [185, 119] width 47 height 22
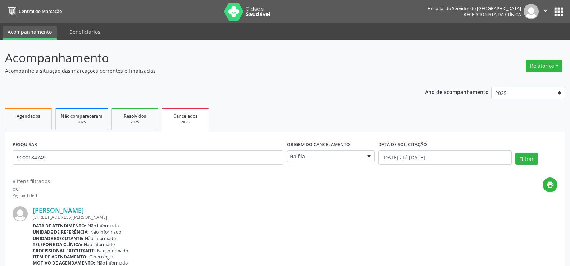
click at [311, 160] on div "Na fila" at bounding box center [331, 156] width 88 height 12
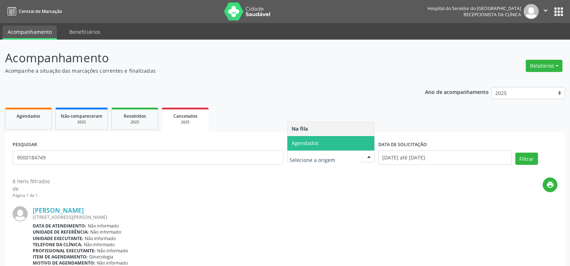
click at [313, 138] on span "Agendados" at bounding box center [330, 143] width 87 height 14
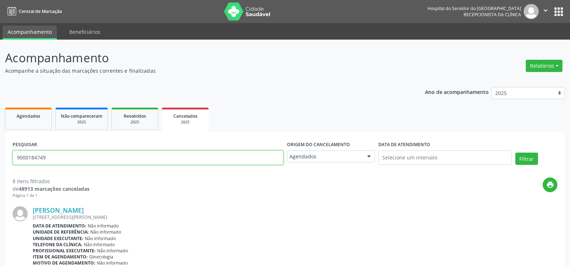
click at [177, 162] on input "9000184749" at bounding box center [148, 157] width 271 height 14
paste input "[PERSON_NAME]"
click at [515, 153] on button "Filtrar" at bounding box center [526, 159] width 23 height 12
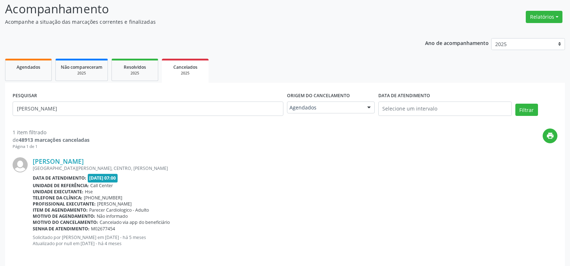
scroll to position [55, 0]
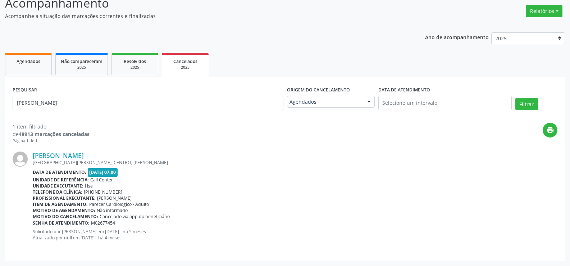
click at [80, 147] on div "[PERSON_NAME] [GEOGRAPHIC_DATA][PERSON_NAME], CENTRO, [GEOGRAPHIC_DATA] Data de…" at bounding box center [285, 198] width 545 height 109
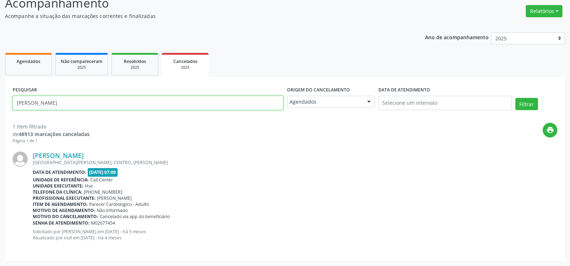
click at [182, 103] on input "[PERSON_NAME]" at bounding box center [148, 103] width 271 height 14
paste input "[PERSON_NAME][DATE]"
type input "[PERSON_NAME][DATE]"
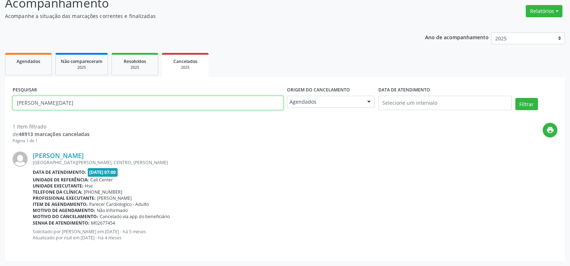
click at [515, 98] on button "Filtrar" at bounding box center [526, 104] width 23 height 12
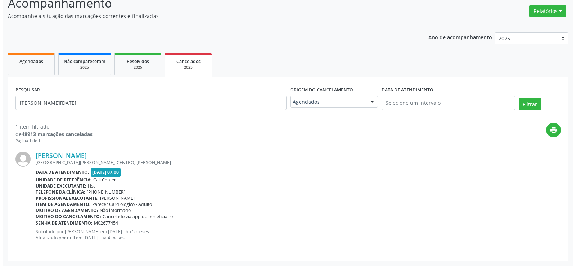
scroll to position [0, 0]
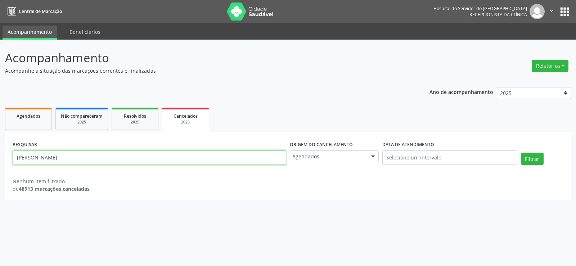
click at [153, 159] on input "[PERSON_NAME]" at bounding box center [149, 157] width 273 height 14
paste input "[PERSON_NAME]"
type input "[PERSON_NAME]"
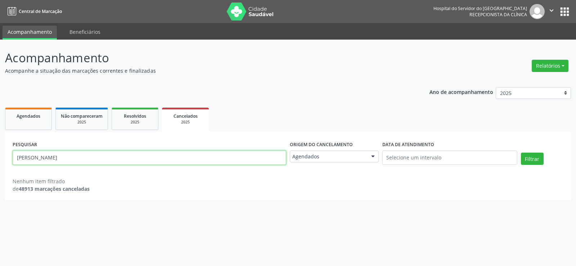
click at [520, 153] on button "Filtrar" at bounding box center [531, 159] width 23 height 12
